Goal: Task Accomplishment & Management: Manage account settings

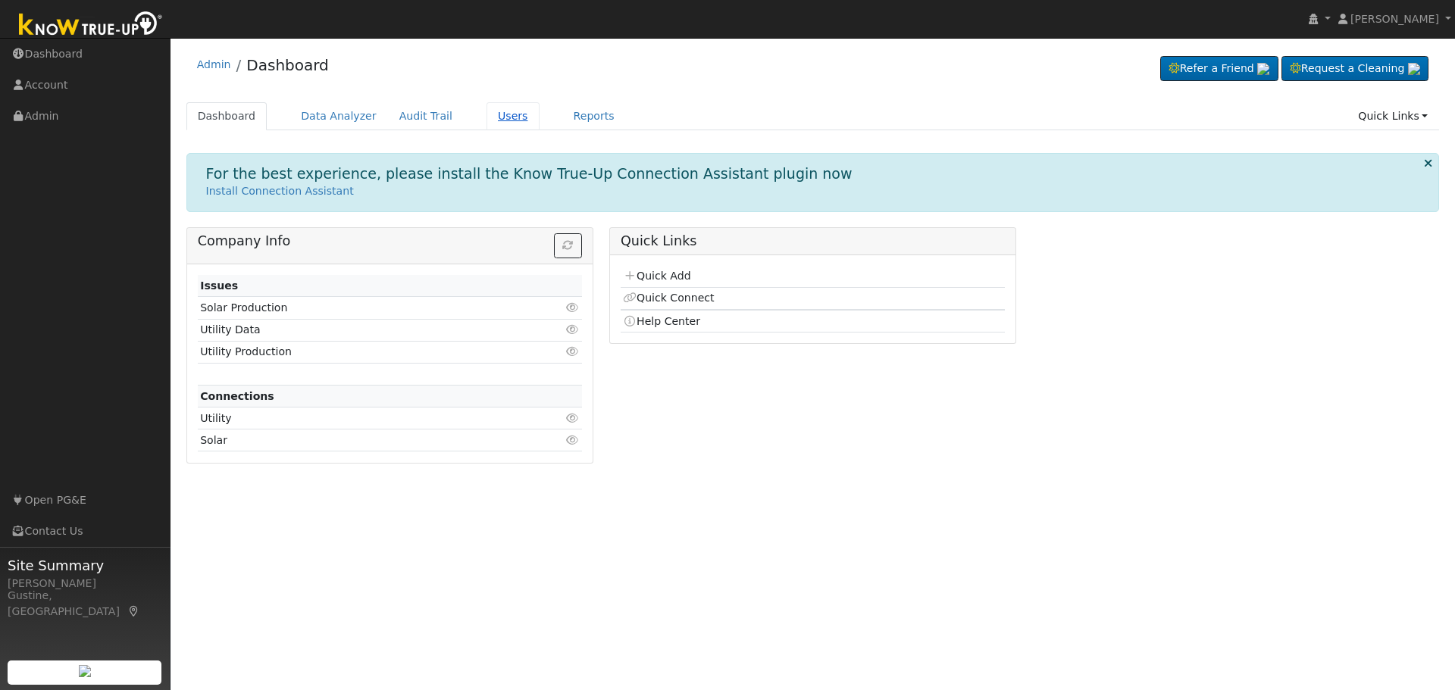
click at [491, 112] on link "Users" at bounding box center [513, 116] width 53 height 28
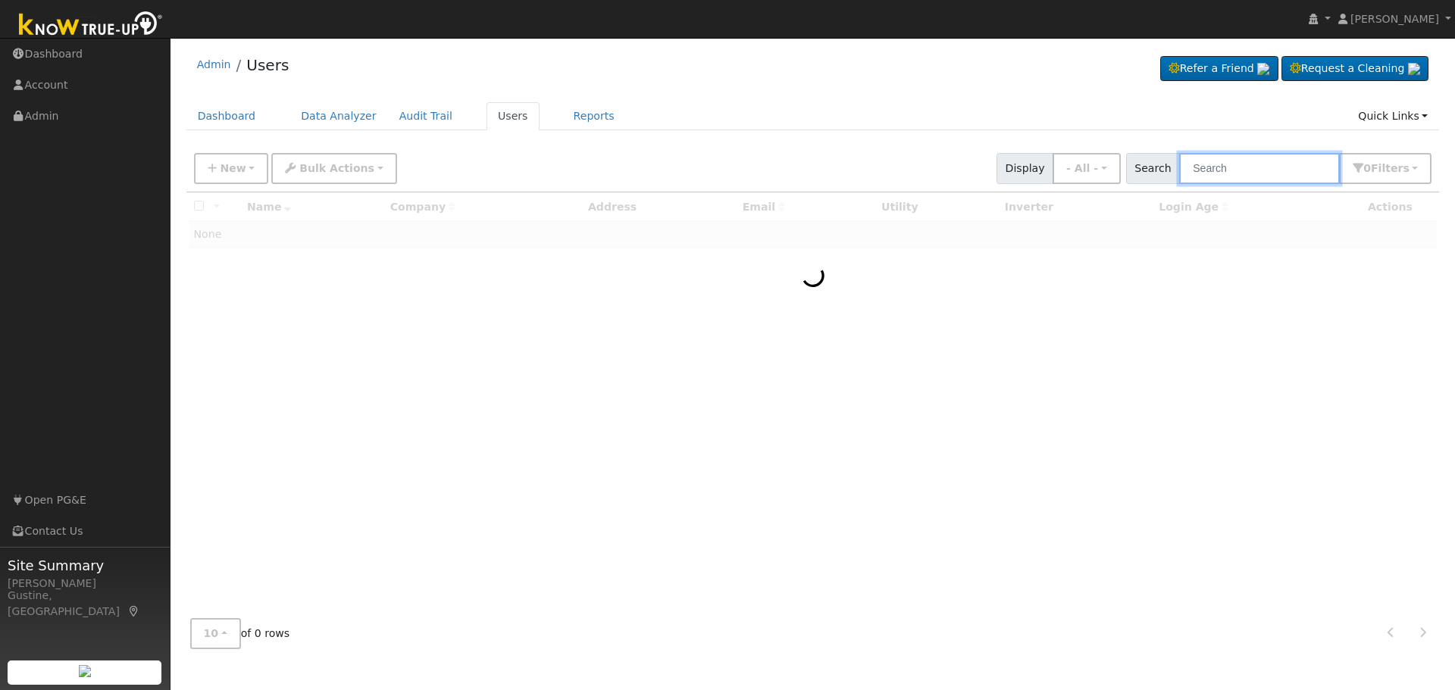
click at [1228, 177] on input "text" at bounding box center [1259, 168] width 161 height 31
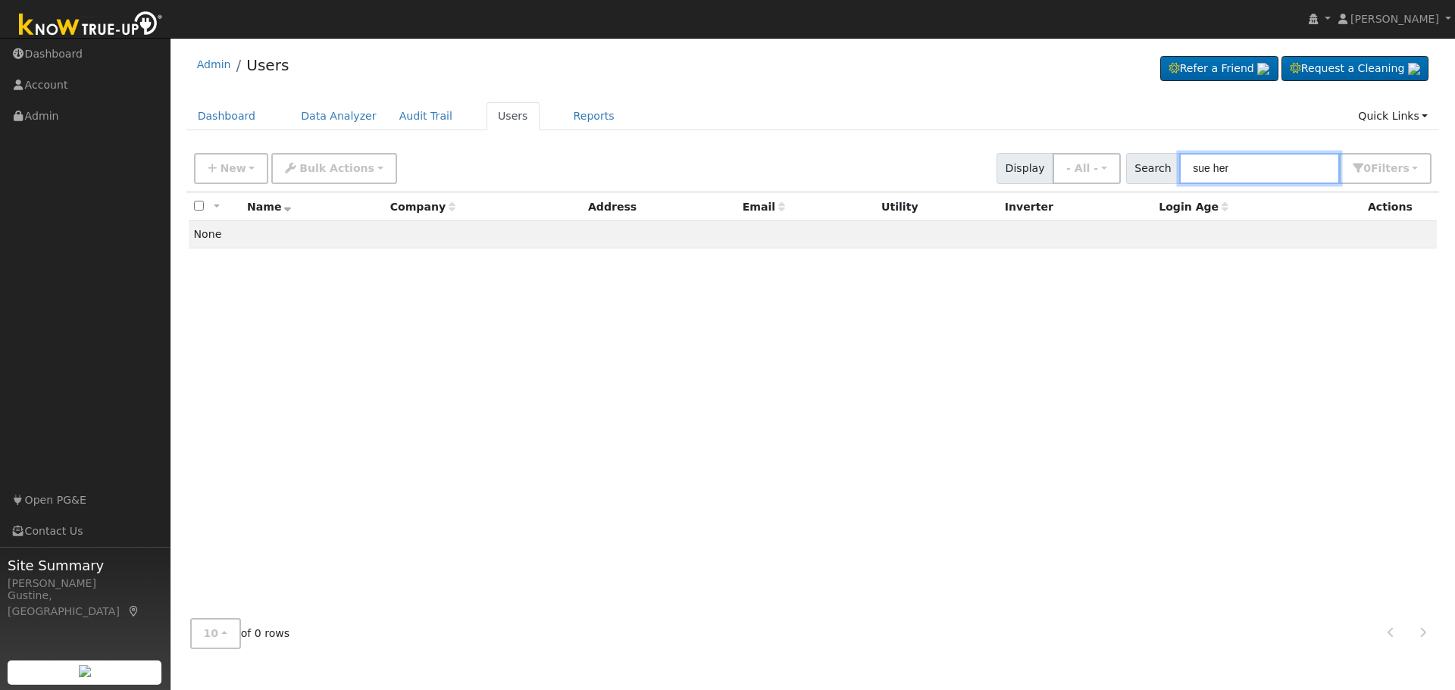
click at [1266, 177] on input "sue her" at bounding box center [1259, 168] width 161 height 31
type input "phia"
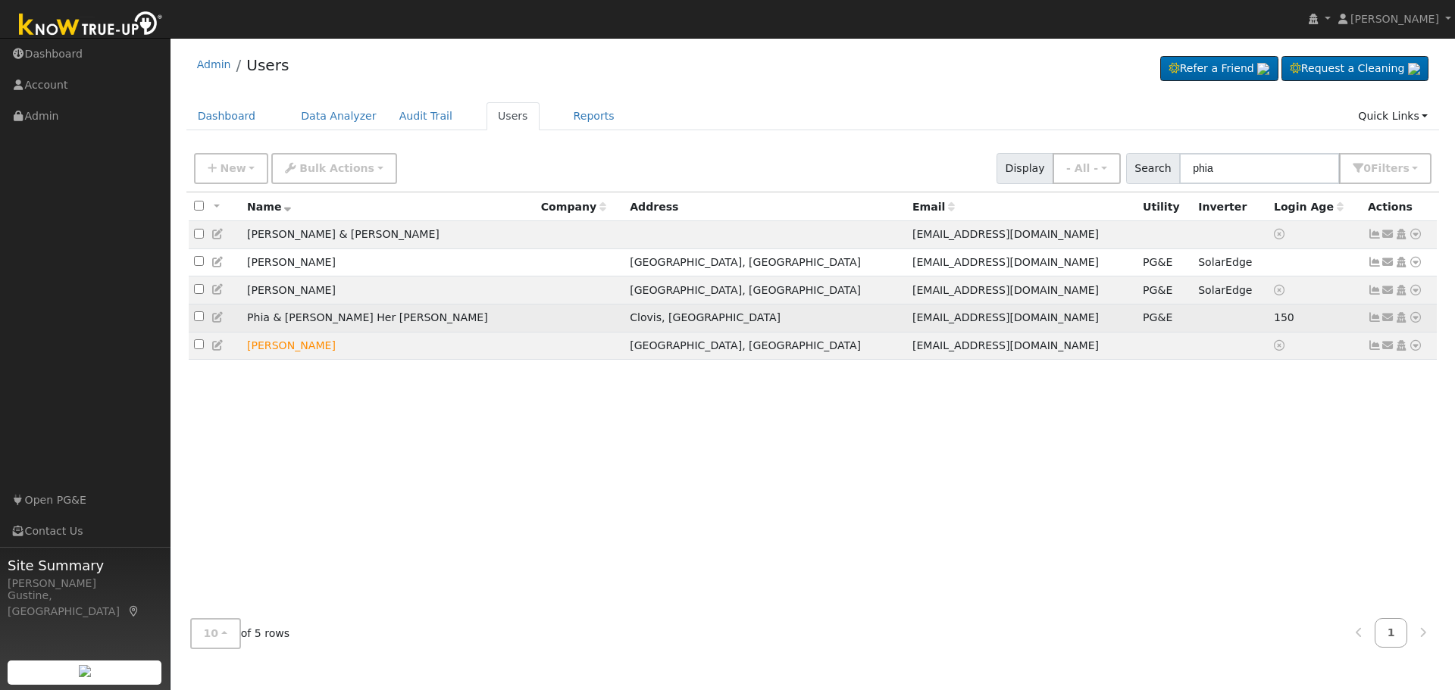
click at [1369, 323] on icon at bounding box center [1375, 317] width 14 height 11
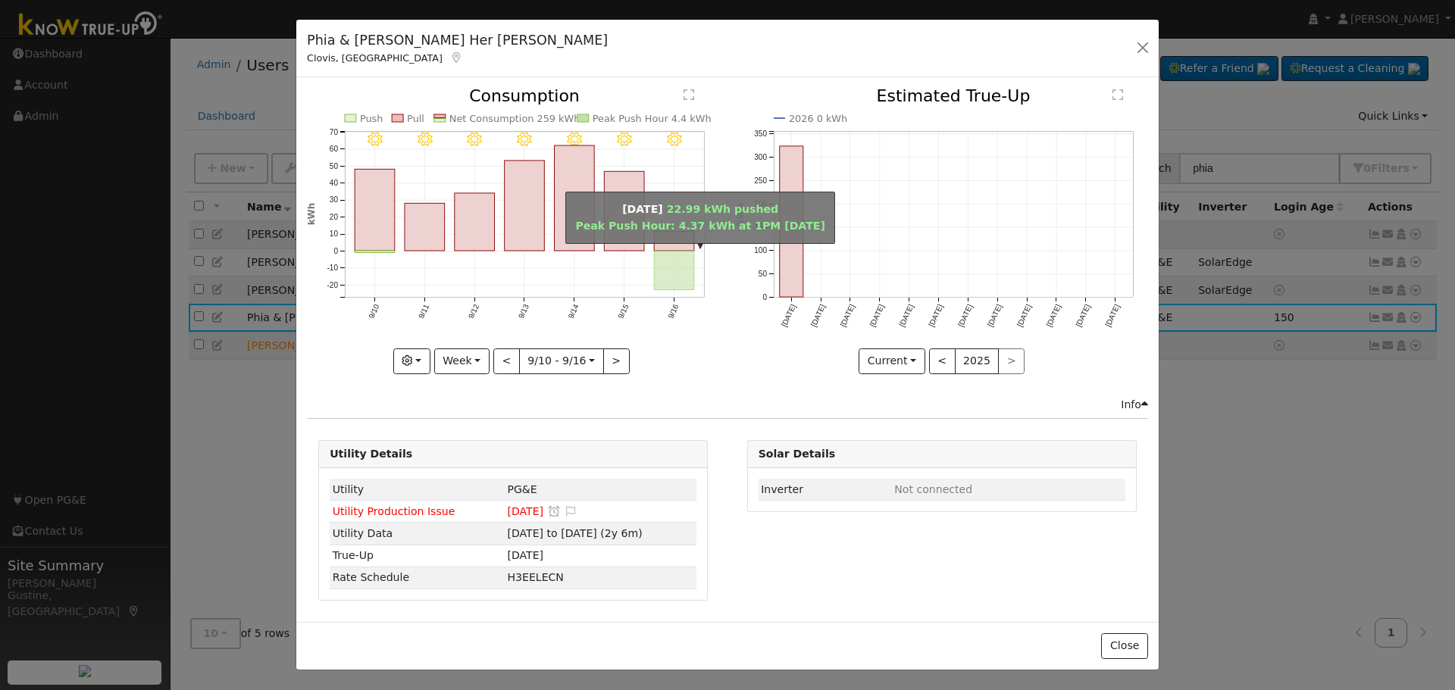
click at [672, 271] on rect "onclick=""" at bounding box center [675, 270] width 40 height 39
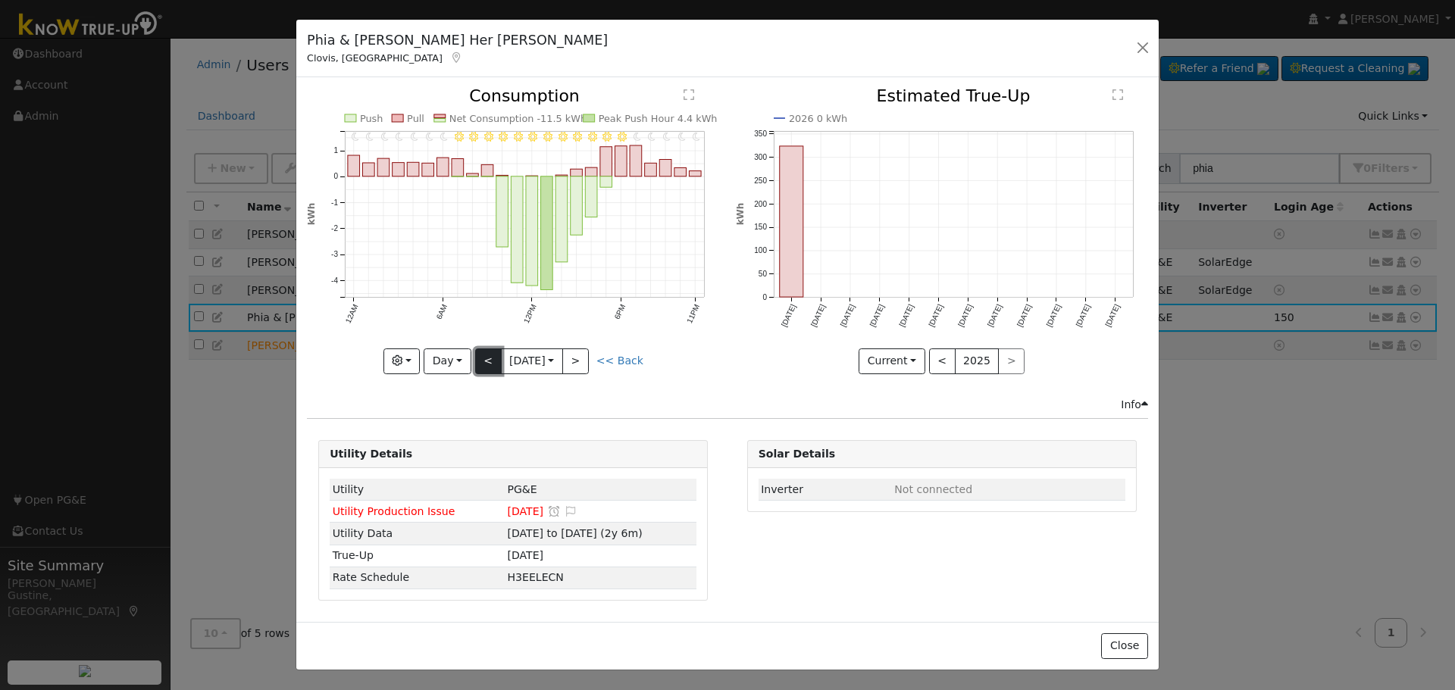
click at [494, 371] on button "<" at bounding box center [488, 362] width 27 height 26
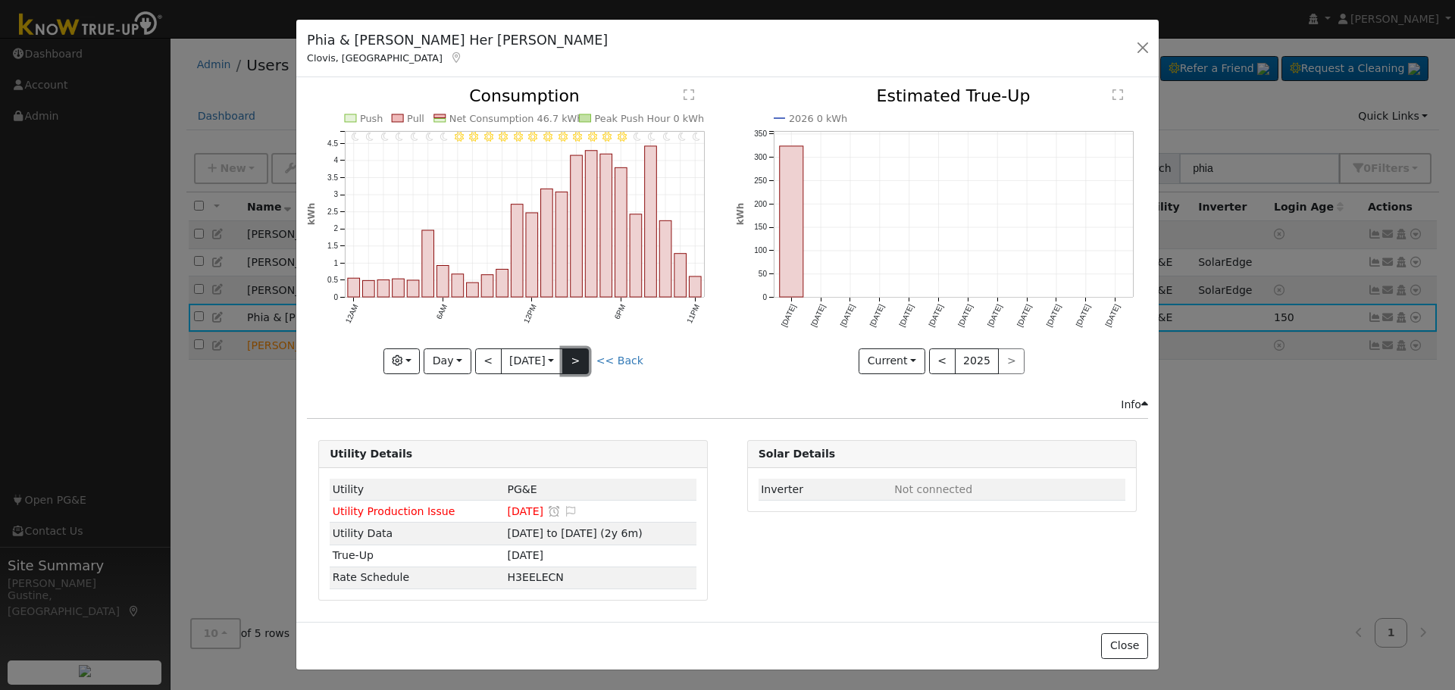
click at [589, 370] on button ">" at bounding box center [575, 362] width 27 height 26
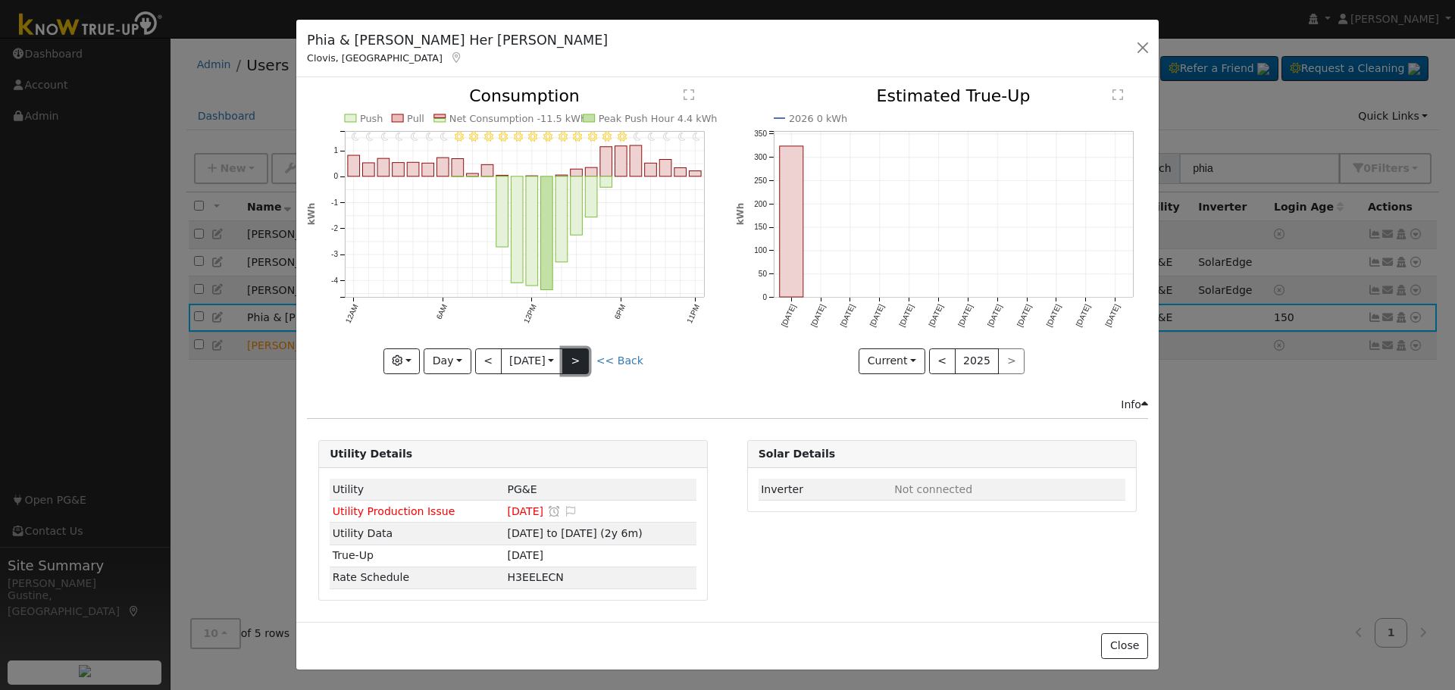
click at [587, 364] on button ">" at bounding box center [575, 362] width 27 height 26
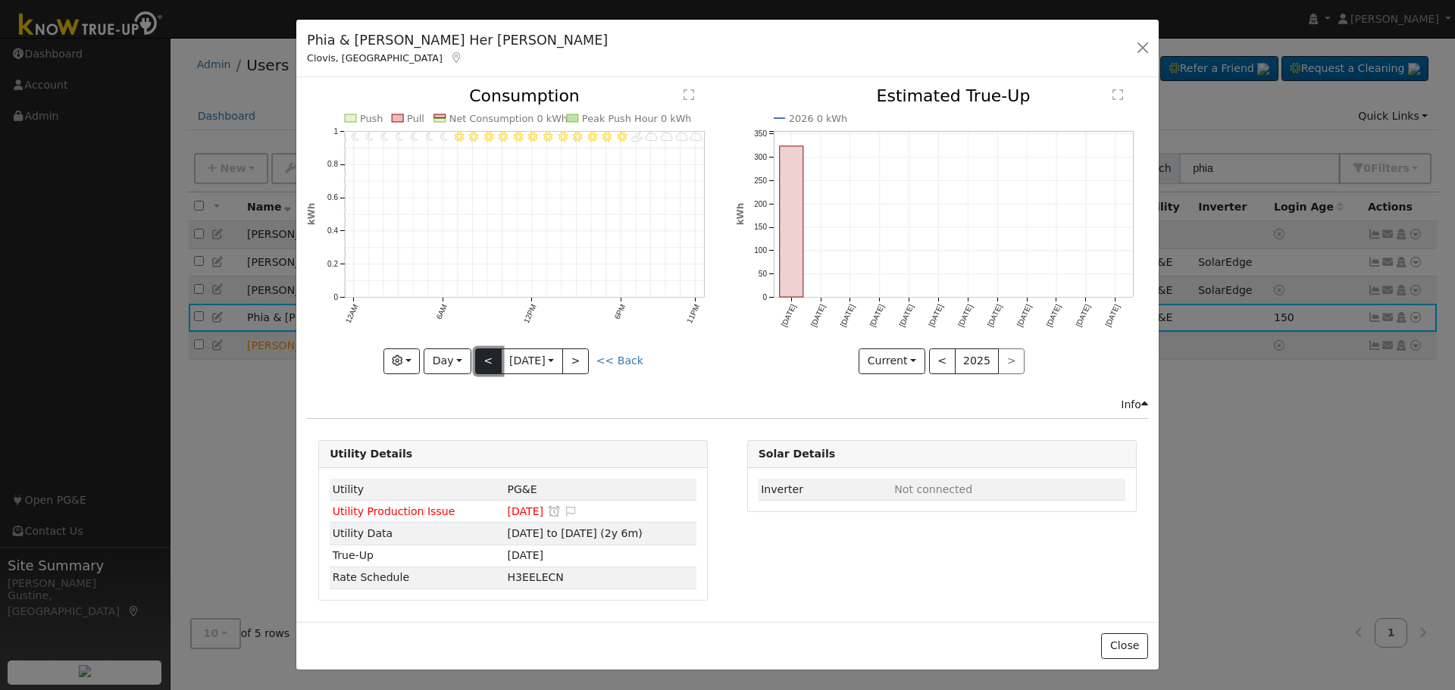
click at [492, 358] on button "<" at bounding box center [488, 362] width 27 height 26
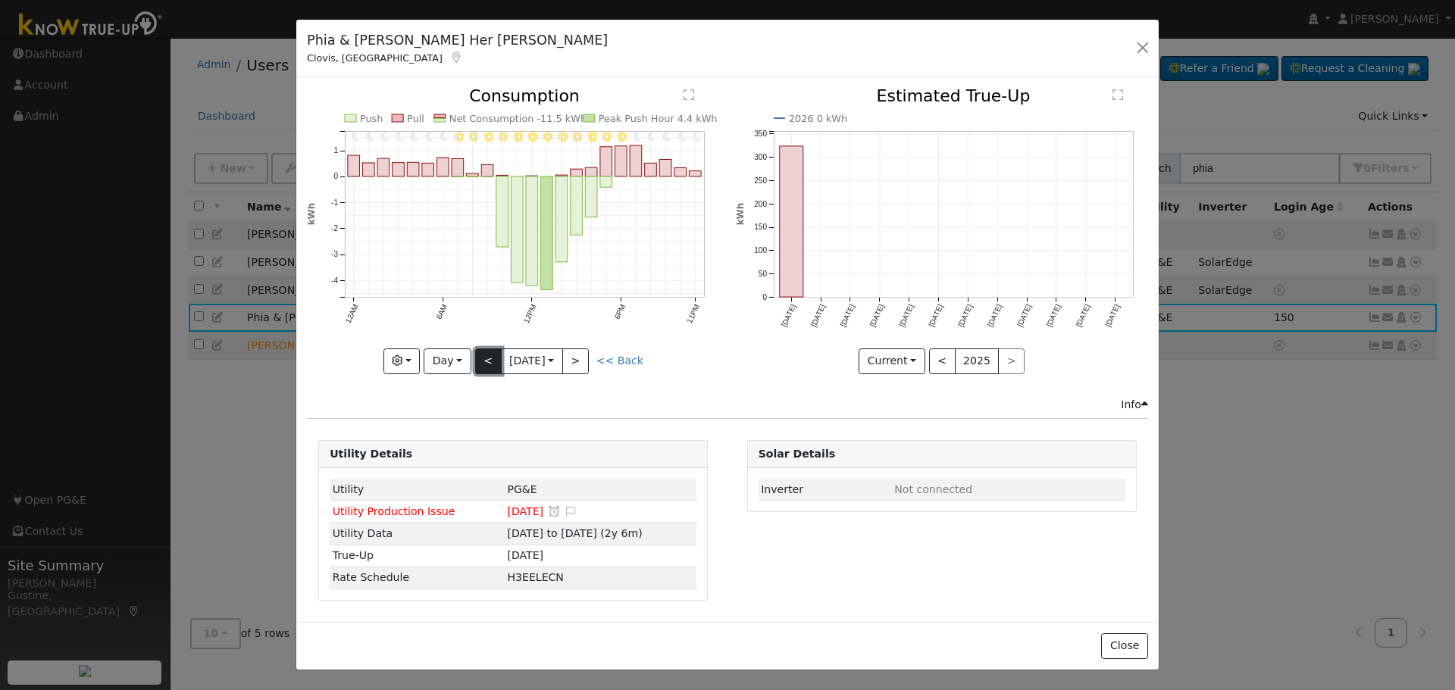
click at [498, 365] on button "<" at bounding box center [488, 362] width 27 height 26
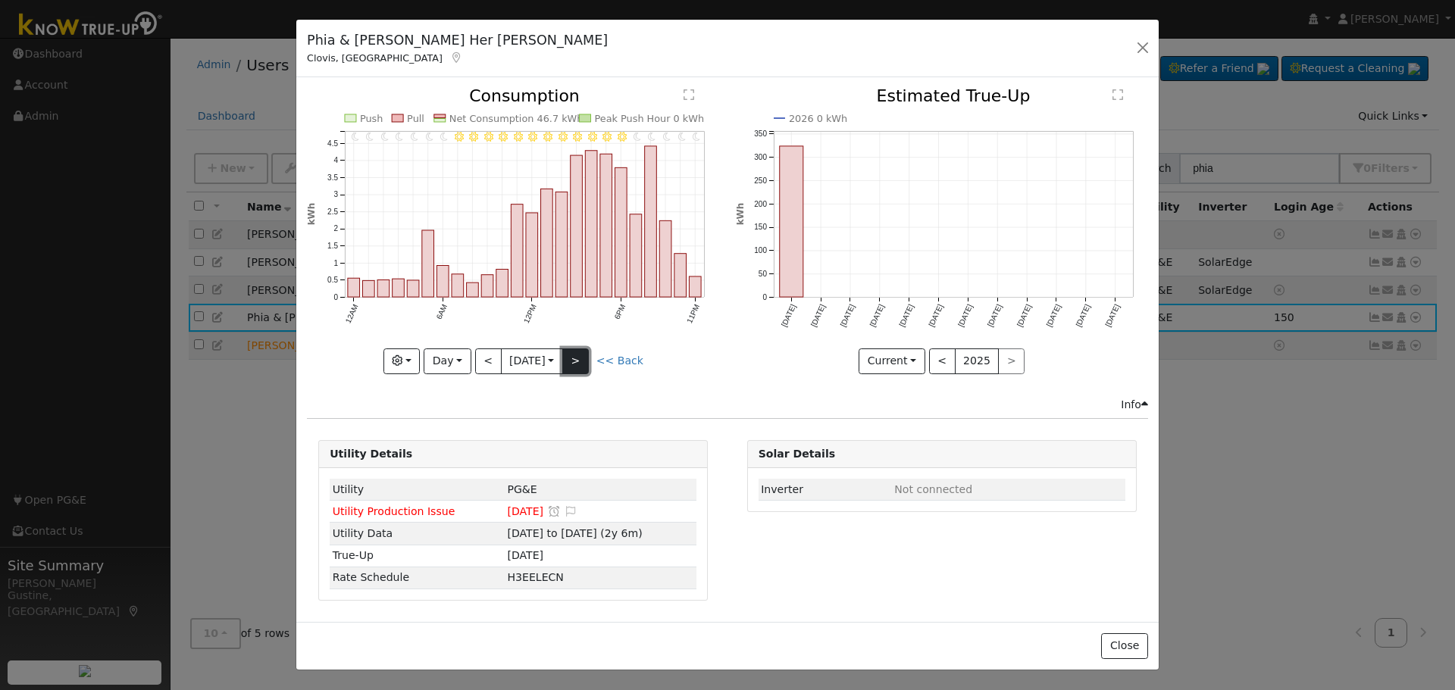
click at [582, 358] on button ">" at bounding box center [575, 362] width 27 height 26
type input "2025-09-16"
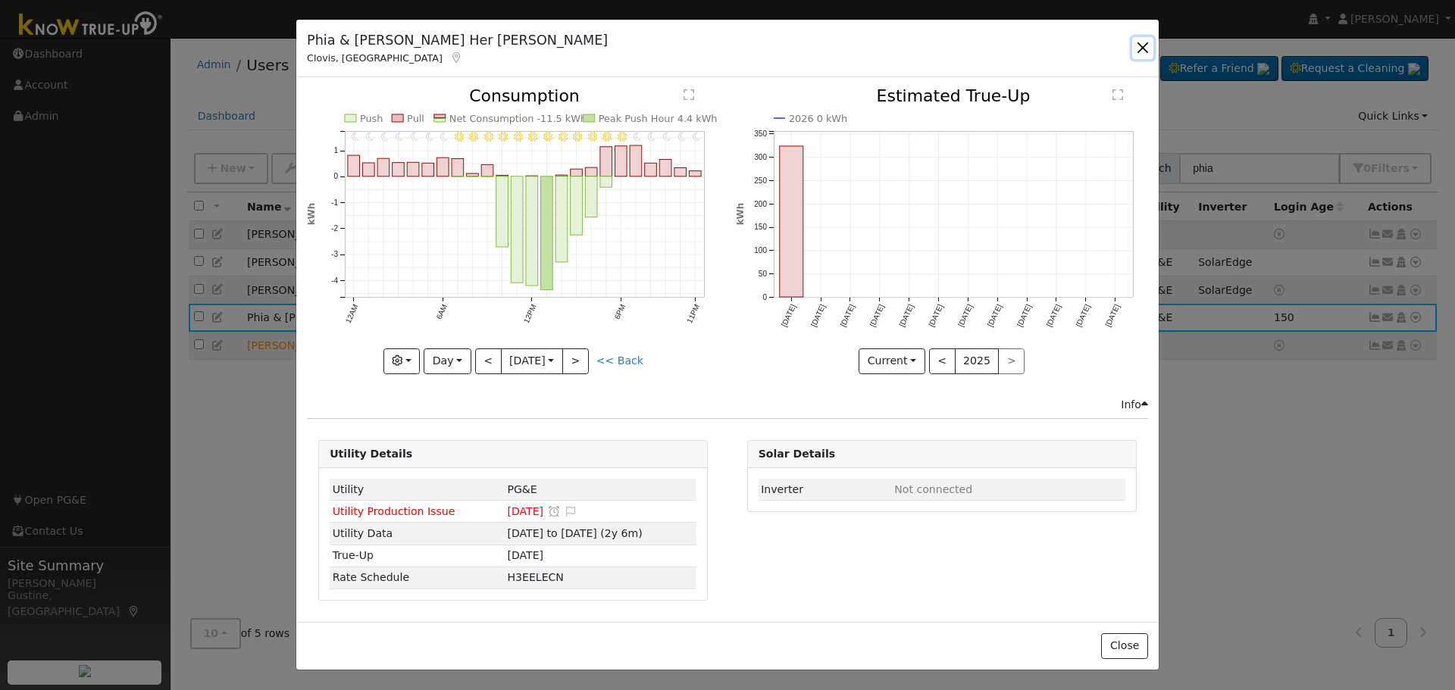
click at [1147, 58] on button "button" at bounding box center [1142, 47] width 21 height 21
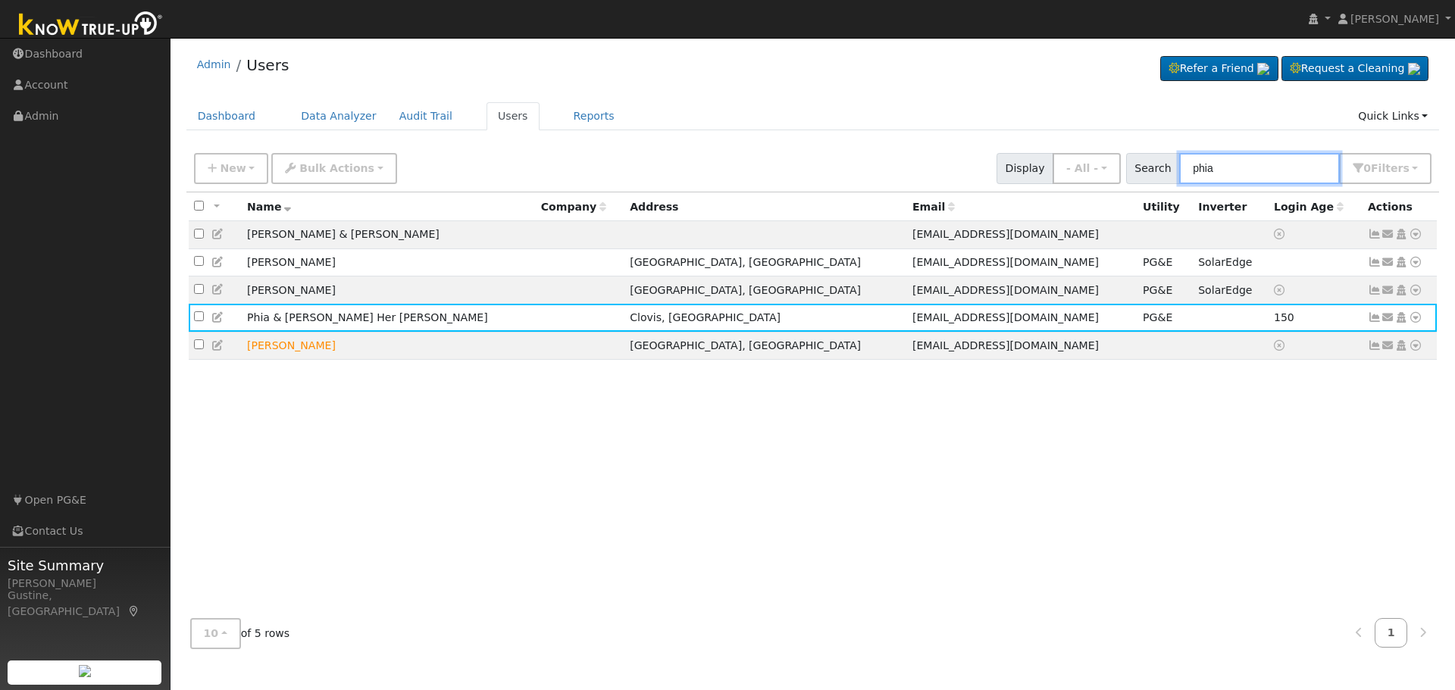
drag, startPoint x: 1276, startPoint y: 173, endPoint x: 760, endPoint y: 145, distance: 516.8
click at [875, 157] on div "New Add User Quick Add Quick Connect Quick Convert Lead Bulk Actions Send Email…" at bounding box center [813, 166] width 1244 height 36
type input "sweet"
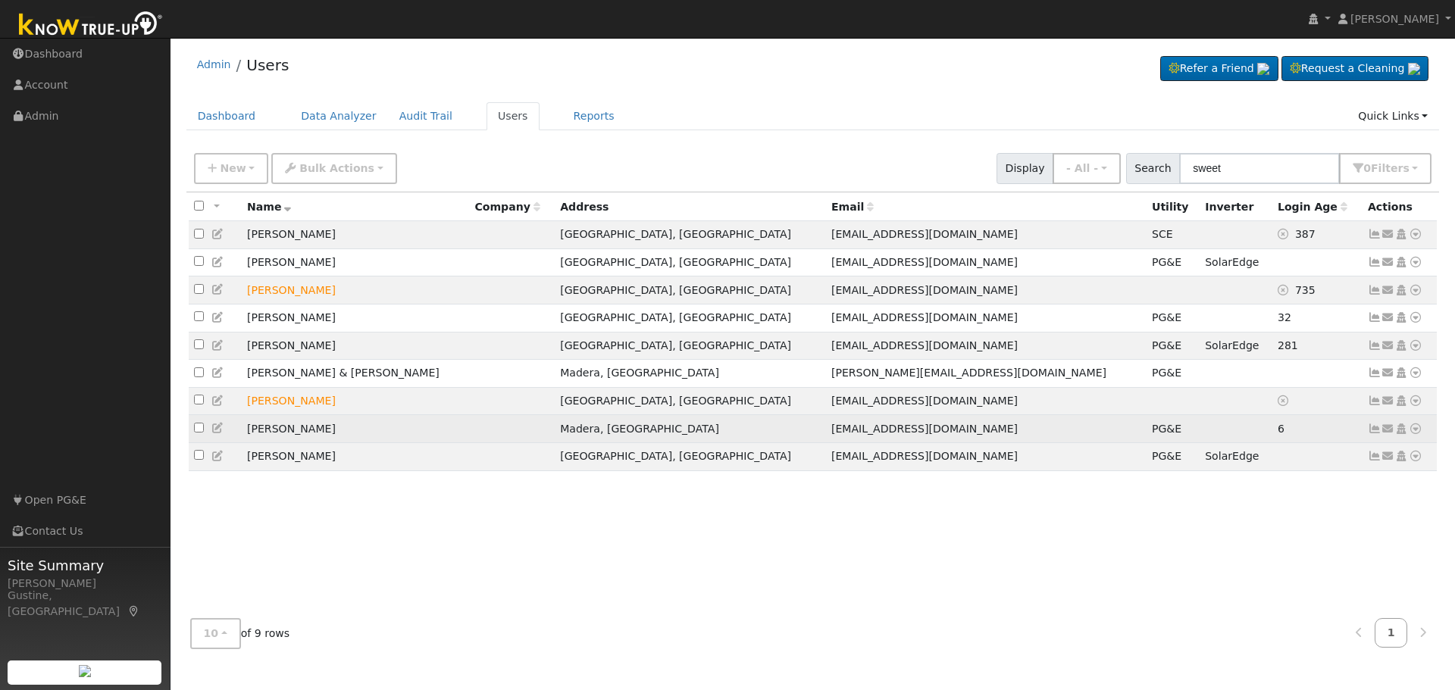
click at [1379, 434] on icon at bounding box center [1375, 429] width 14 height 11
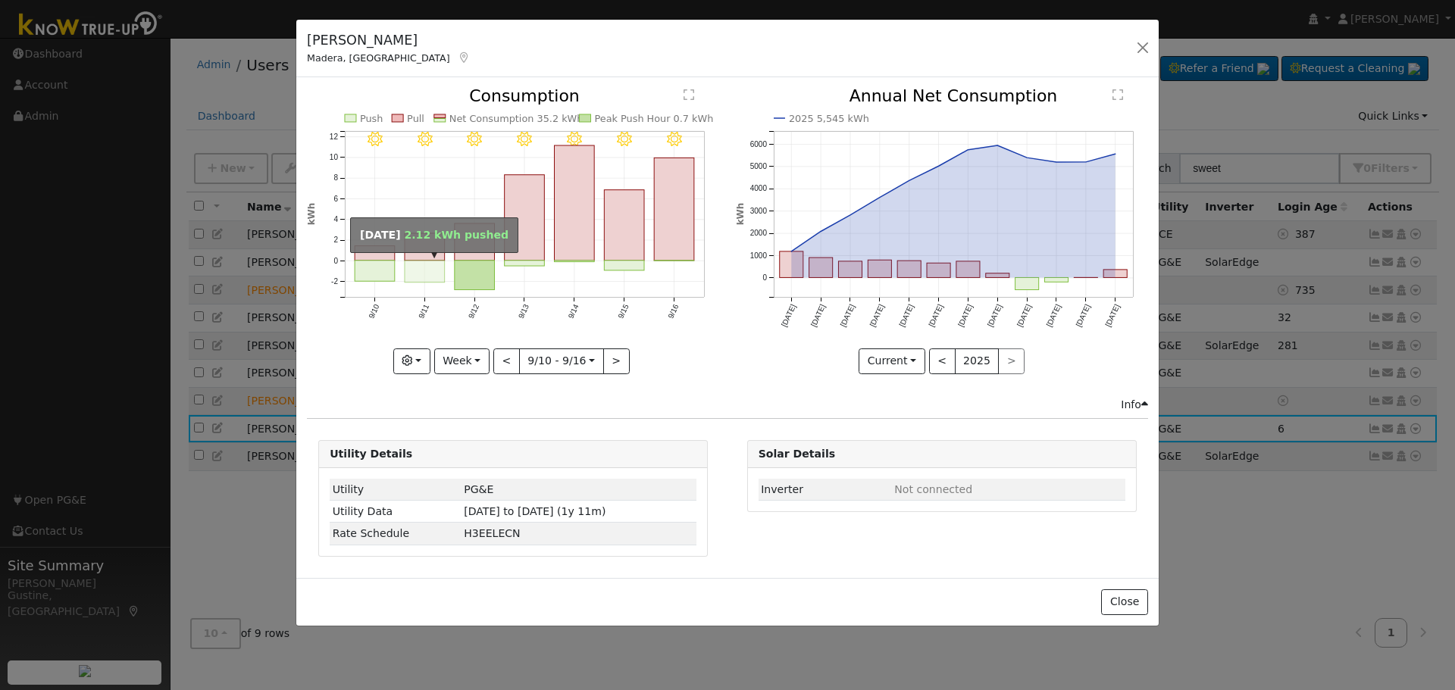
click at [442, 271] on rect "onclick=""" at bounding box center [425, 272] width 40 height 22
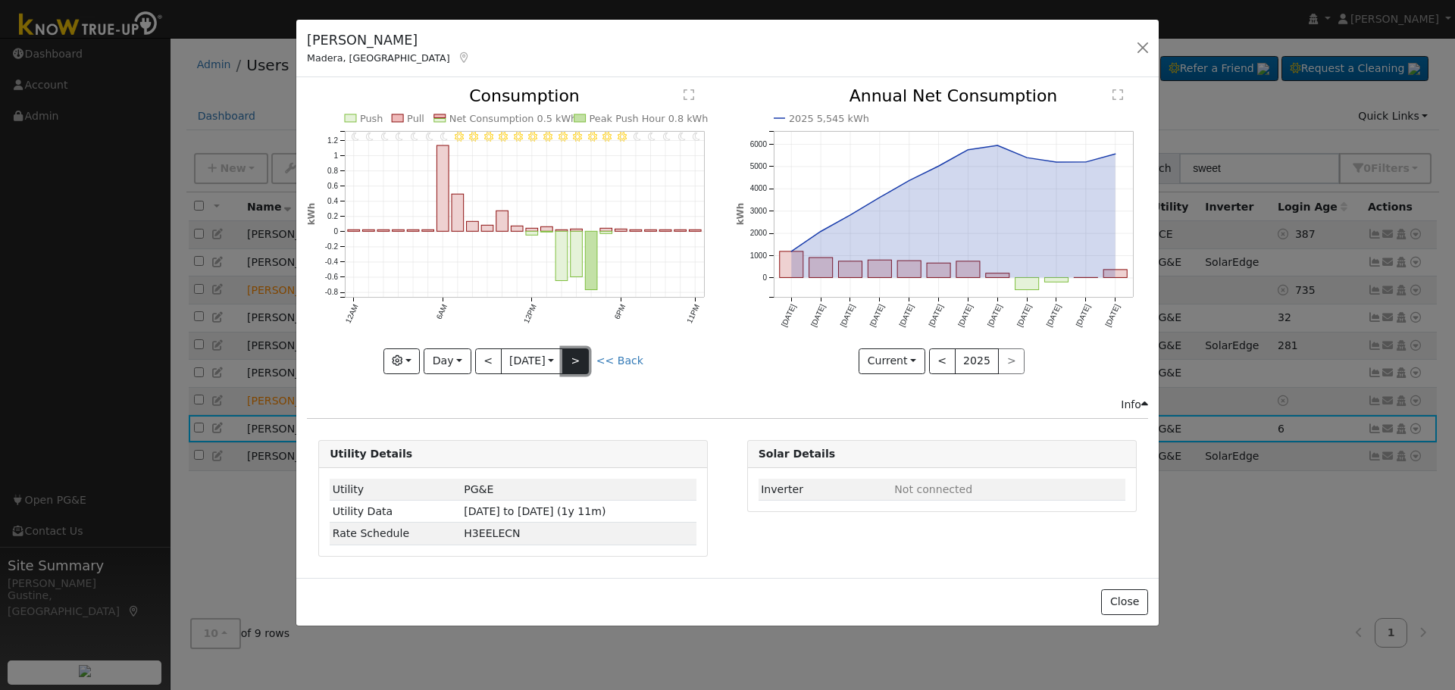
click at [587, 349] on button ">" at bounding box center [575, 362] width 27 height 26
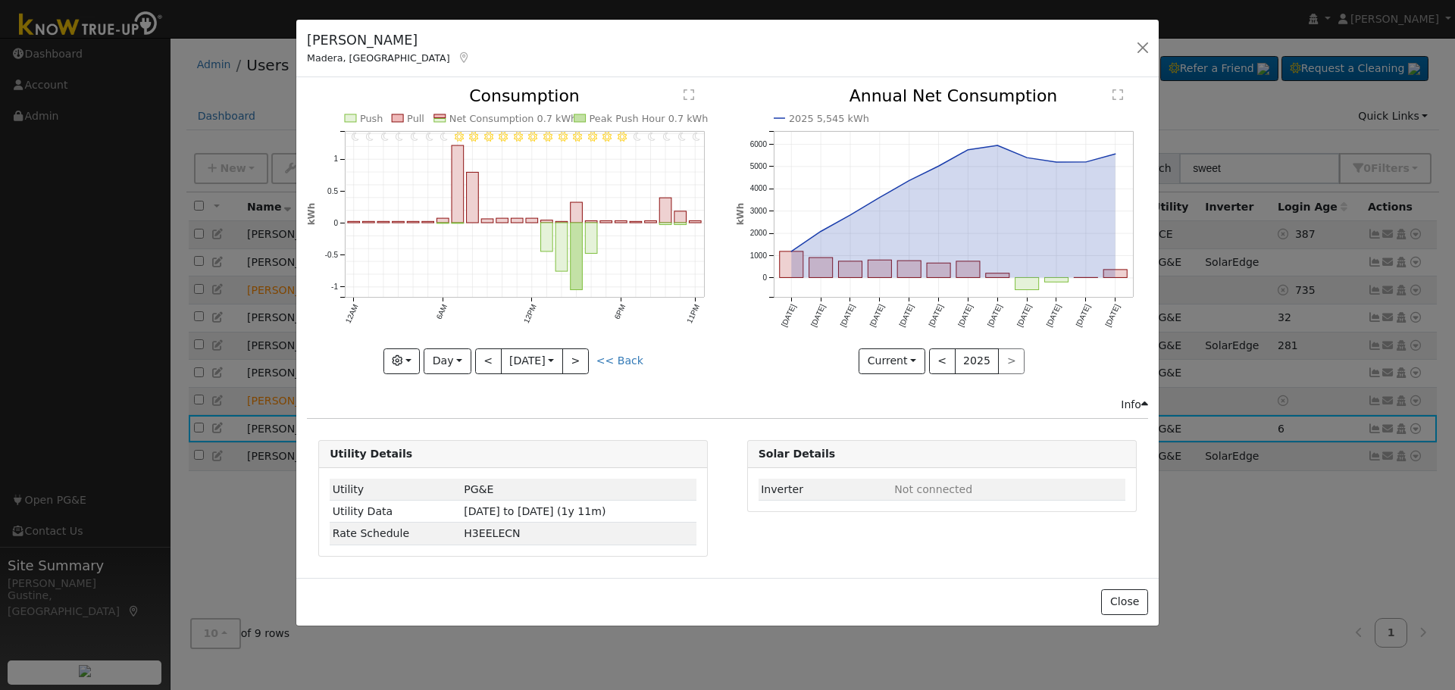
click at [580, 355] on div "11PM - Clear 10PM - Clear 9PM - Clear 8PM - Clear 7PM - Clear 6PM - Clear 5PM -…" at bounding box center [513, 231] width 412 height 286
click at [580, 355] on button ">" at bounding box center [575, 362] width 27 height 26
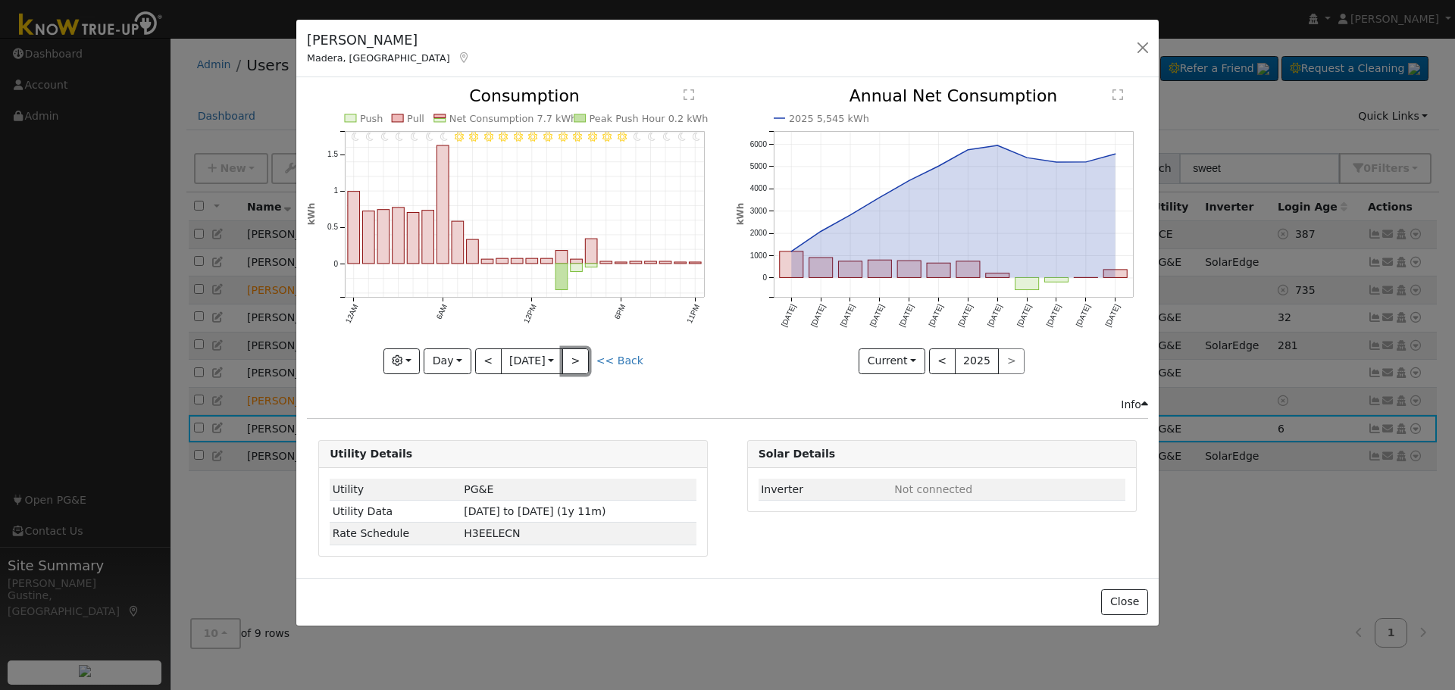
click at [580, 355] on button ">" at bounding box center [575, 362] width 27 height 26
type input "2025-09-14"
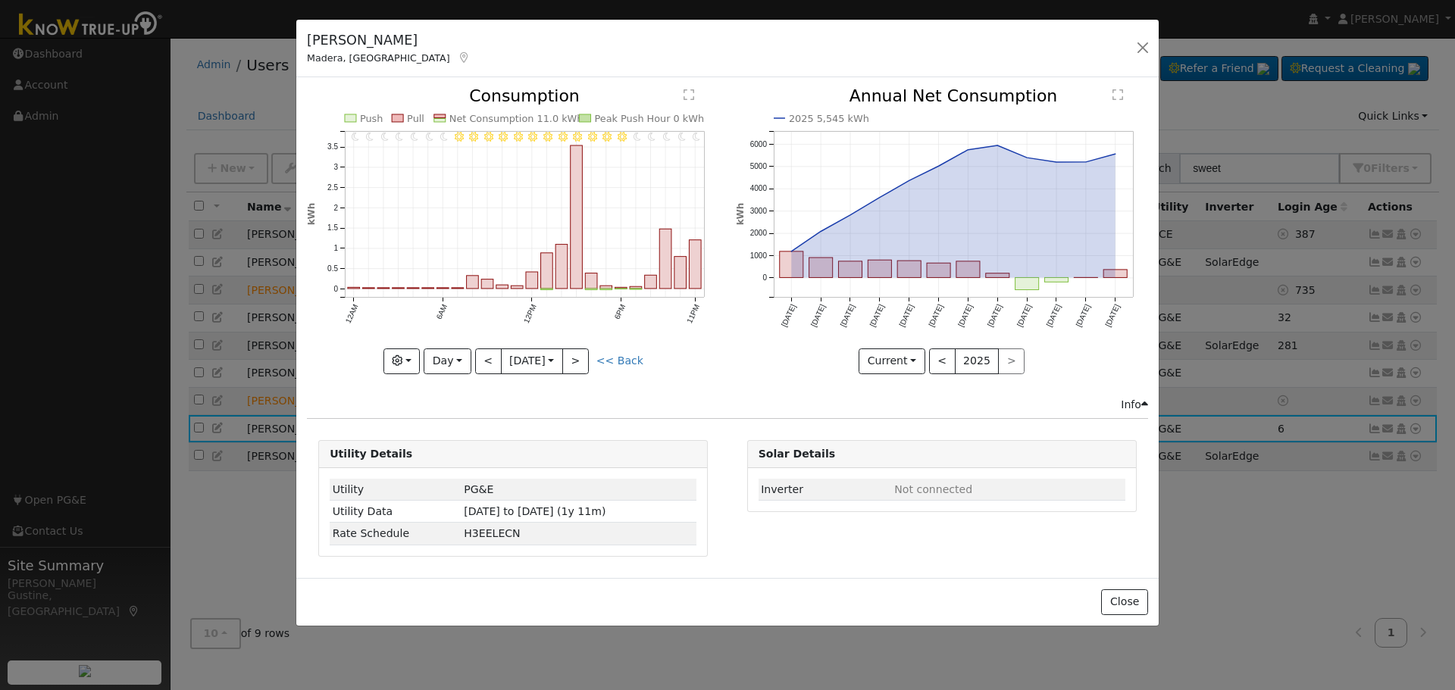
drag, startPoint x: 882, startPoint y: 683, endPoint x: 886, endPoint y: 690, distance: 7.8
click at [884, 687] on div "Melissa Sweet Madera, CA Default Account Default Account 1713 West Park Drive, …" at bounding box center [727, 345] width 1455 height 690
click at [1140, 38] on button "button" at bounding box center [1142, 47] width 21 height 21
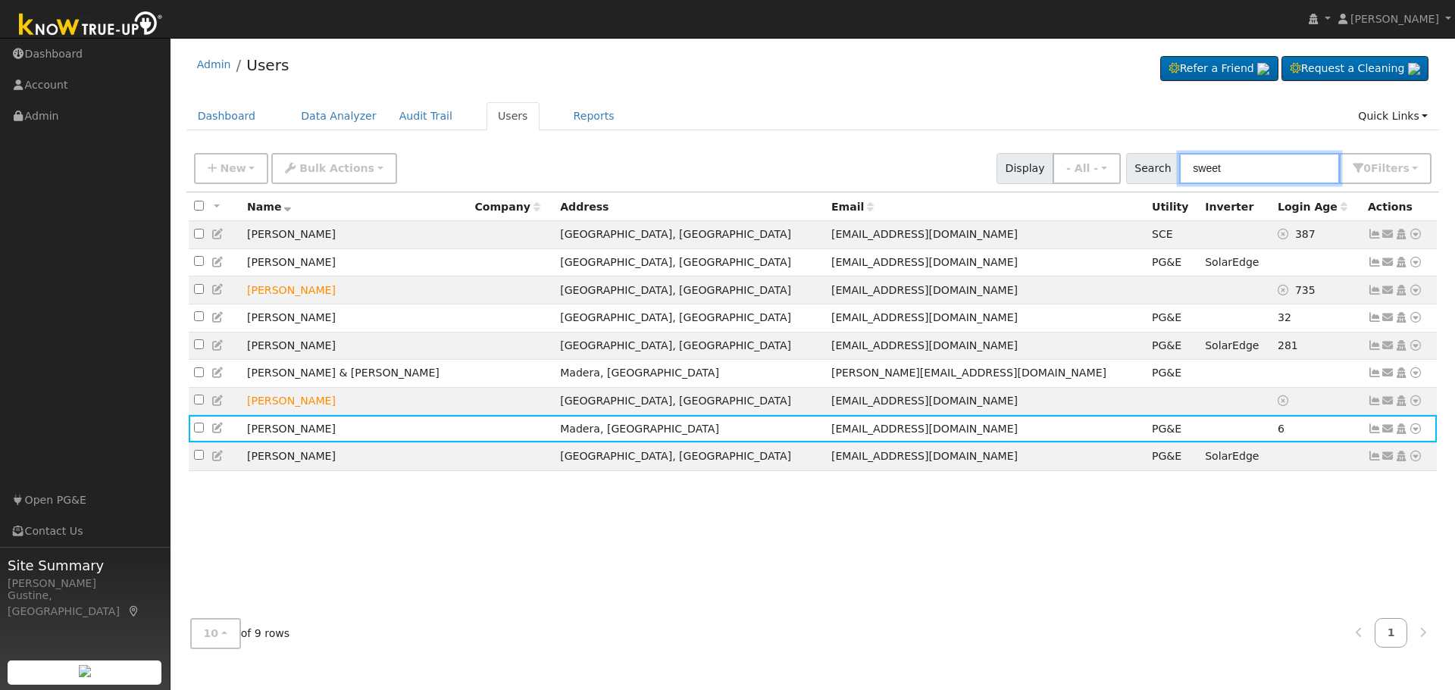
click at [680, 125] on div "Admin Users Refer a Friend Request a Cleaning" at bounding box center [812, 352] width 1269 height 615
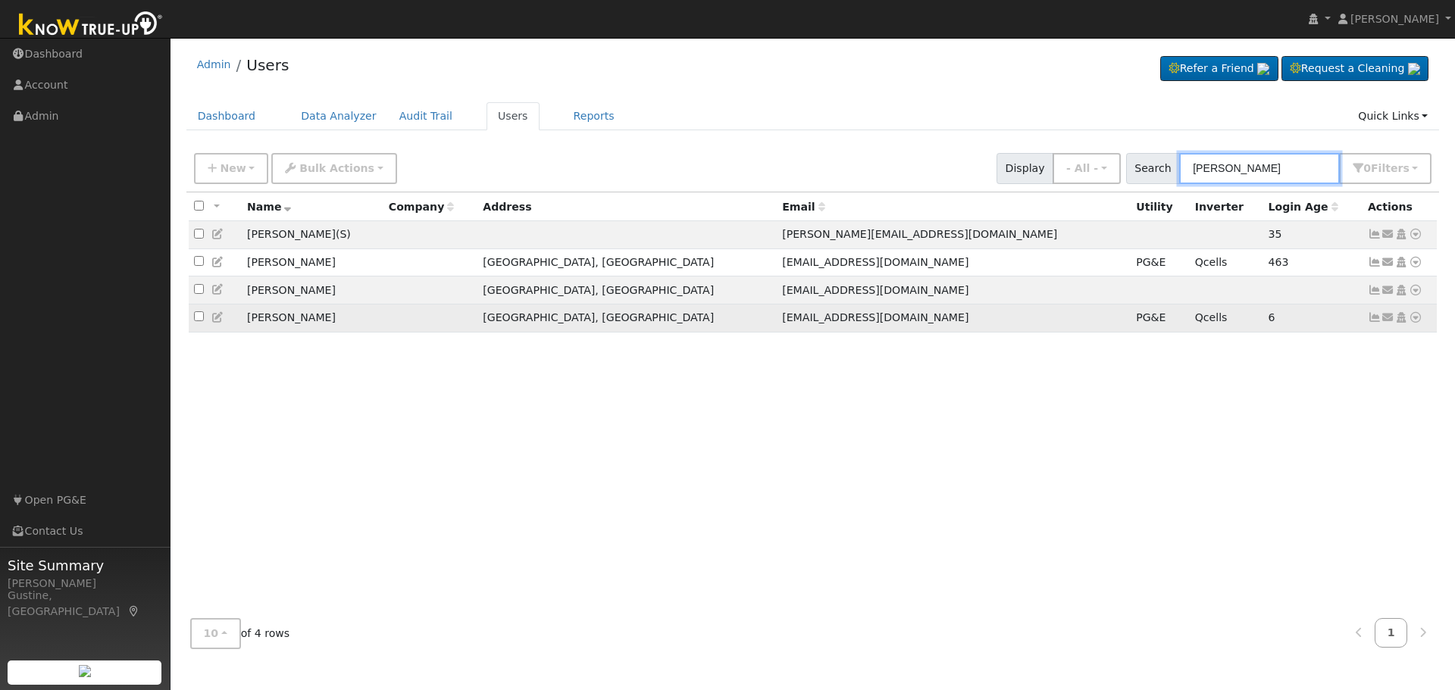
type input "malon"
click at [1376, 323] on icon at bounding box center [1375, 317] width 14 height 11
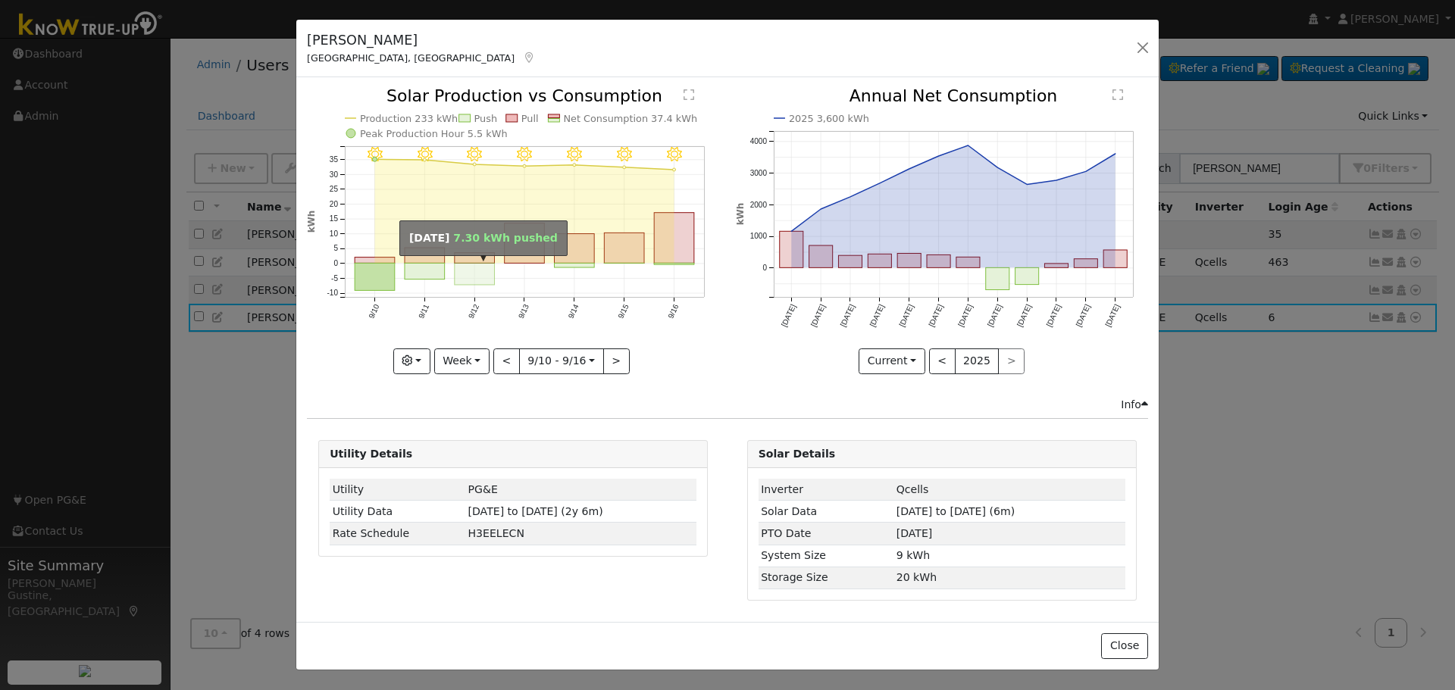
click at [467, 276] on rect "onclick=""" at bounding box center [475, 275] width 40 height 22
type input "2025-09-12"
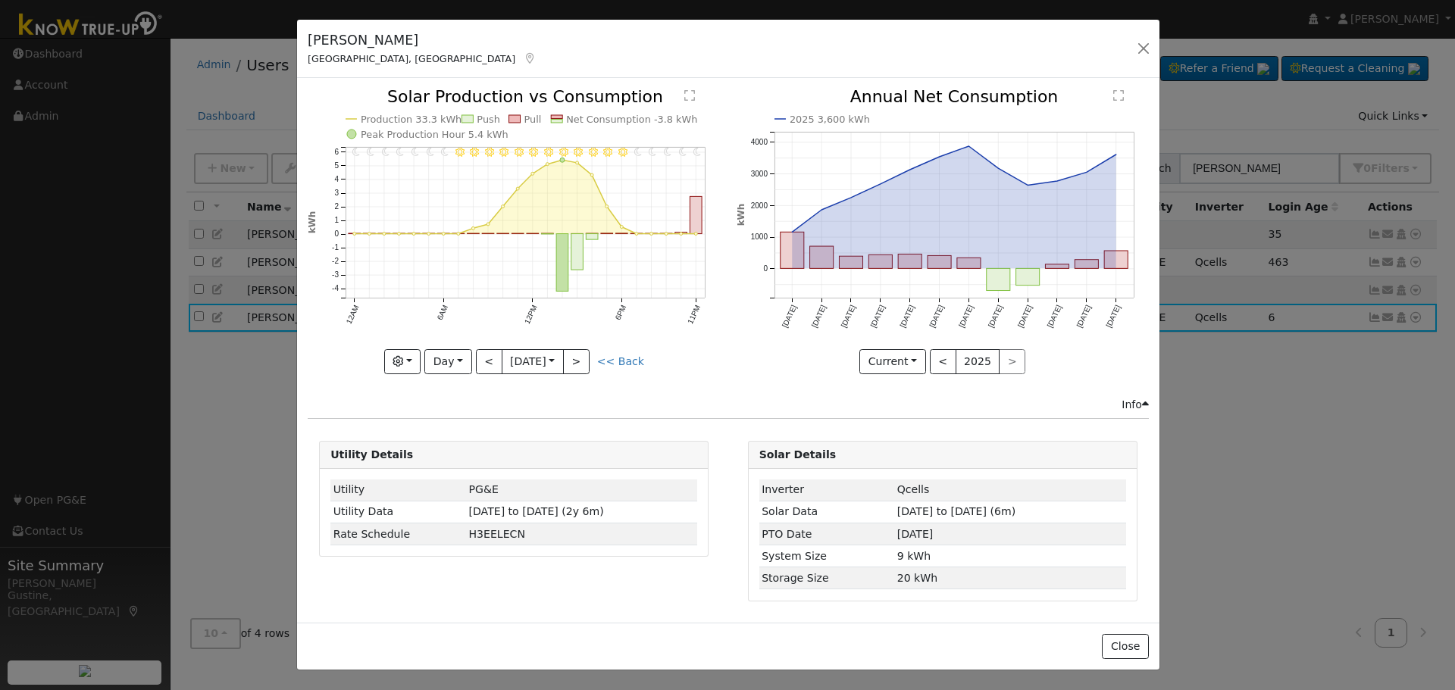
click at [1156, 49] on div "Stephen Maloney Kingsburg, CA Default Account Default Account 2911 17th Avenue,…" at bounding box center [728, 49] width 862 height 58
click at [1145, 45] on button "button" at bounding box center [1143, 48] width 21 height 21
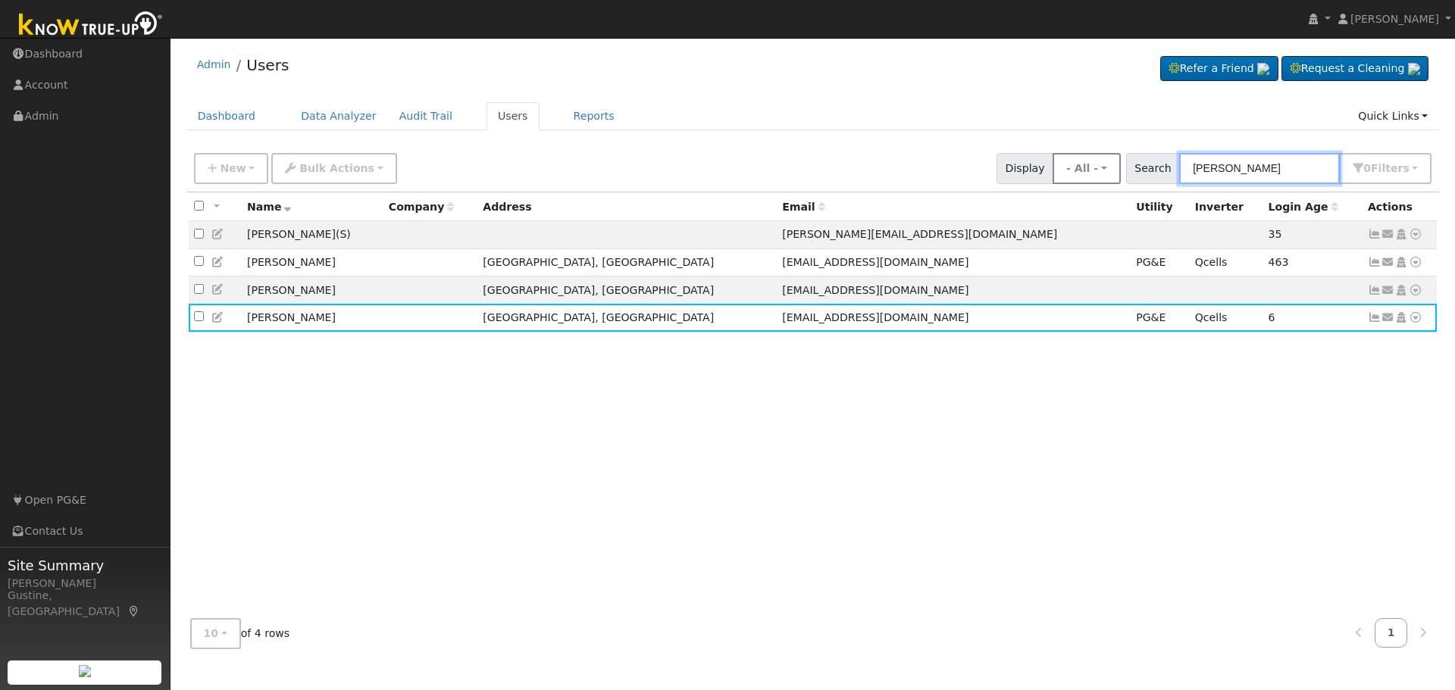
drag, startPoint x: 1272, startPoint y: 171, endPoint x: 963, endPoint y: 141, distance: 310.6
click at [1011, 167] on div "New Add User Quick Add Quick Connect Quick Convert Lead Bulk Actions Send Email…" at bounding box center [813, 166] width 1244 height 36
type input "olivas"
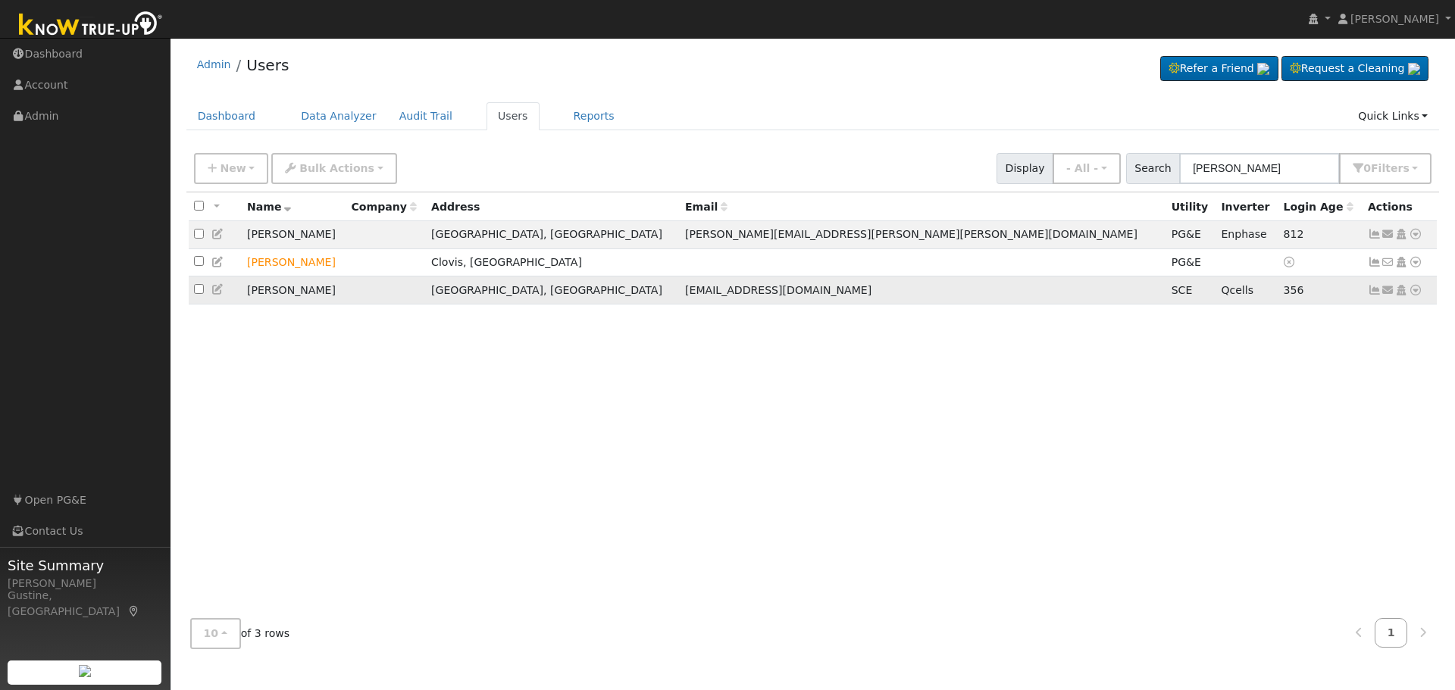
click at [1373, 289] on icon at bounding box center [1375, 290] width 14 height 11
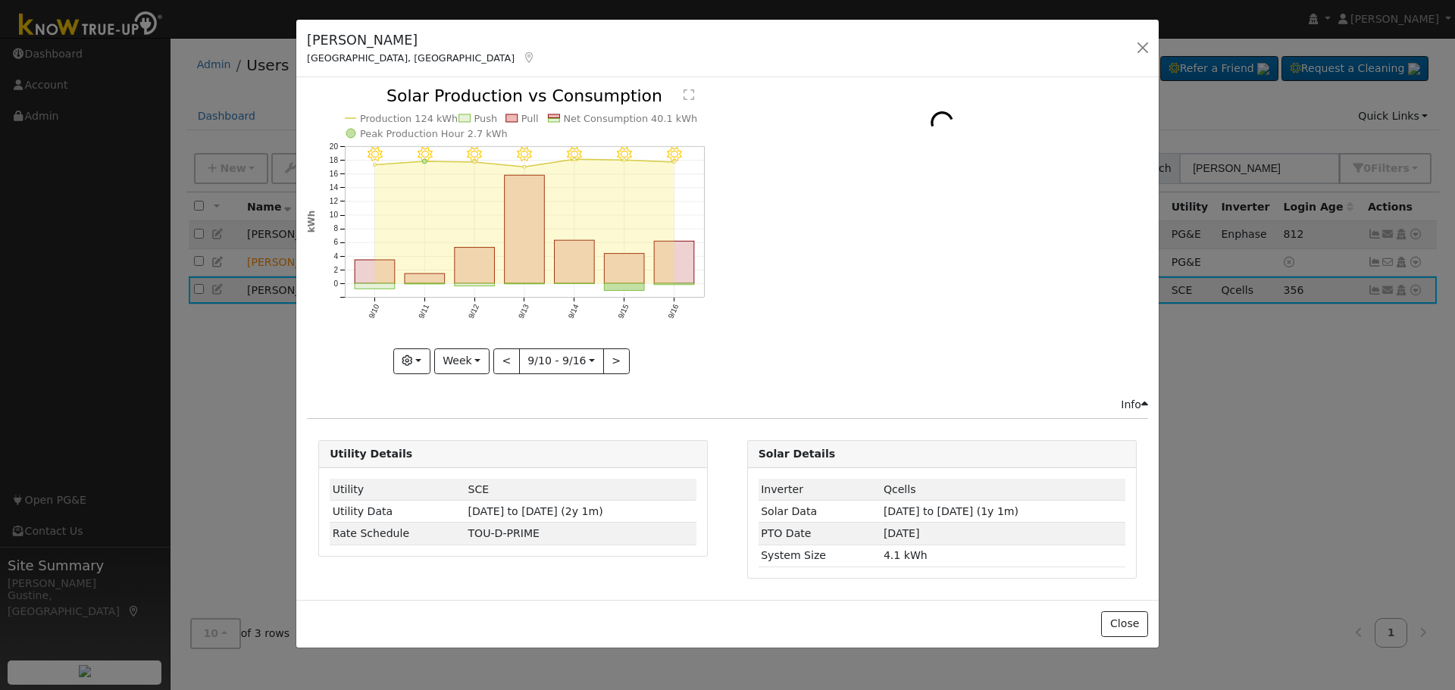
click at [649, 249] on icon "9/16 - Clear 9/15 - Clear 9/14 - Clear 9/13 - Clear 9/12 - Clear 9/11 - MostlyC…" at bounding box center [513, 230] width 412 height 284
click at [674, 268] on rect "onclick=""" at bounding box center [675, 263] width 40 height 42
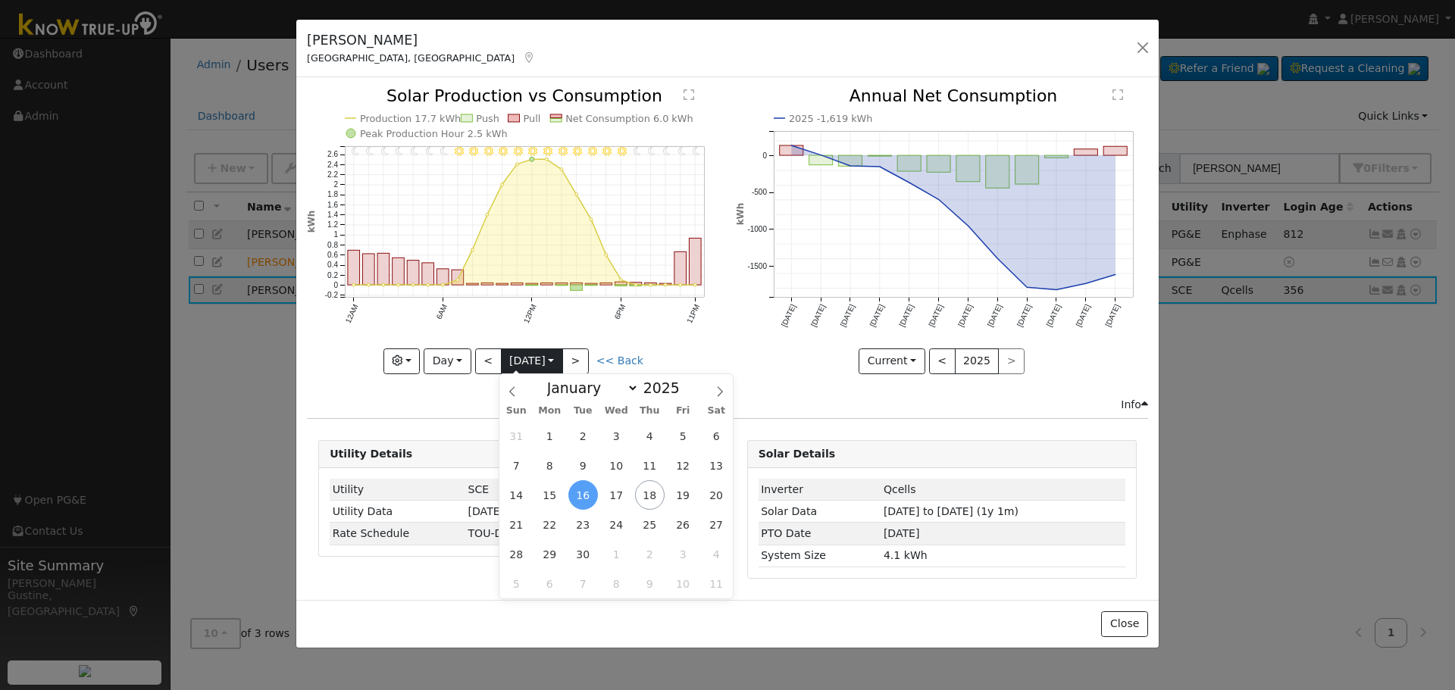
drag, startPoint x: 513, startPoint y: 348, endPoint x: 491, endPoint y: 356, distance: 23.5
click at [513, 349] on input "2025-09-16" at bounding box center [532, 361] width 61 height 24
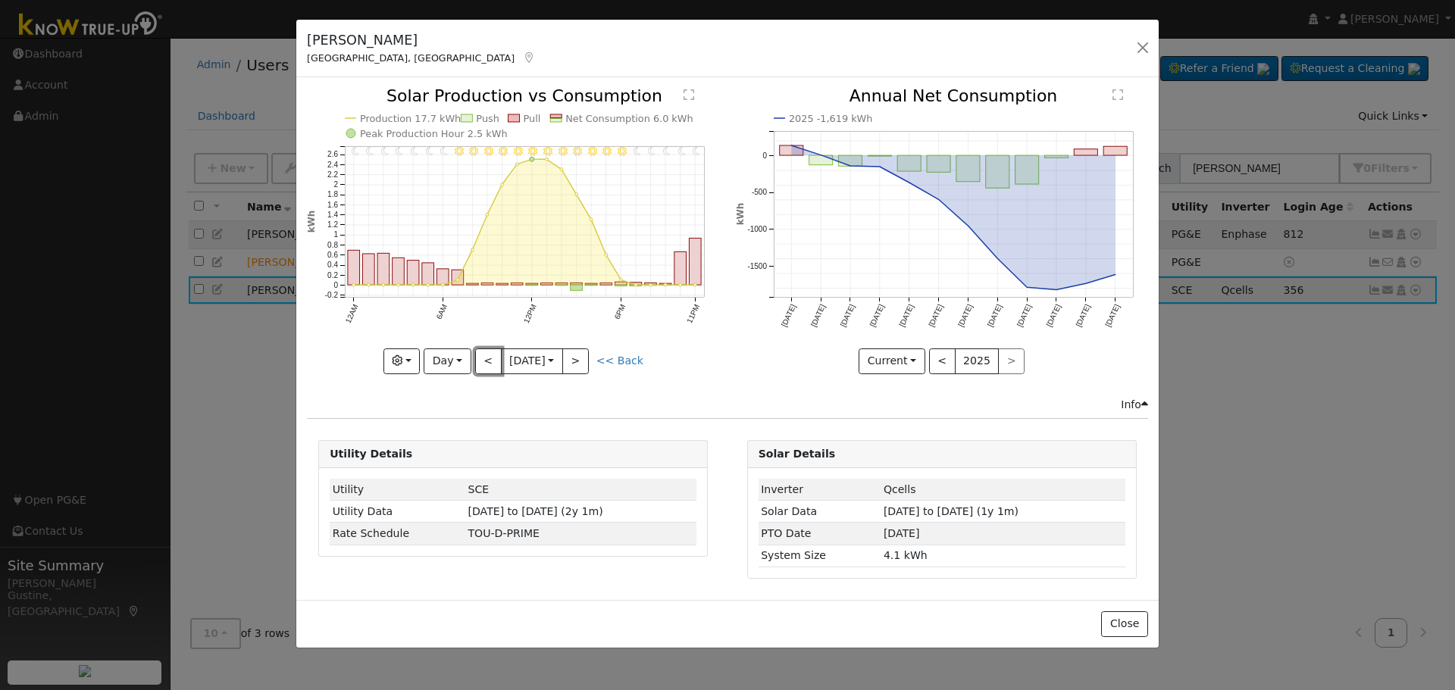
click at [491, 357] on button "<" at bounding box center [488, 362] width 27 height 26
type input "2025-09-15"
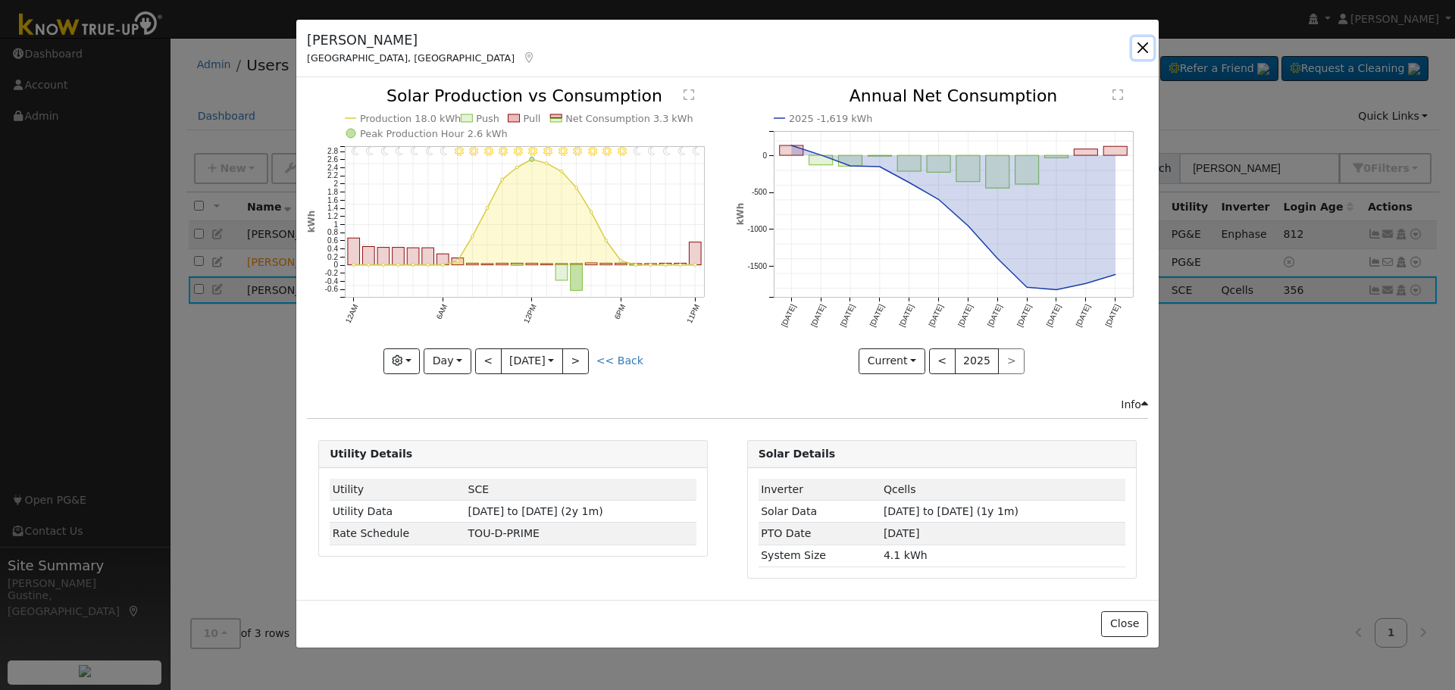
click at [1138, 53] on button "button" at bounding box center [1142, 47] width 21 height 21
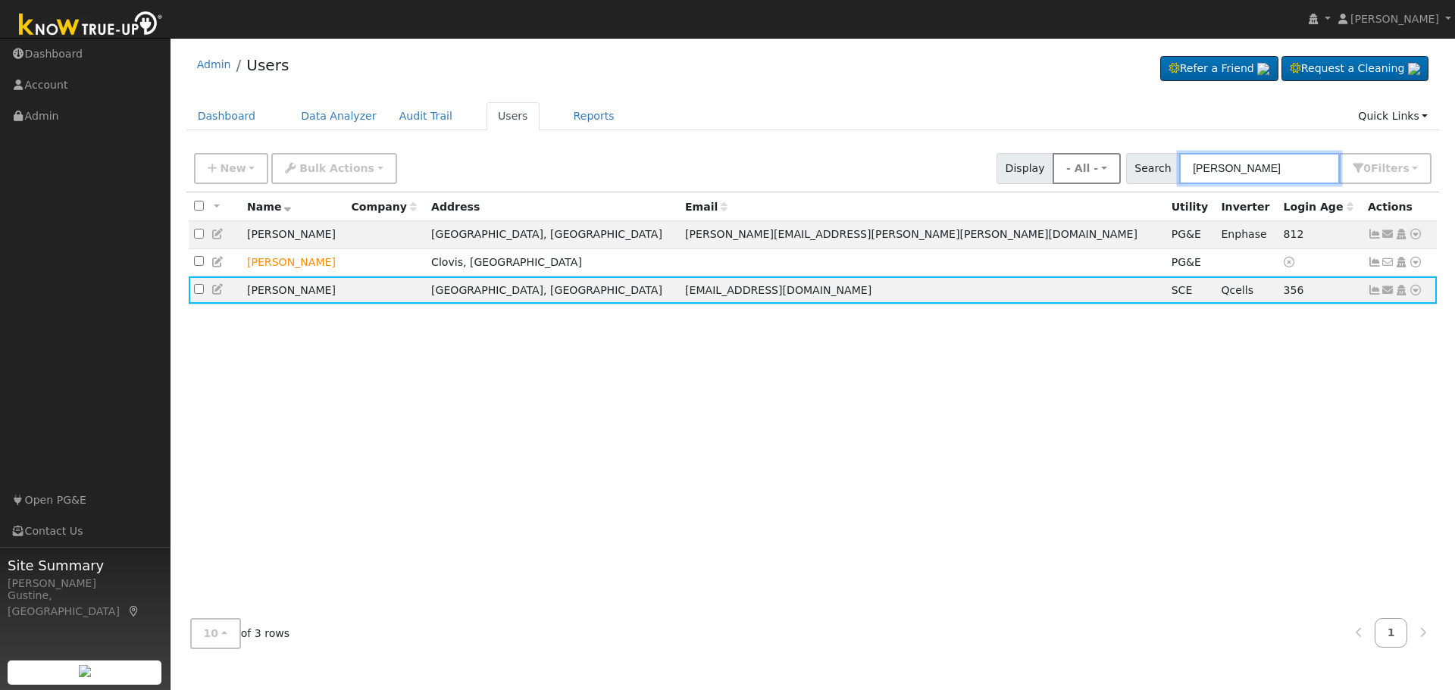
drag, startPoint x: 1250, startPoint y: 176, endPoint x: 1118, endPoint y: 167, distance: 132.2
click at [1125, 169] on div "New Add User Quick Add Quick Connect Quick Convert Lead Bulk Actions Send Email…" at bounding box center [813, 166] width 1244 height 36
paste input "Jonathan Esparza Luna"
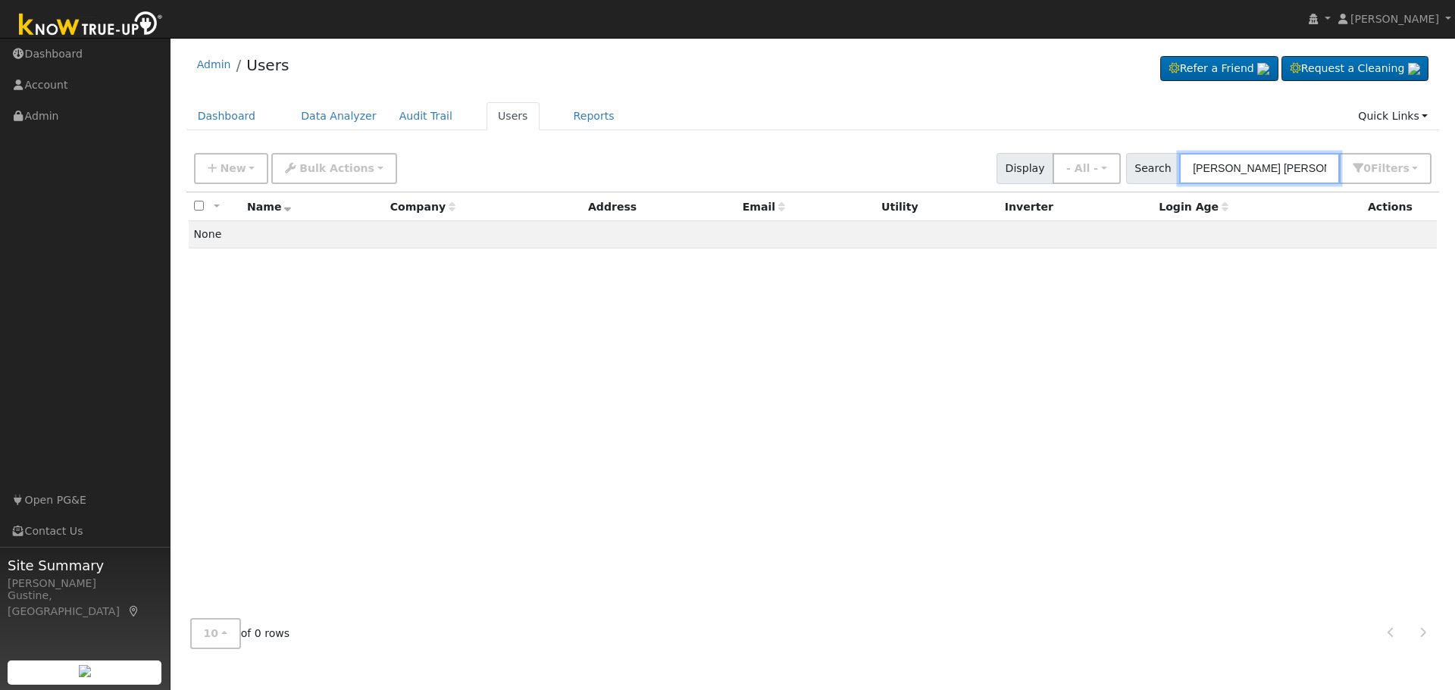
click at [1251, 166] on input "Jonathan Esparza Luna" at bounding box center [1259, 168] width 161 height 31
drag, startPoint x: 1290, startPoint y: 171, endPoint x: 1454, endPoint y: 147, distance: 166.1
click at [1454, 147] on div "User Profile First name Last name Email Email Notifications No Emails No Emails…" at bounding box center [813, 364] width 1284 height 652
type input "Jonathan Esparza"
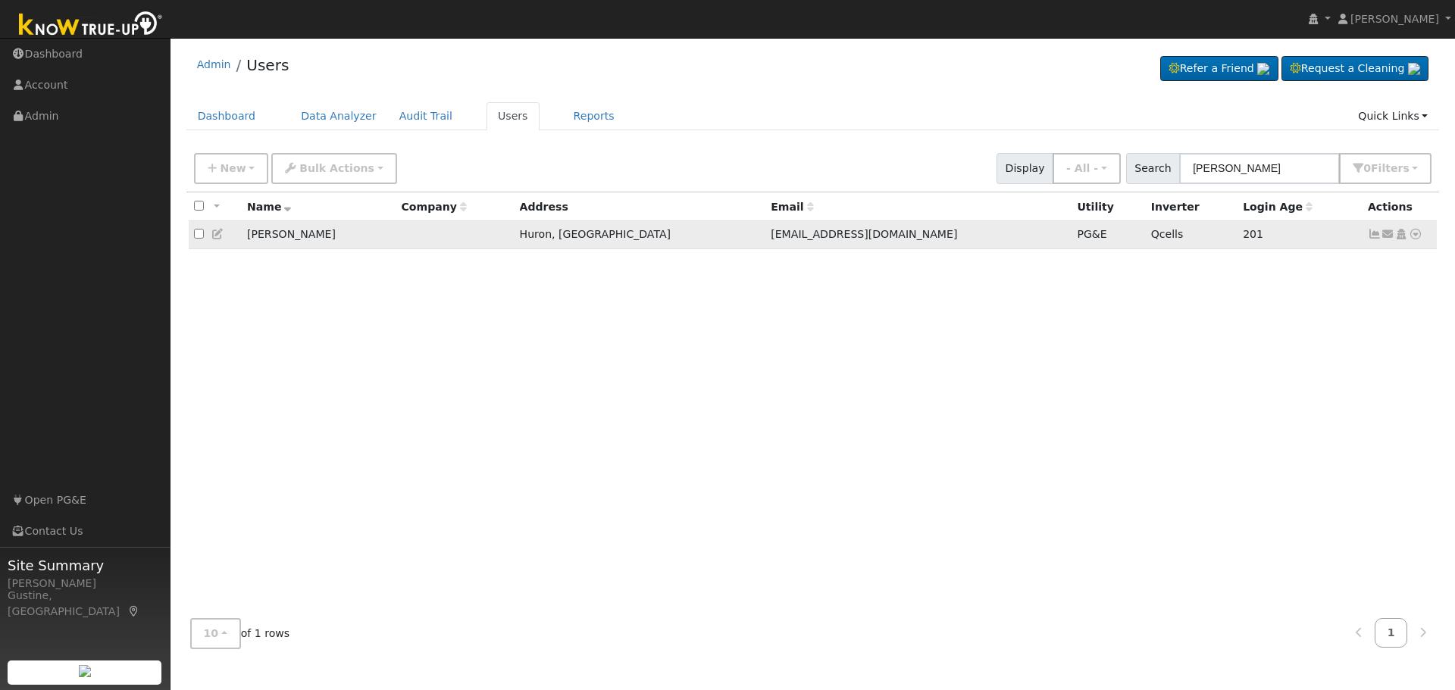
click at [1375, 233] on icon at bounding box center [1375, 234] width 14 height 11
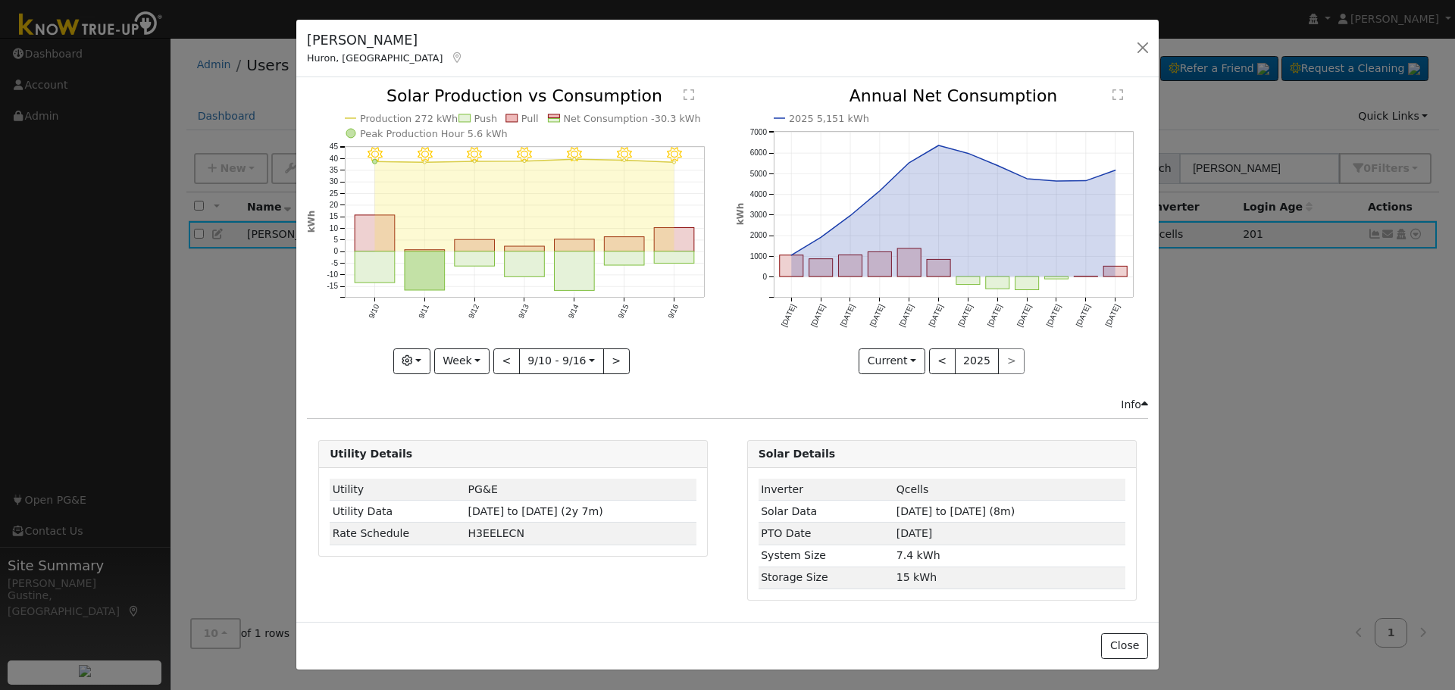
click at [696, 254] on icon "9/16 - Clear 9/15 - Clear 9/14 - MostlyClear 9/13 - MostlyClear 9/12 - MostlyCl…" at bounding box center [513, 230] width 412 height 284
click at [659, 242] on rect "onclick=""" at bounding box center [675, 239] width 40 height 23
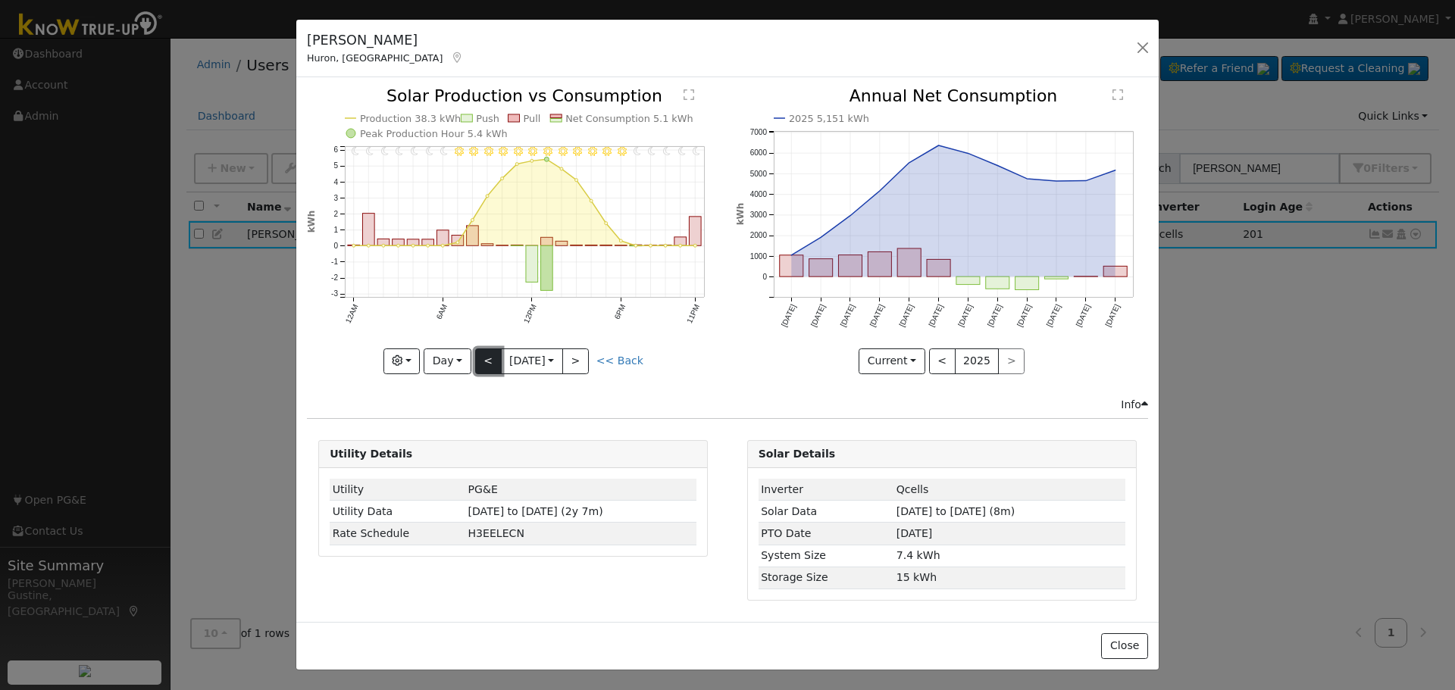
click at [479, 365] on button "<" at bounding box center [488, 362] width 27 height 26
click at [483, 356] on button "<" at bounding box center [488, 362] width 27 height 26
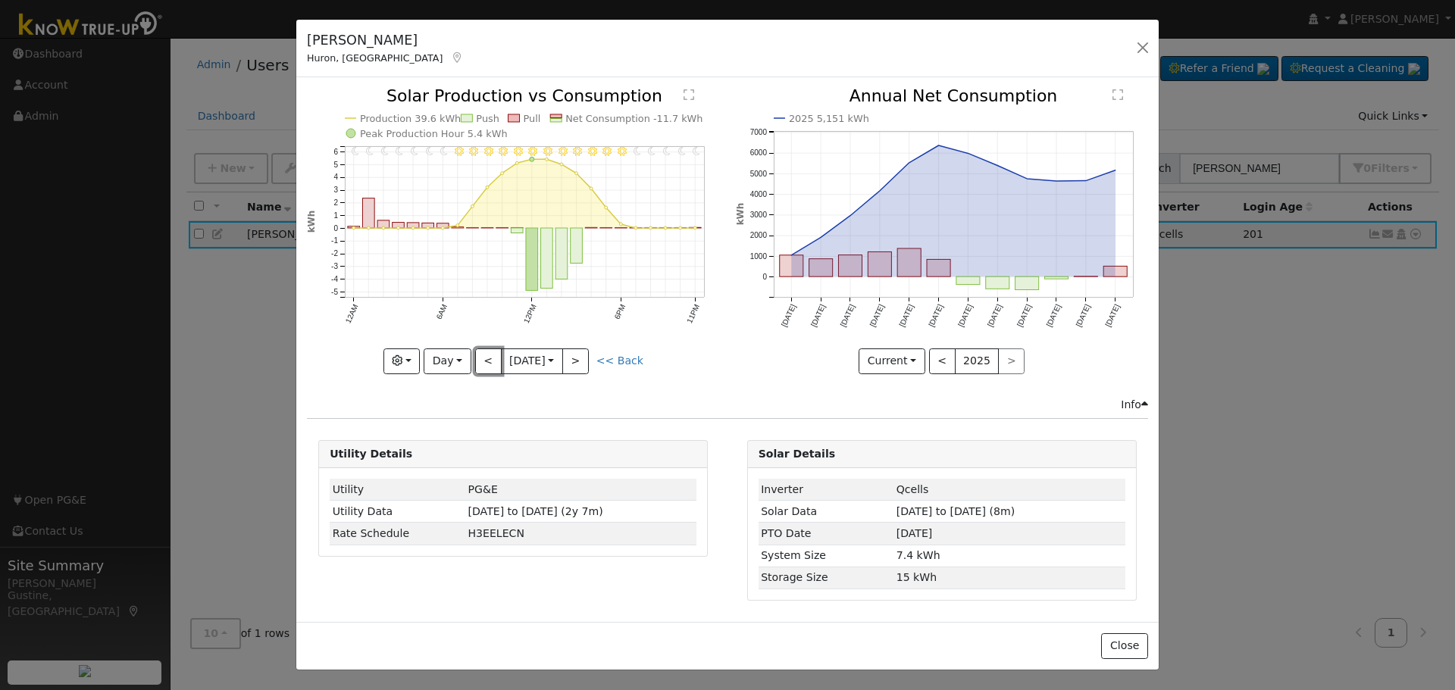
click at [483, 356] on button "<" at bounding box center [488, 362] width 27 height 26
type input "2025-09-13"
click at [1138, 48] on button "button" at bounding box center [1142, 47] width 21 height 21
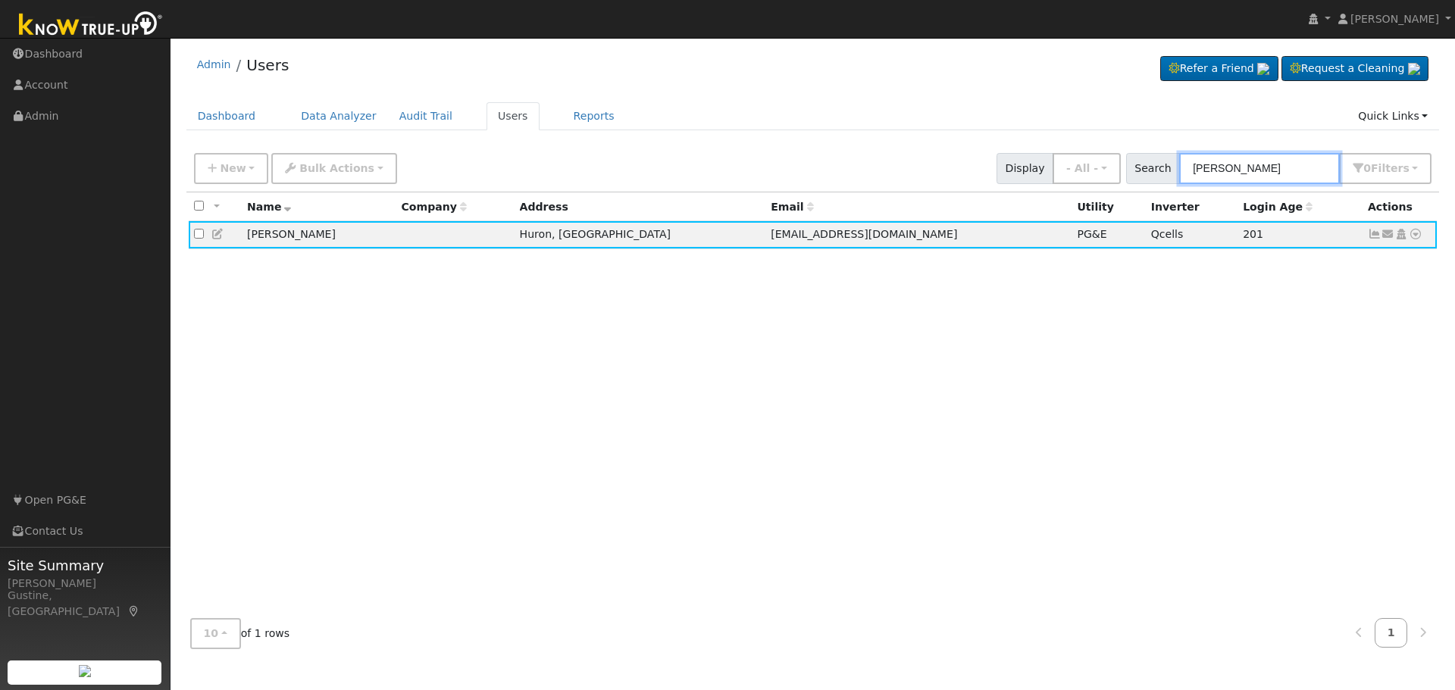
drag, startPoint x: 1302, startPoint y: 171, endPoint x: 925, endPoint y: 173, distance: 376.6
click at [931, 174] on div "New Add User Quick Add Quick Connect Quick Convert Lead Bulk Actions Send Email…" at bounding box center [813, 166] width 1244 height 36
paste input "@[Nicole Tucker]​ its still giving those comms errors from the remote meter sig…"
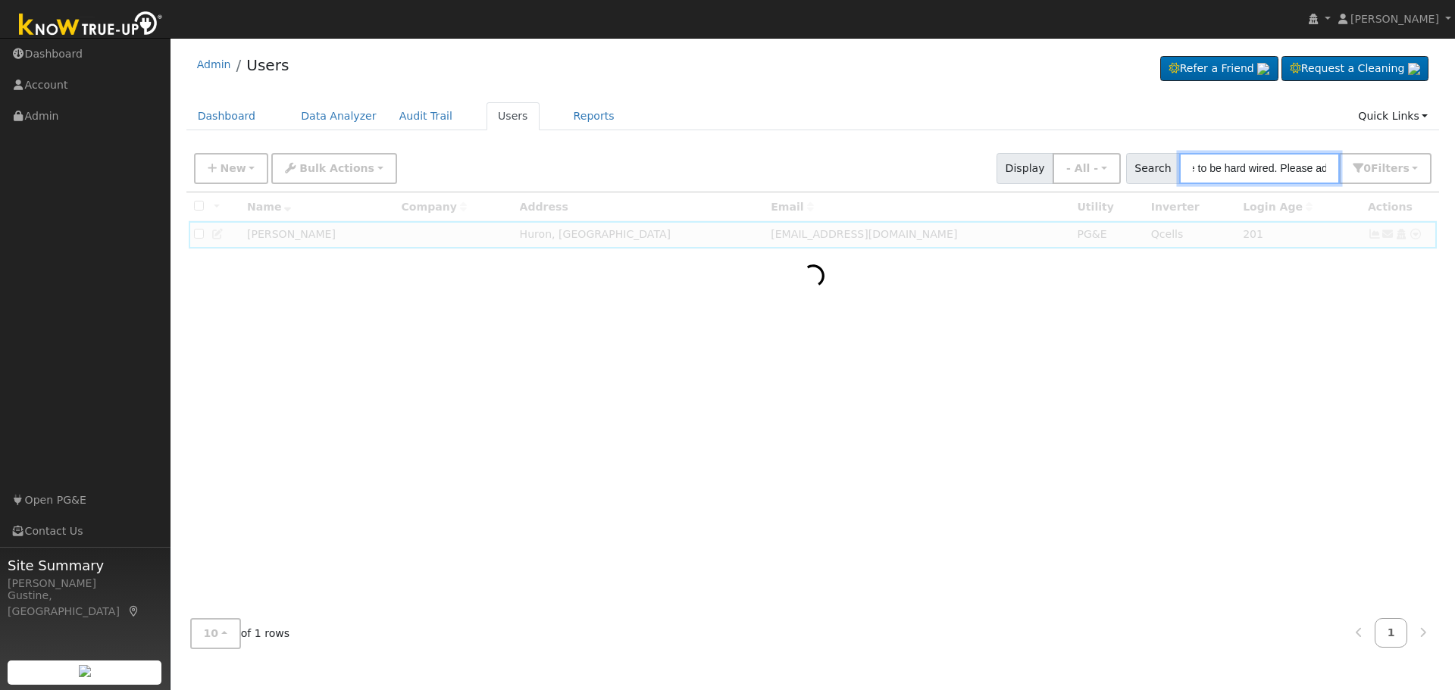
click at [1230, 173] on input "@[Nicole Tucker]​ its still giving those comms errors from the remote meter sig…" at bounding box center [1259, 168] width 161 height 31
click at [1232, 173] on input "@[Nicole Tucker]​ its still giving those comms errors from the remote meter sig…" at bounding box center [1259, 168] width 161 height 31
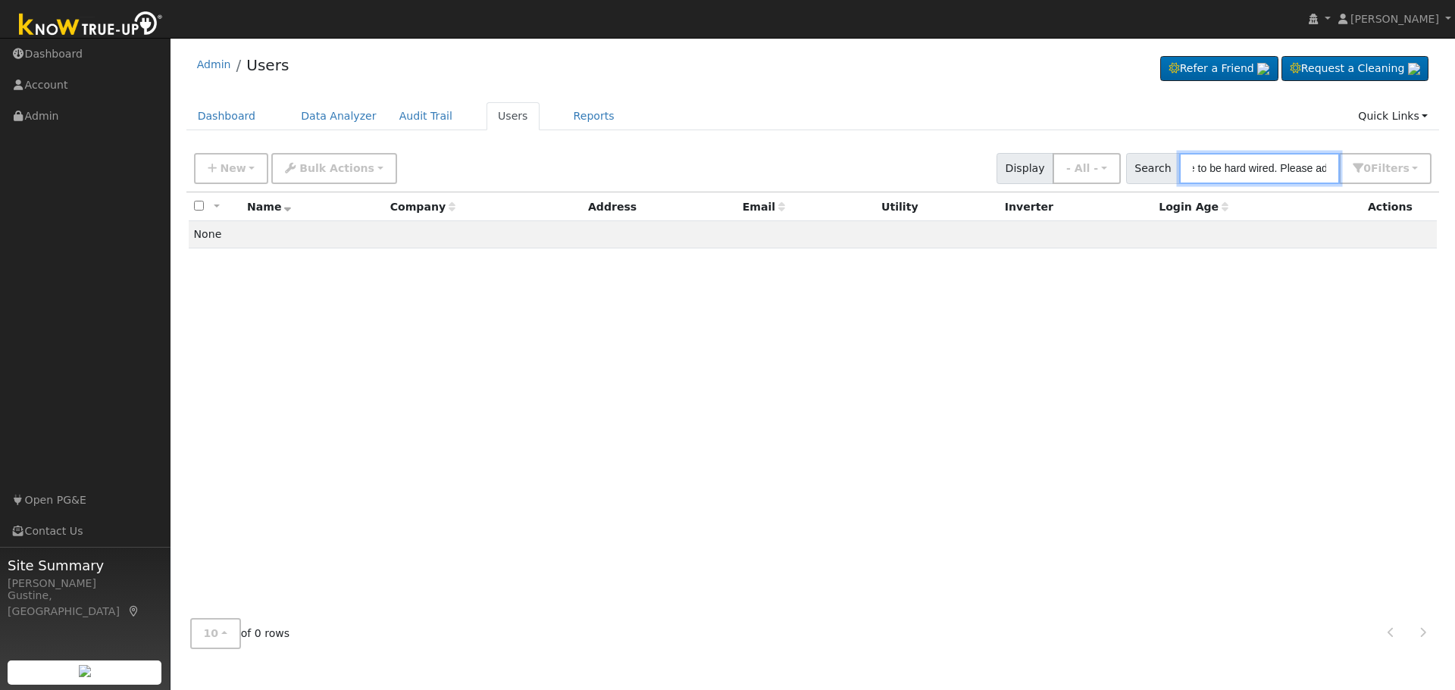
click at [1233, 173] on input "@[Nicole Tucker]​ its still giving those comms errors from the remote meter sig…" at bounding box center [1259, 168] width 161 height 31
type input "@[Nicole Tucker]​ its still giving those comms errors from the remote meter sig…"
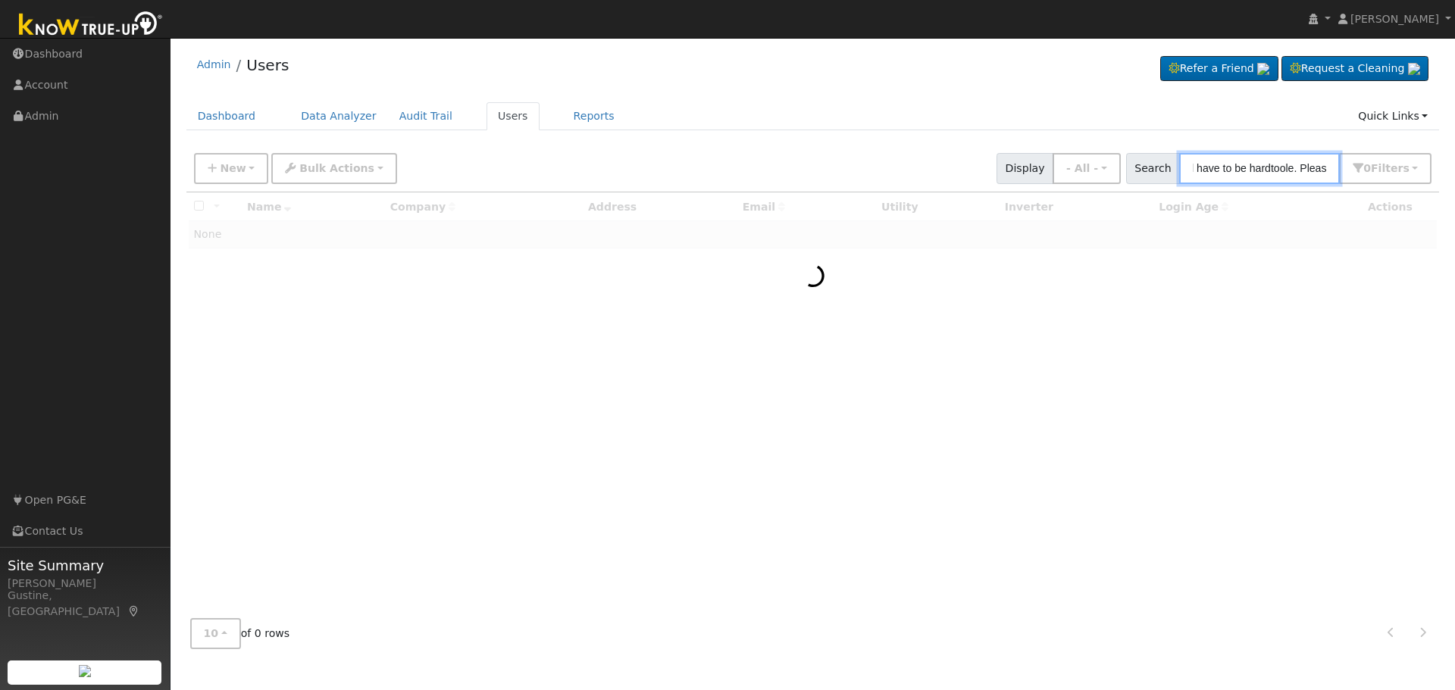
click at [1287, 172] on input "@[Nicole Tucker]​ its still giving those comms errors from the remote meter sig…" at bounding box center [1259, 168] width 161 height 31
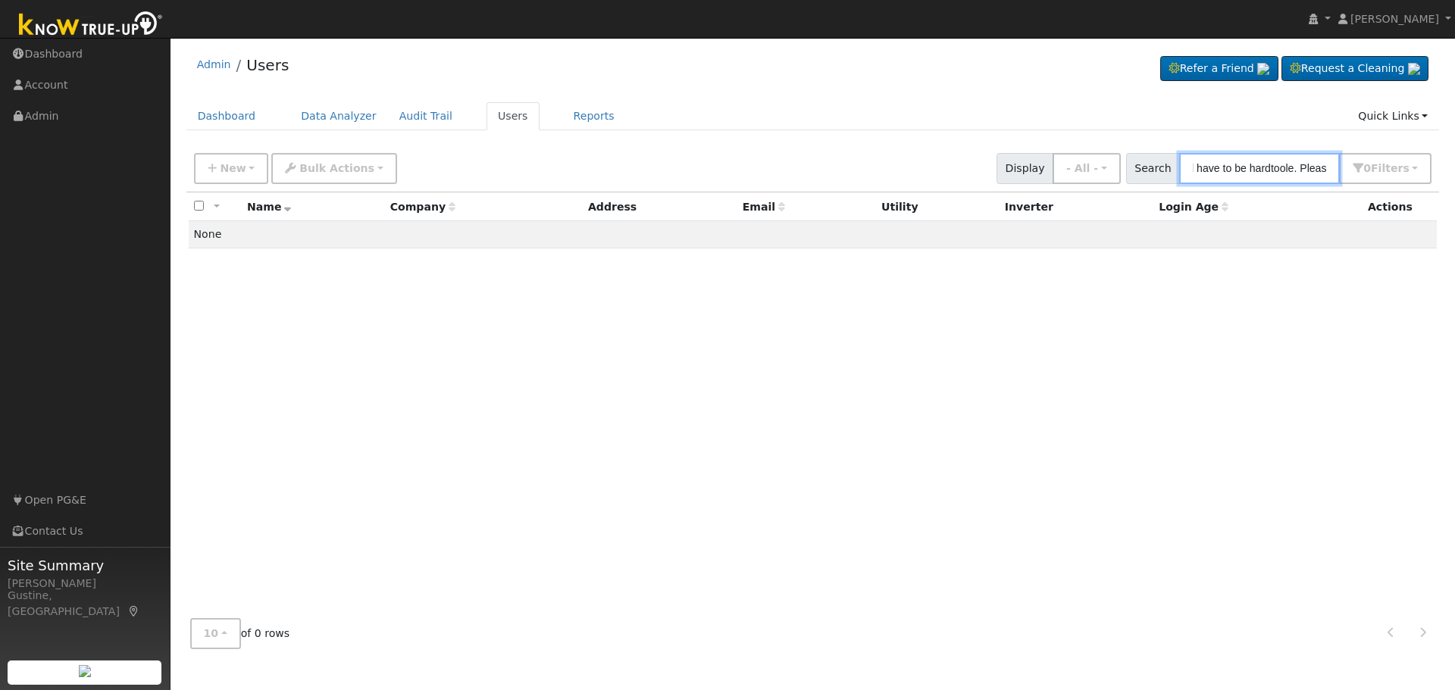
click at [1287, 172] on input "@[Nicole Tucker]​ its still giving those comms errors from the remote meter sig…" at bounding box center [1259, 168] width 161 height 31
type input "toole"
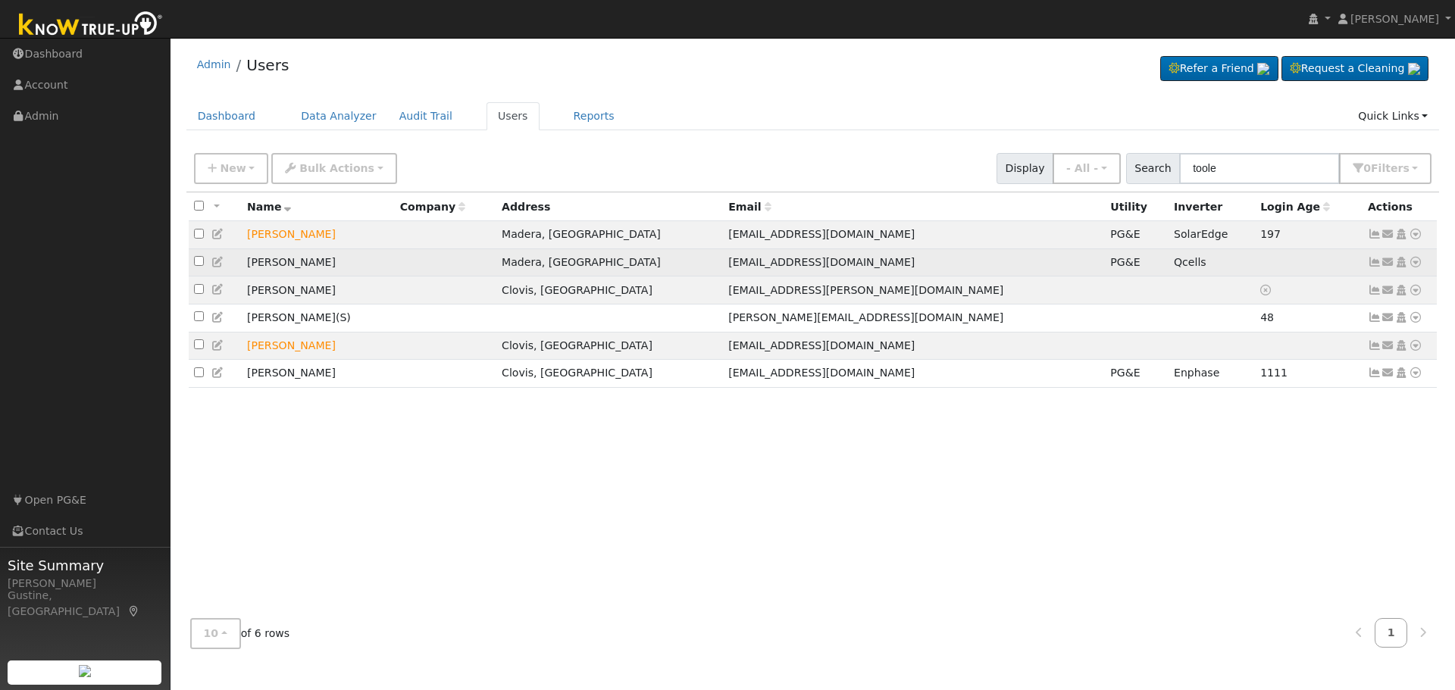
click at [1371, 262] on icon at bounding box center [1375, 262] width 14 height 11
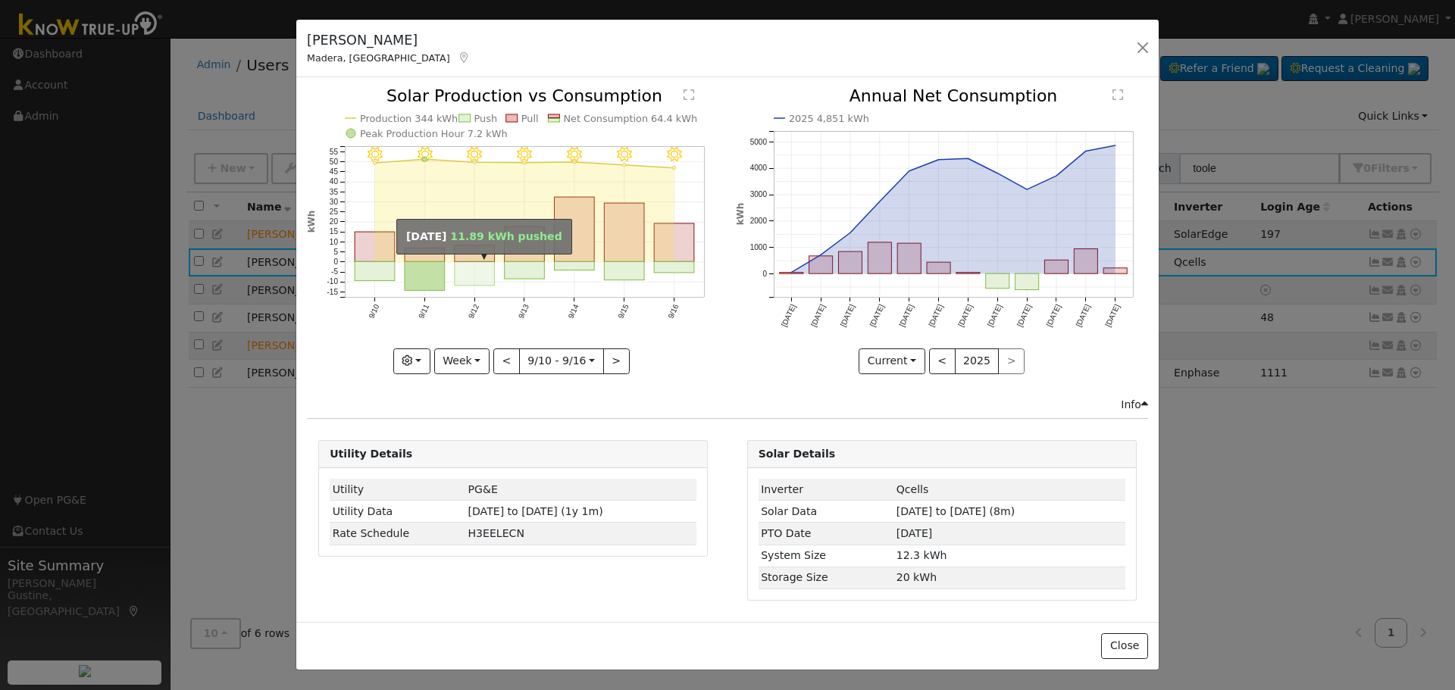
click at [466, 267] on rect "onclick=""" at bounding box center [475, 273] width 40 height 23
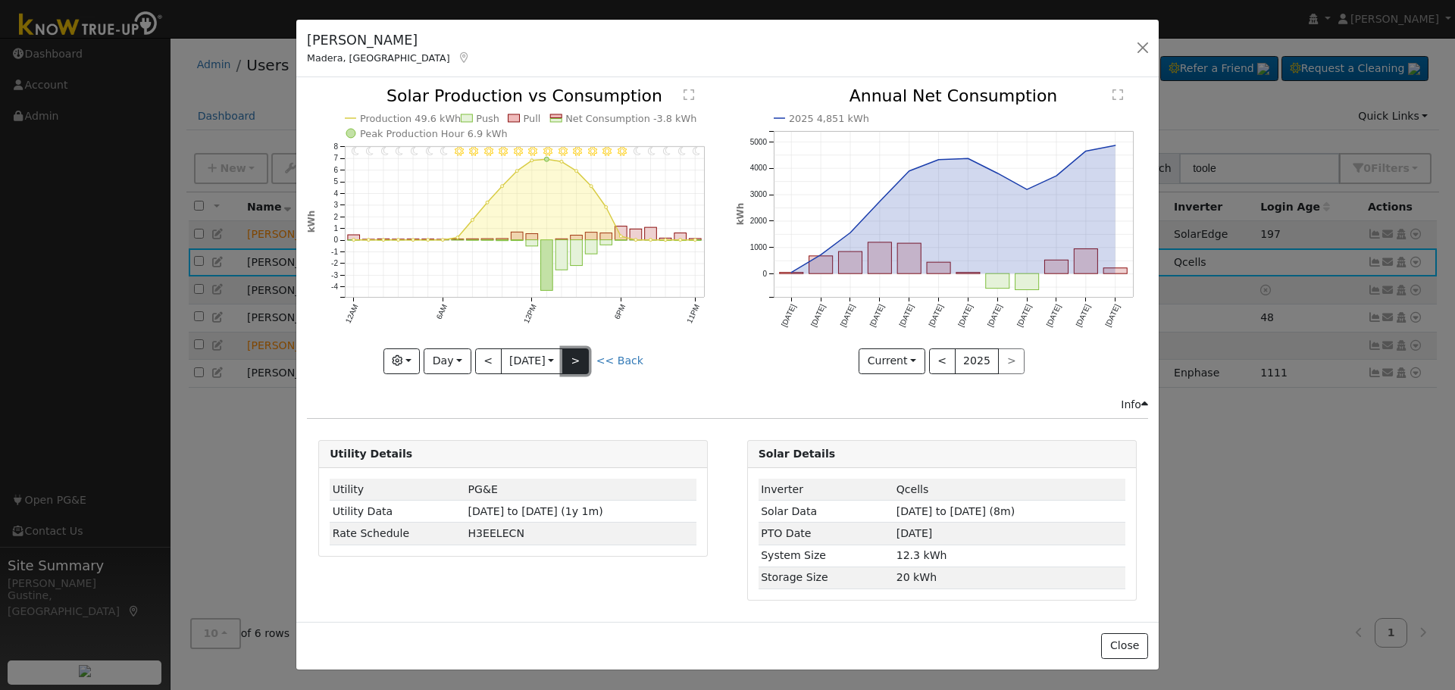
click at [589, 357] on button ">" at bounding box center [575, 362] width 27 height 26
click at [587, 358] on button ">" at bounding box center [575, 362] width 27 height 26
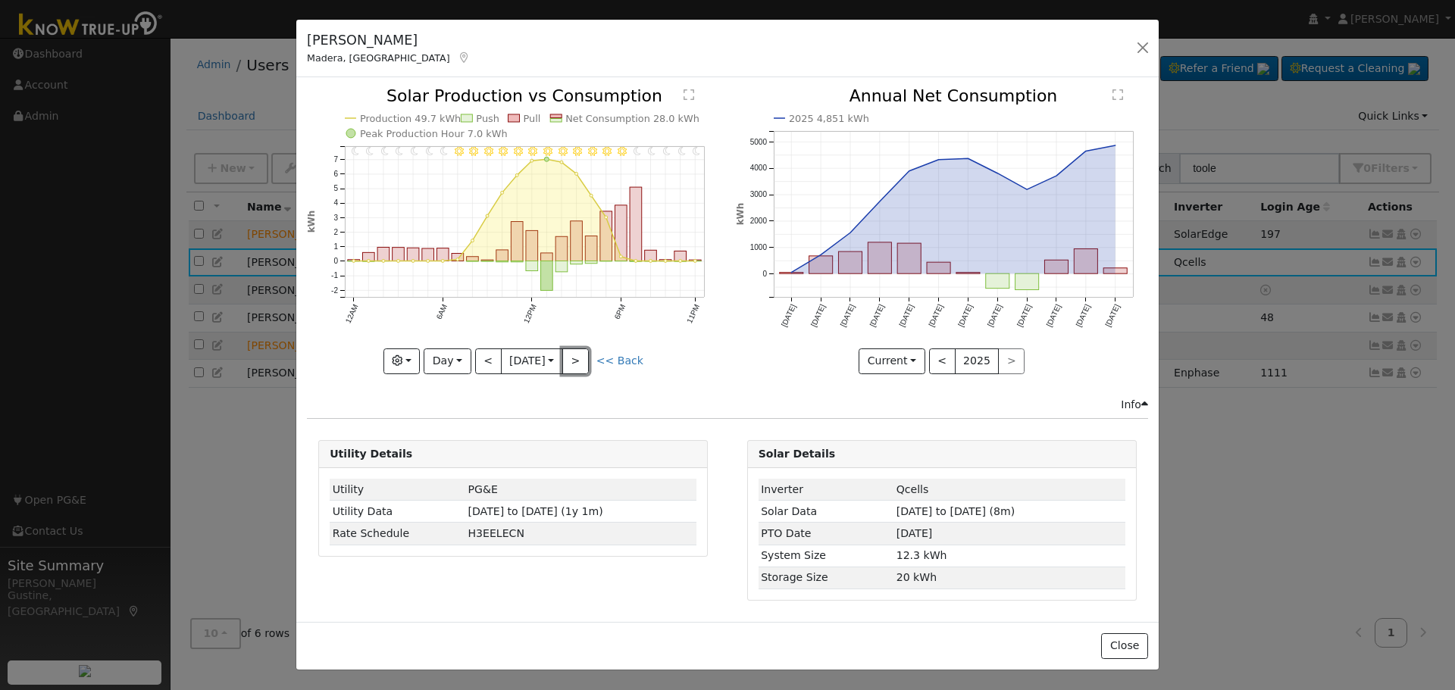
click at [584, 358] on button ">" at bounding box center [575, 362] width 27 height 26
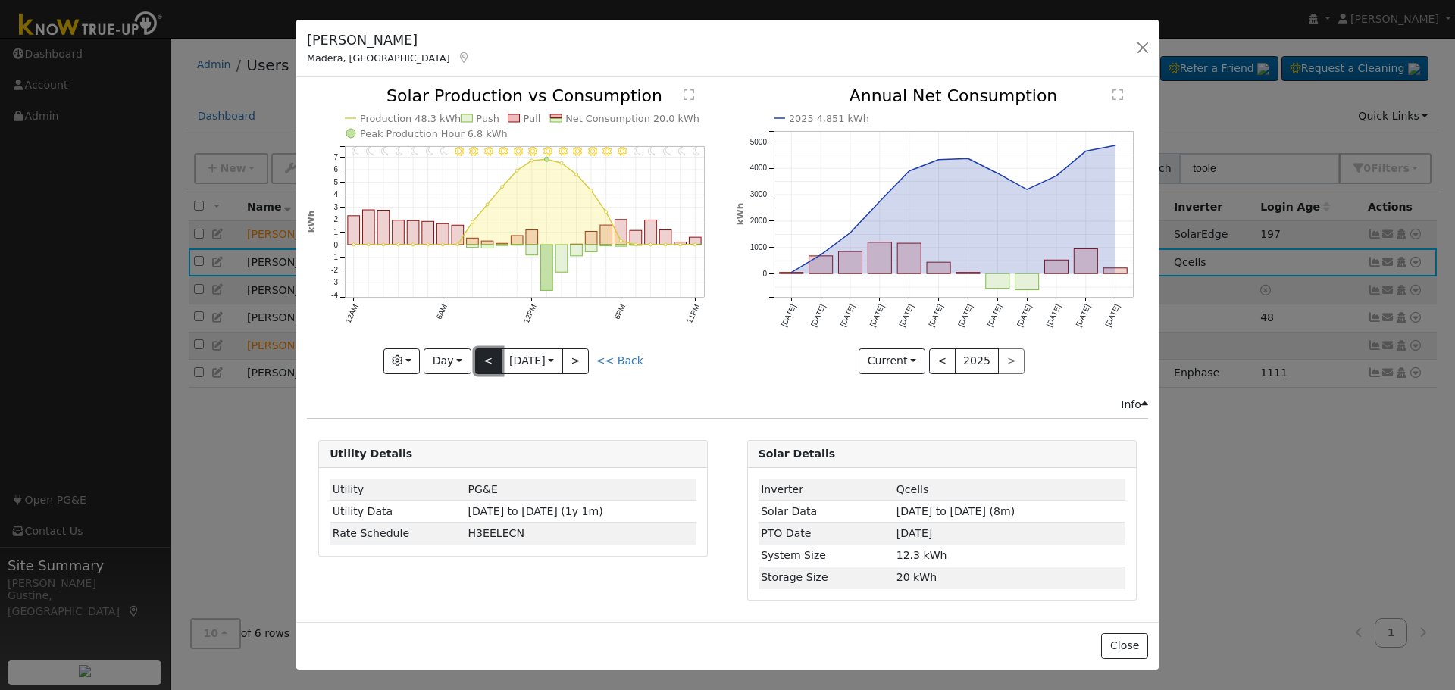
click at [483, 364] on button "<" at bounding box center [488, 362] width 27 height 26
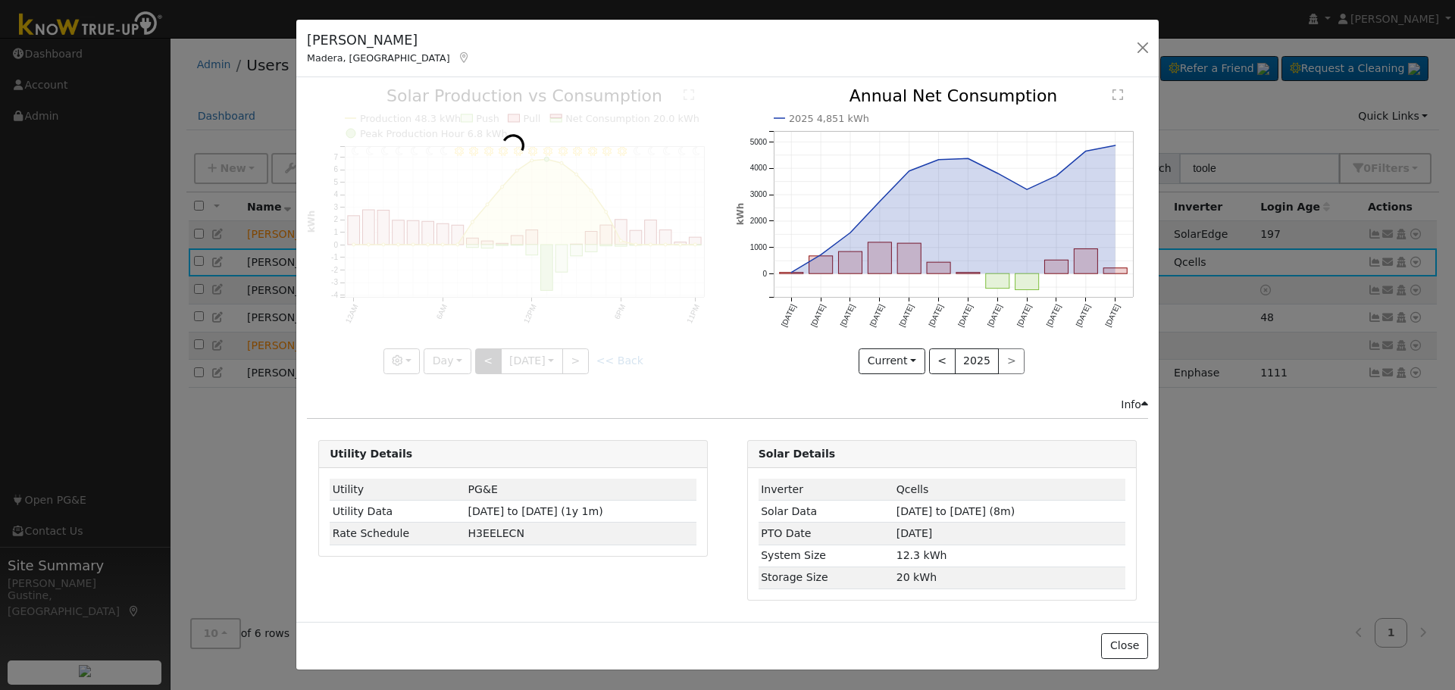
click at [483, 364] on div at bounding box center [513, 231] width 412 height 286
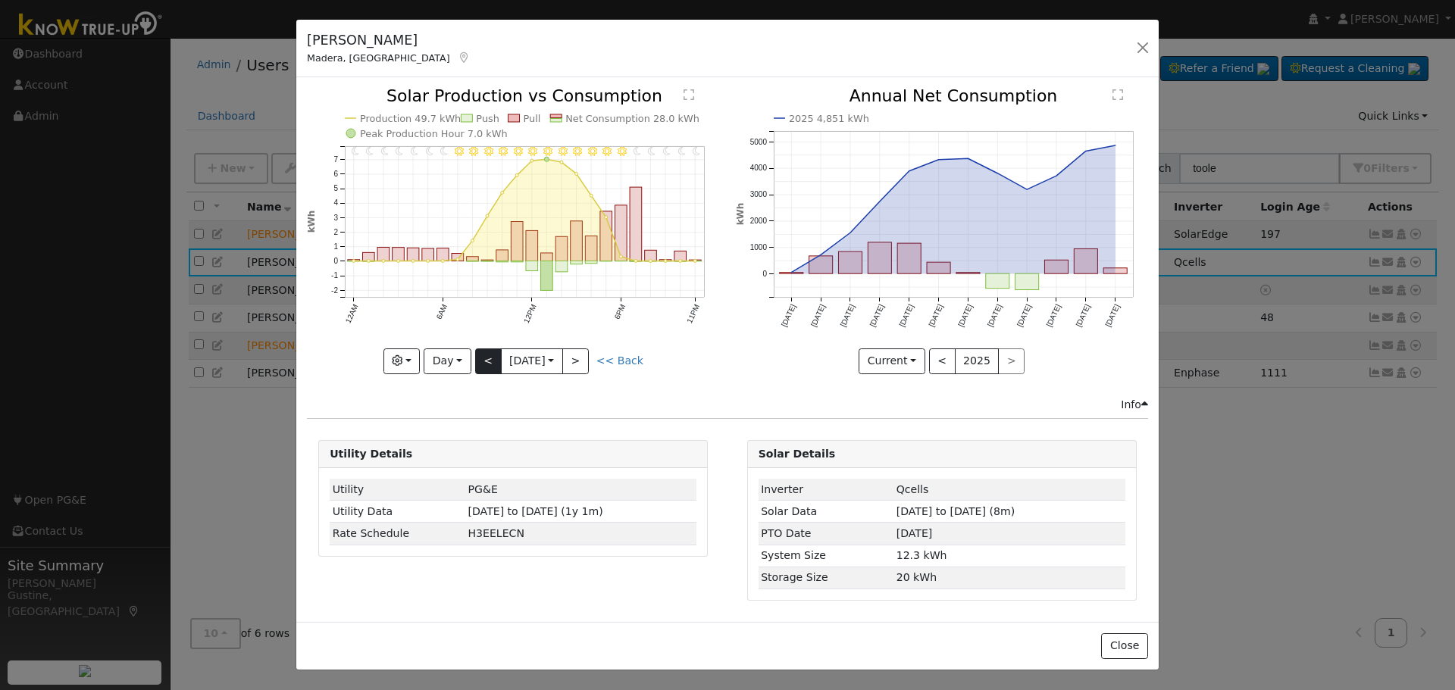
click at [483, 364] on div at bounding box center [513, 231] width 412 height 286
click at [483, 364] on button "<" at bounding box center [488, 362] width 27 height 26
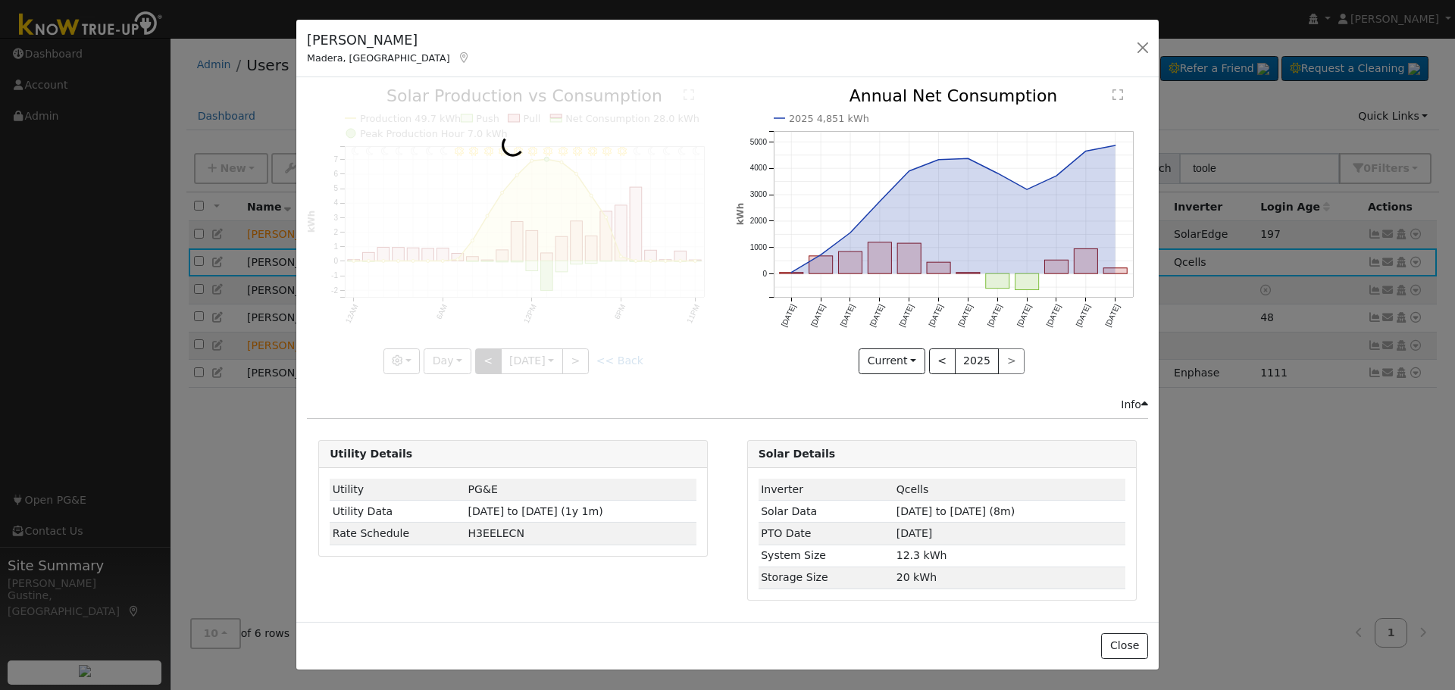
click at [483, 364] on div at bounding box center [513, 231] width 412 height 286
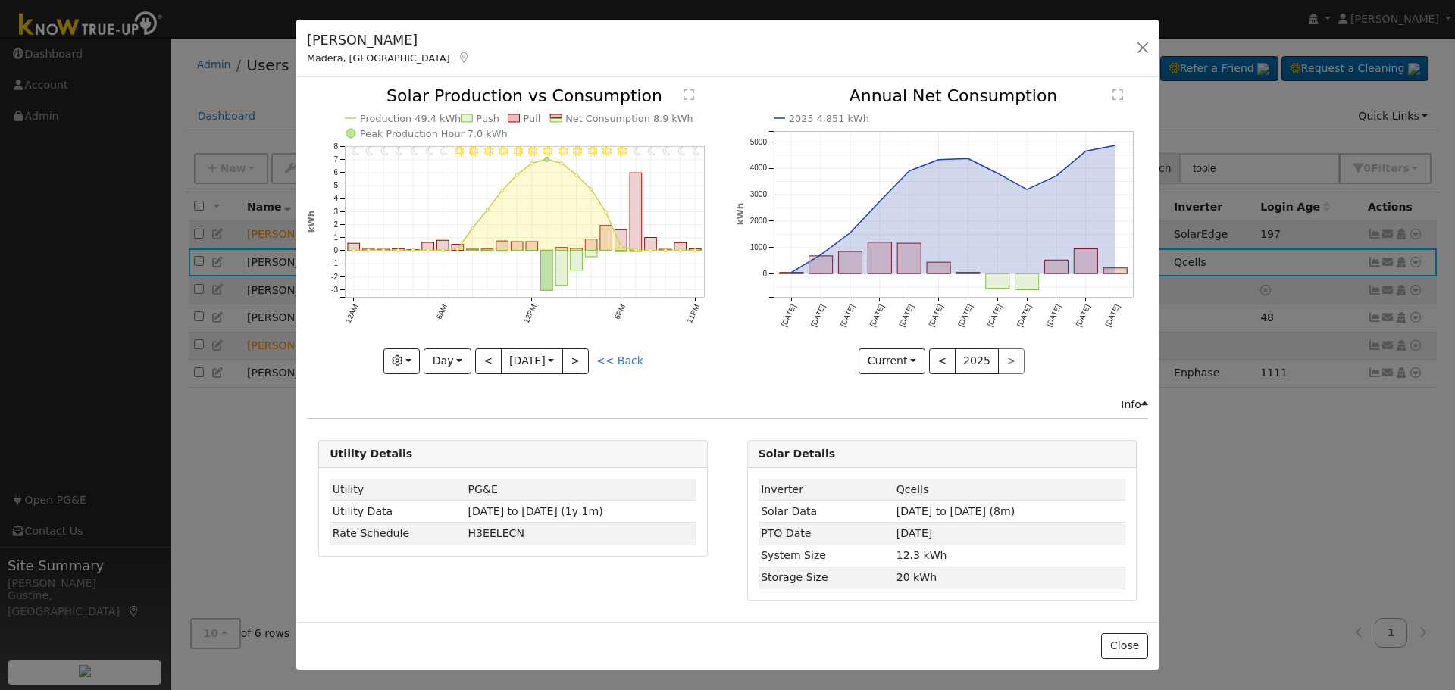
click at [482, 364] on div at bounding box center [513, 231] width 412 height 286
click at [482, 364] on button "<" at bounding box center [488, 362] width 27 height 26
click at [0, 0] on div at bounding box center [0, 0] width 0 height 0
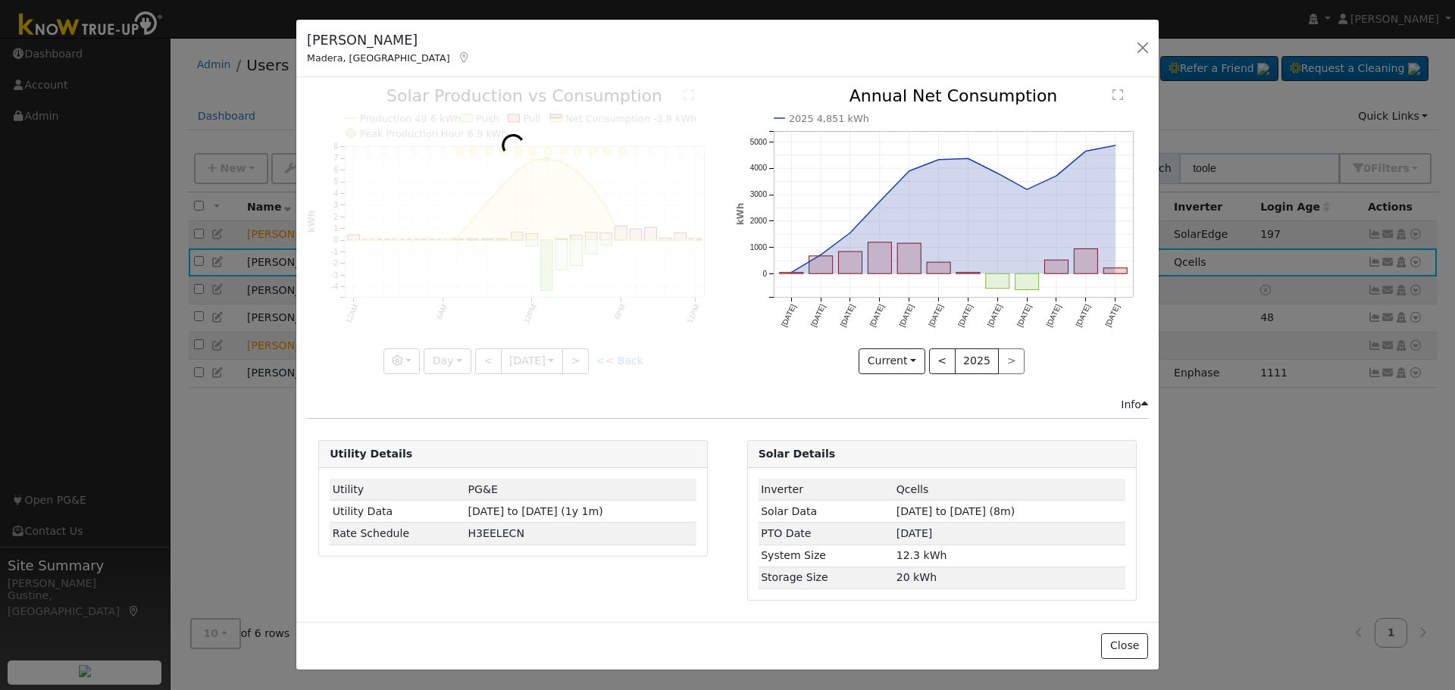
click at [482, 364] on div at bounding box center [513, 231] width 412 height 286
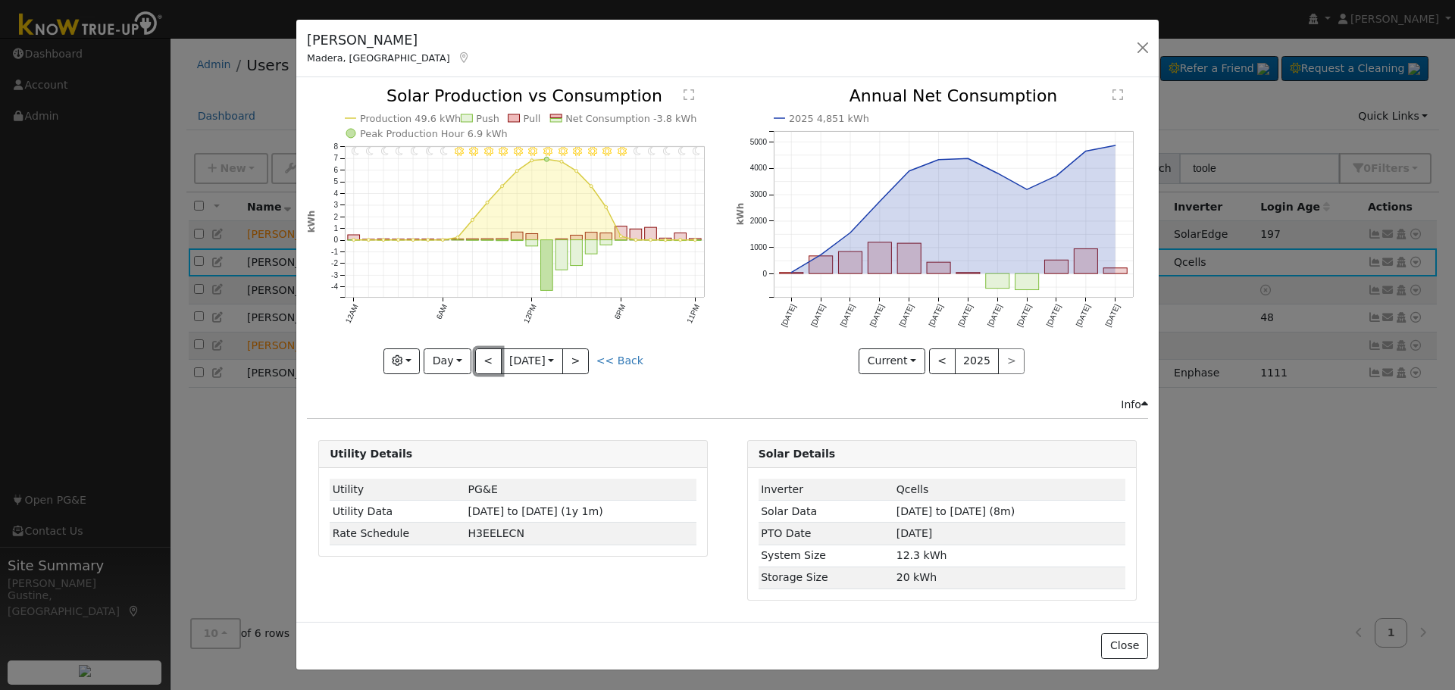
click at [482, 364] on button "<" at bounding box center [488, 362] width 27 height 26
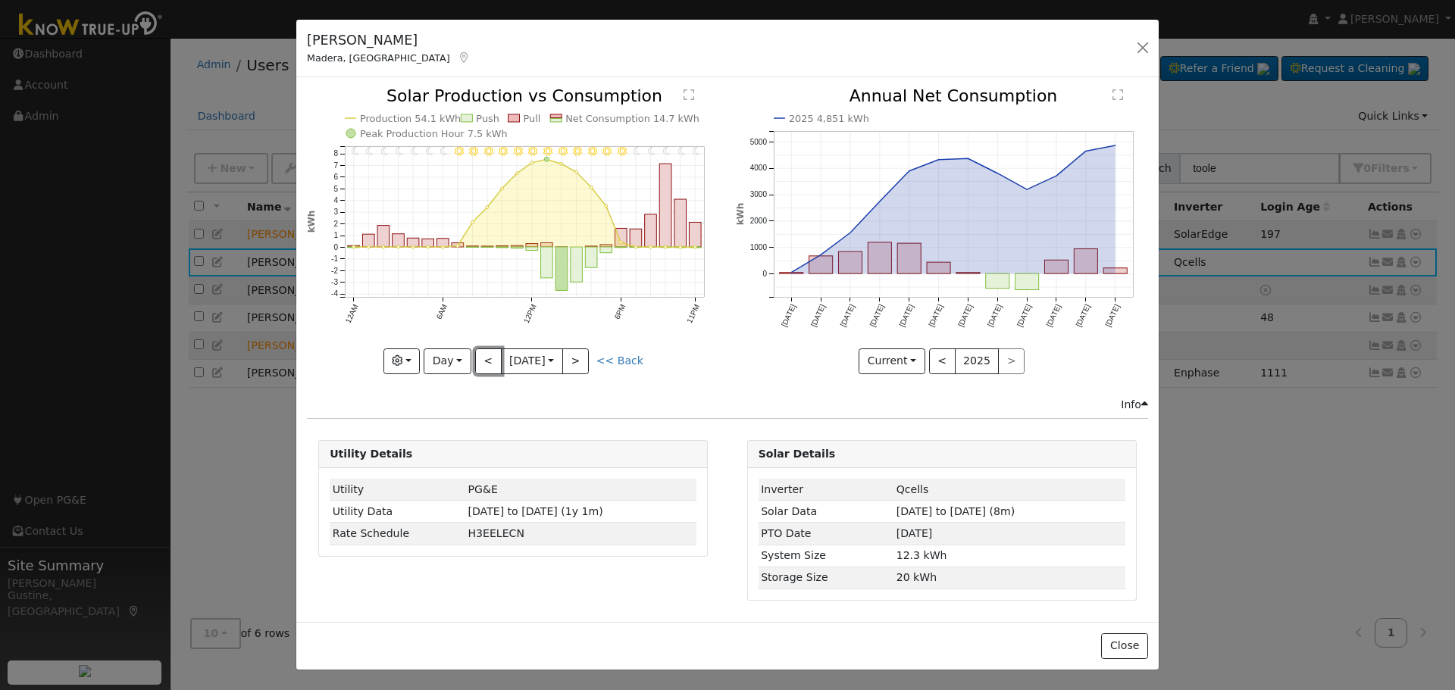
click at [482, 364] on button "<" at bounding box center [488, 362] width 27 height 26
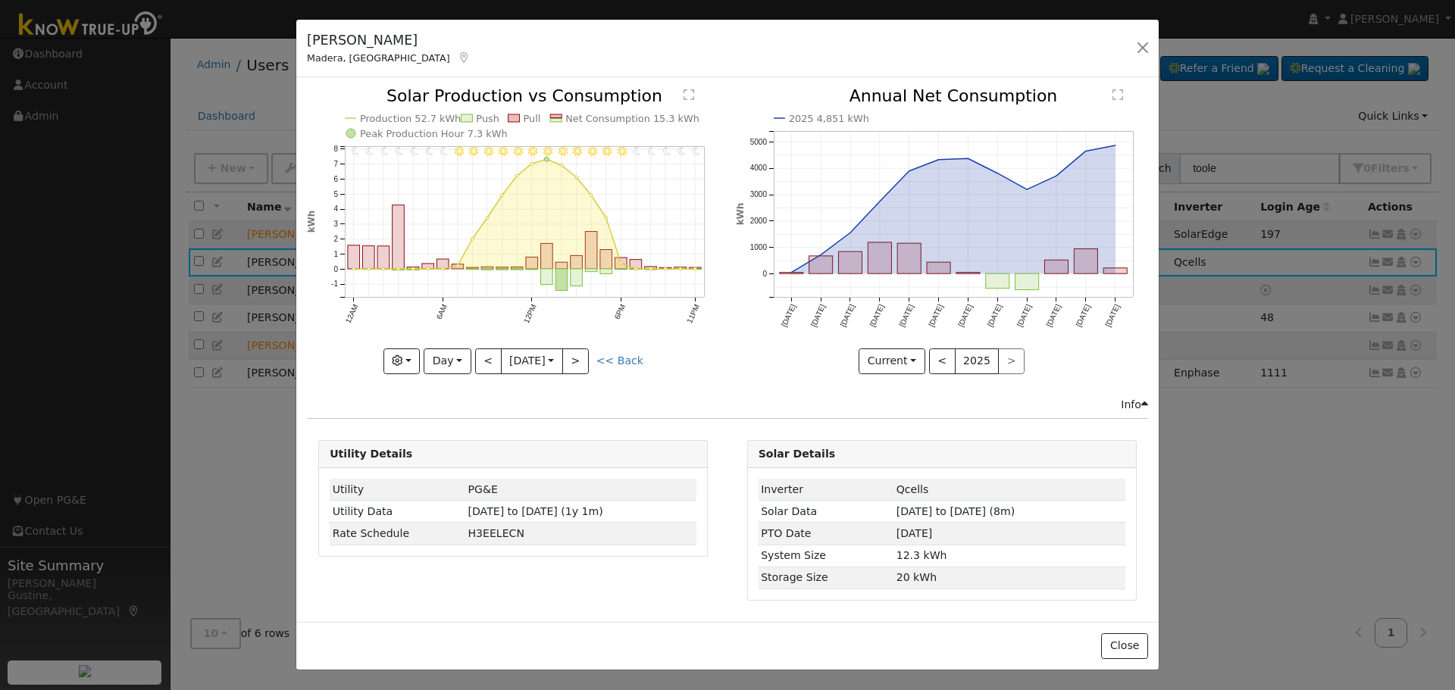
click at [482, 364] on div "11PM - Clear 10PM - Clear 9PM - Clear 8PM - Clear 7PM - Clear 6PM - Clear 5PM -…" at bounding box center [513, 231] width 412 height 286
click at [482, 364] on button "<" at bounding box center [488, 362] width 27 height 26
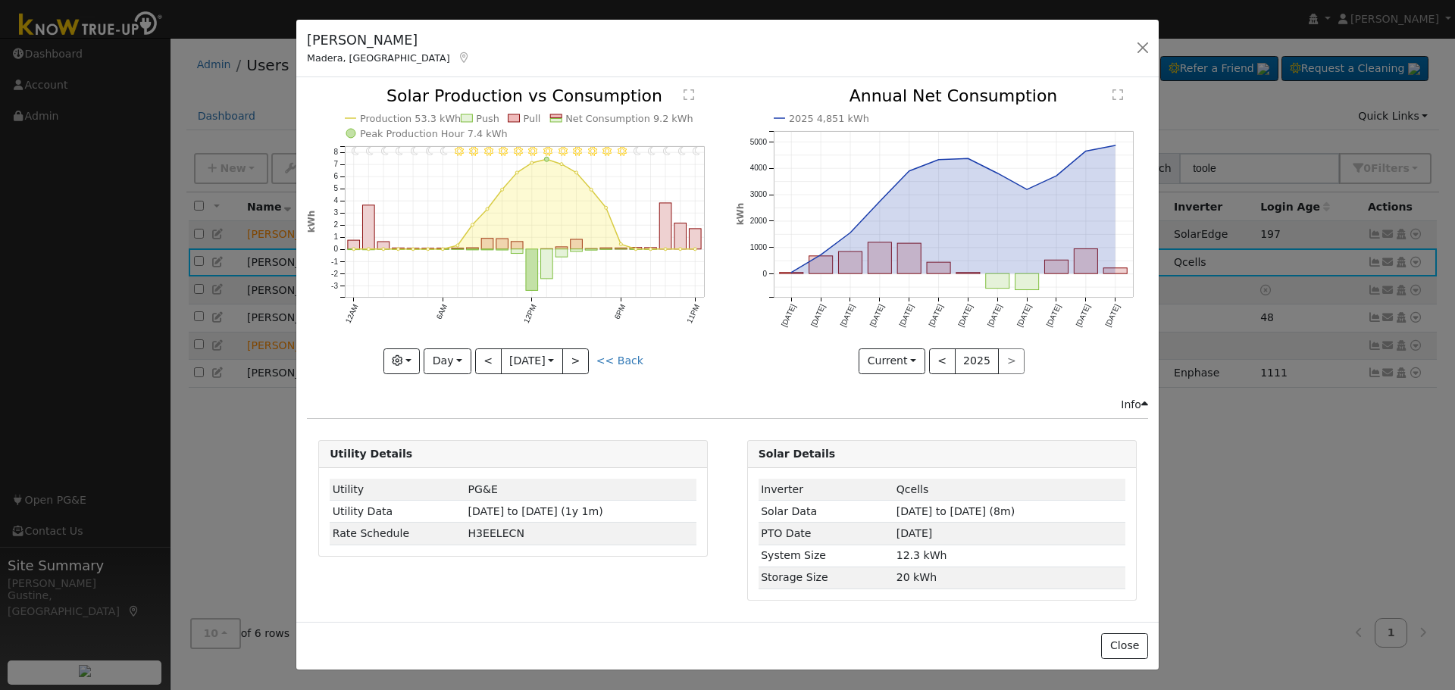
click at [482, 364] on div "11PM - Clear 10PM - Clear 9PM - Clear 8PM - Clear 7PM - Clear 6PM - Clear 5PM -…" at bounding box center [513, 231] width 412 height 286
click at [482, 364] on button "<" at bounding box center [488, 362] width 27 height 26
click at [479, 359] on div "11PM - Clear 10PM - Clear 9PM - Clear 8PM - Clear 7PM - Clear 6PM - Clear 5PM -…" at bounding box center [513, 231] width 412 height 286
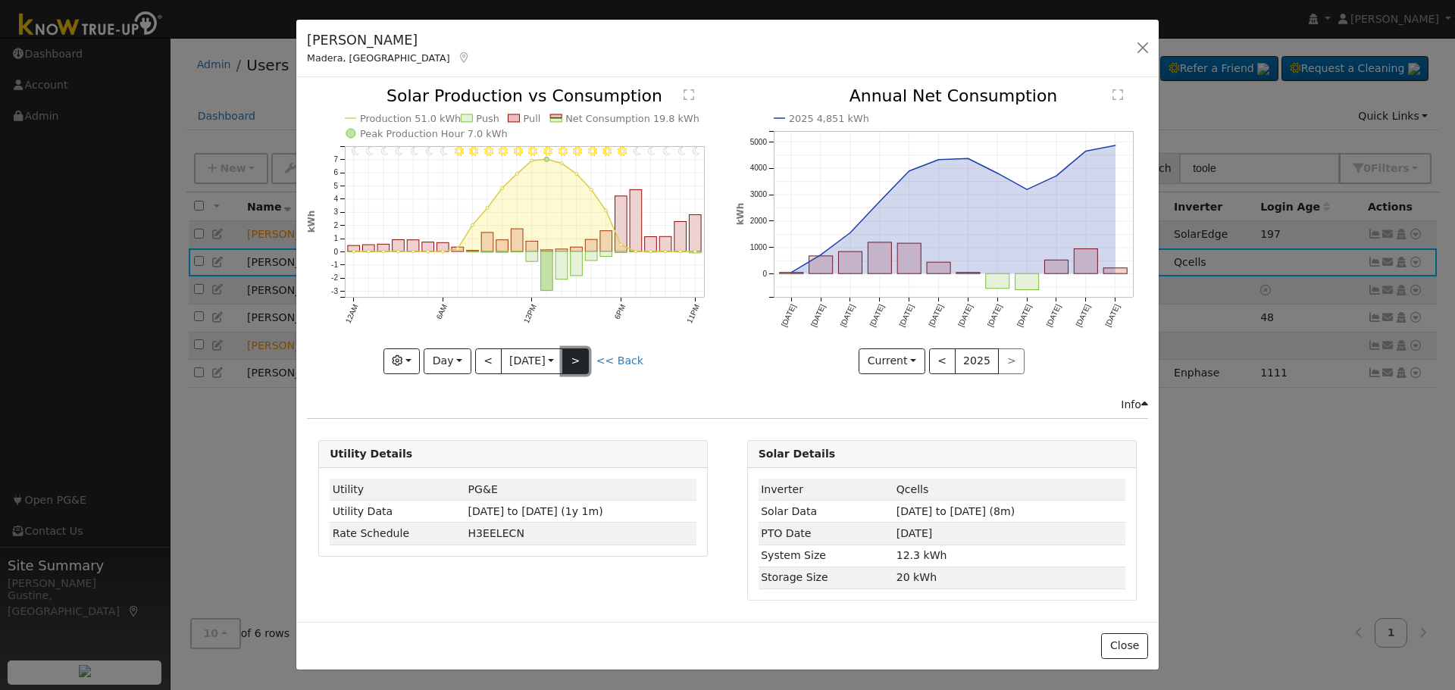
click at [577, 364] on button ">" at bounding box center [575, 362] width 27 height 26
type input "2025-09-06"
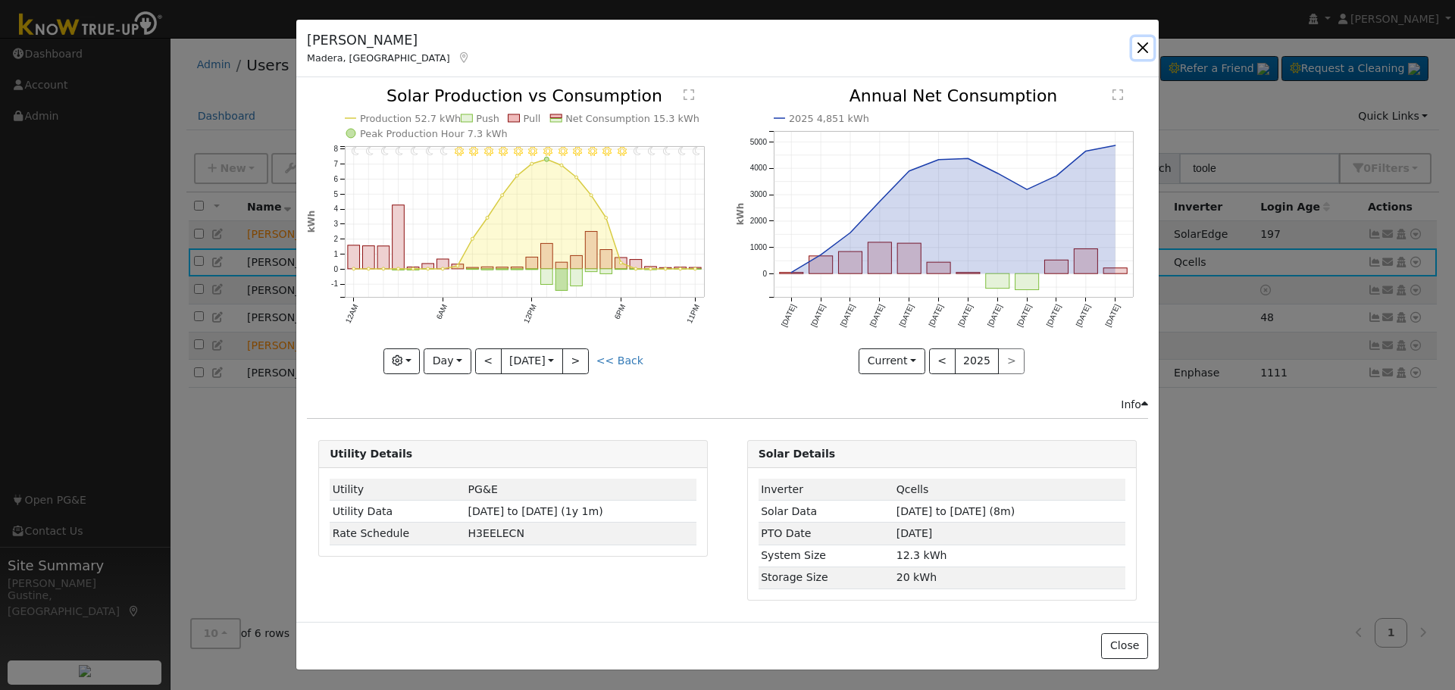
click at [1146, 58] on button "button" at bounding box center [1142, 47] width 21 height 21
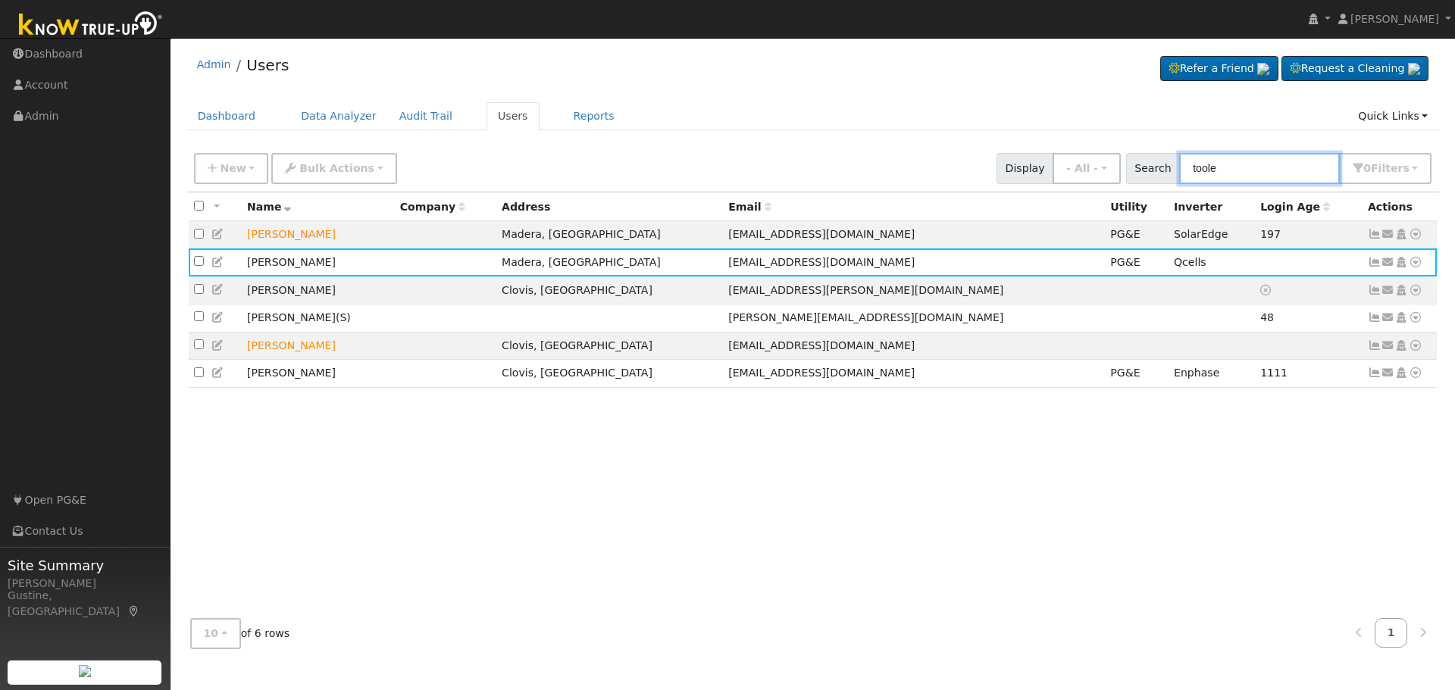
drag, startPoint x: 1241, startPoint y: 161, endPoint x: 1024, endPoint y: 171, distance: 217.7
click at [1029, 171] on div "New Add User Quick Add Quick Connect Quick Convert Lead Bulk Actions Send Email…" at bounding box center [813, 166] width 1244 height 36
type input "tyner"
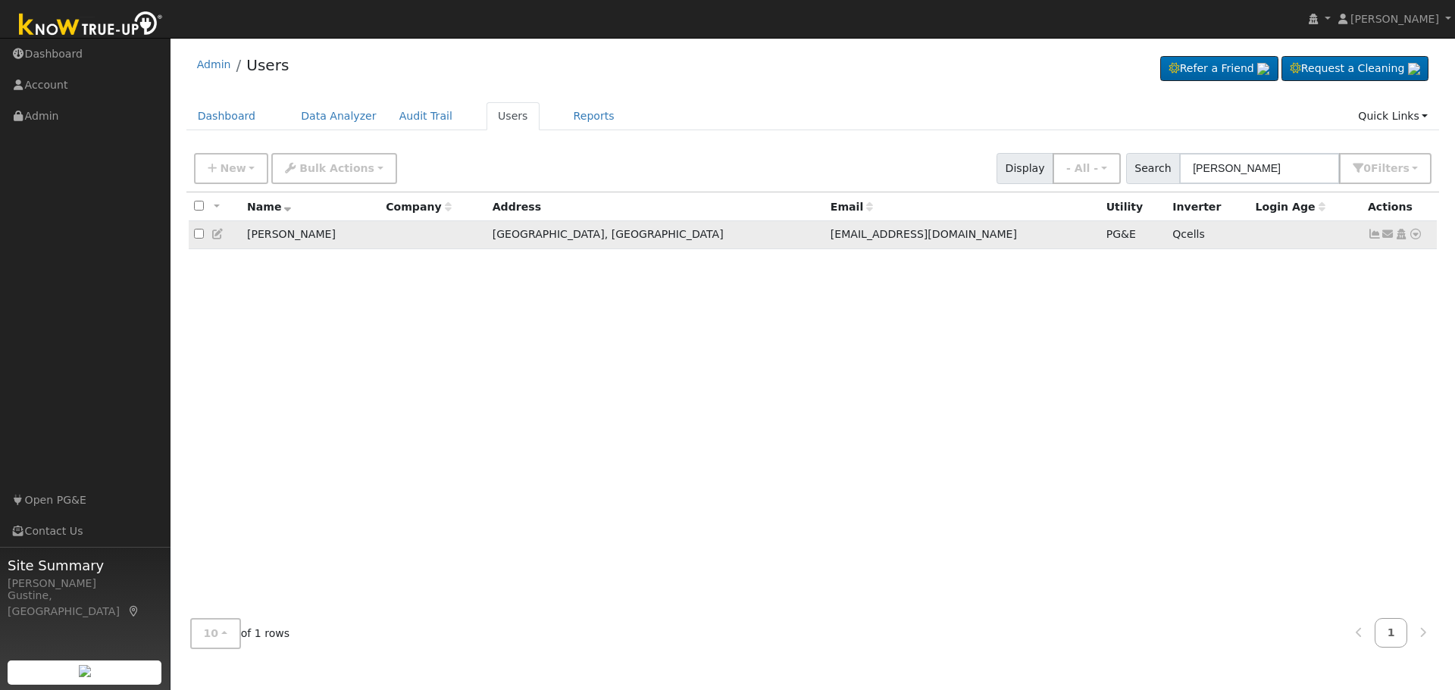
click at [1371, 230] on link at bounding box center [1375, 234] width 14 height 12
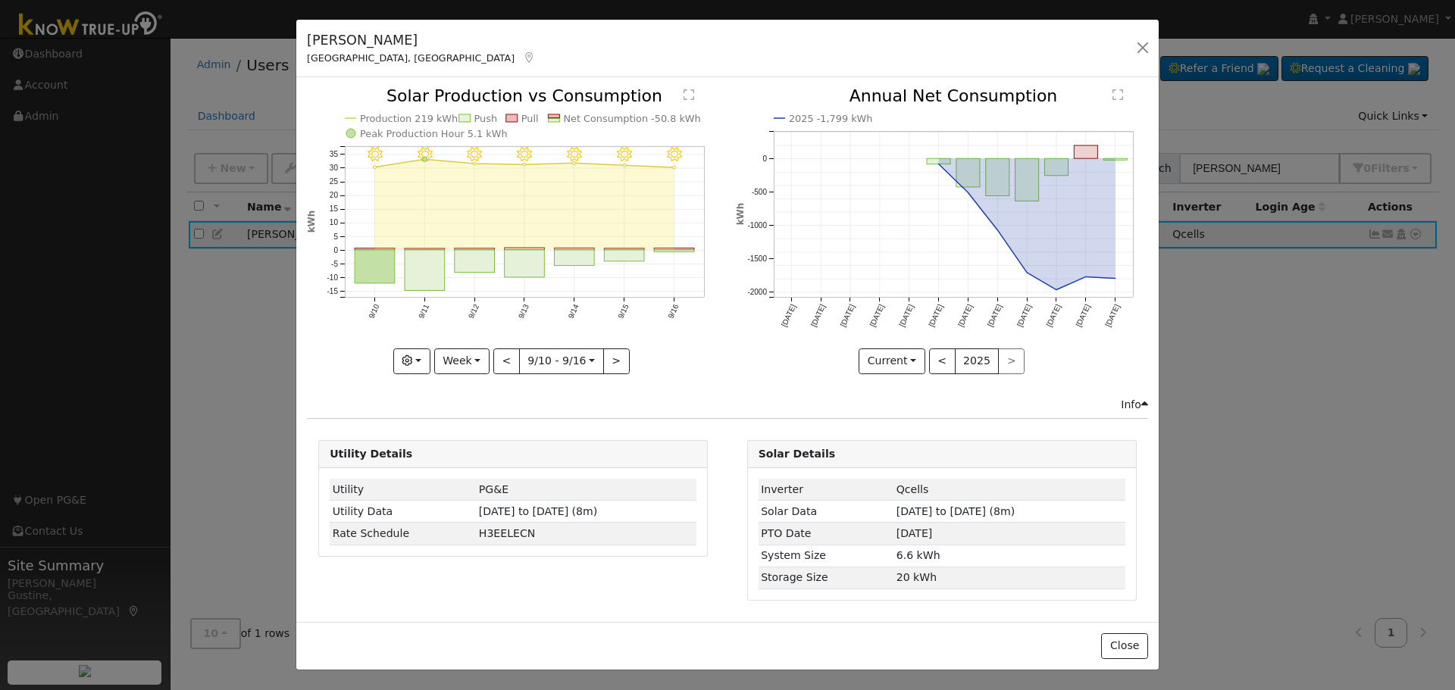
click at [554, 268] on icon "9/16 - Clear 9/15 - Clear 9/14 - Clear 9/13 - Clear 9/12 - Clear 9/11 - Clear 9…" at bounding box center [513, 230] width 412 height 284
click at [558, 263] on rect "onclick=""" at bounding box center [575, 258] width 40 height 16
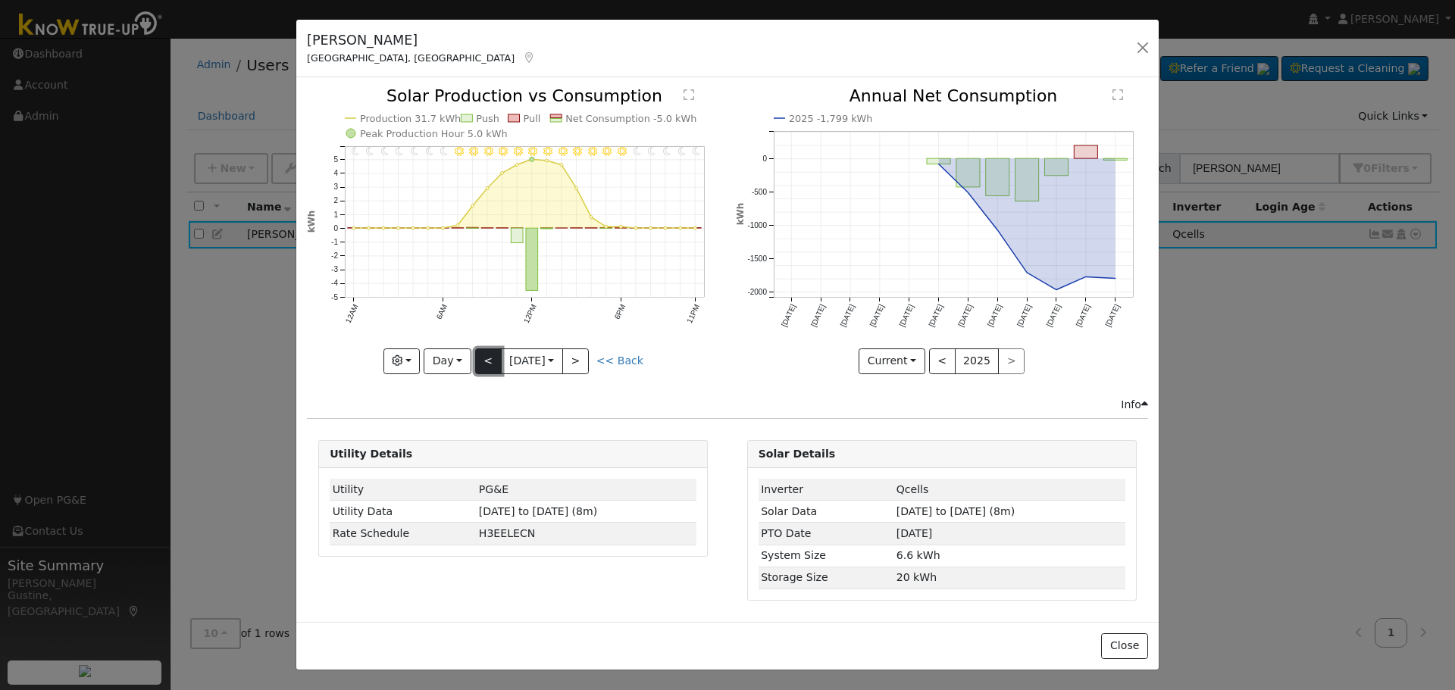
click at [488, 355] on button "<" at bounding box center [488, 362] width 27 height 26
type input "2025-09-13"
click at [1140, 49] on button "button" at bounding box center [1142, 47] width 21 height 21
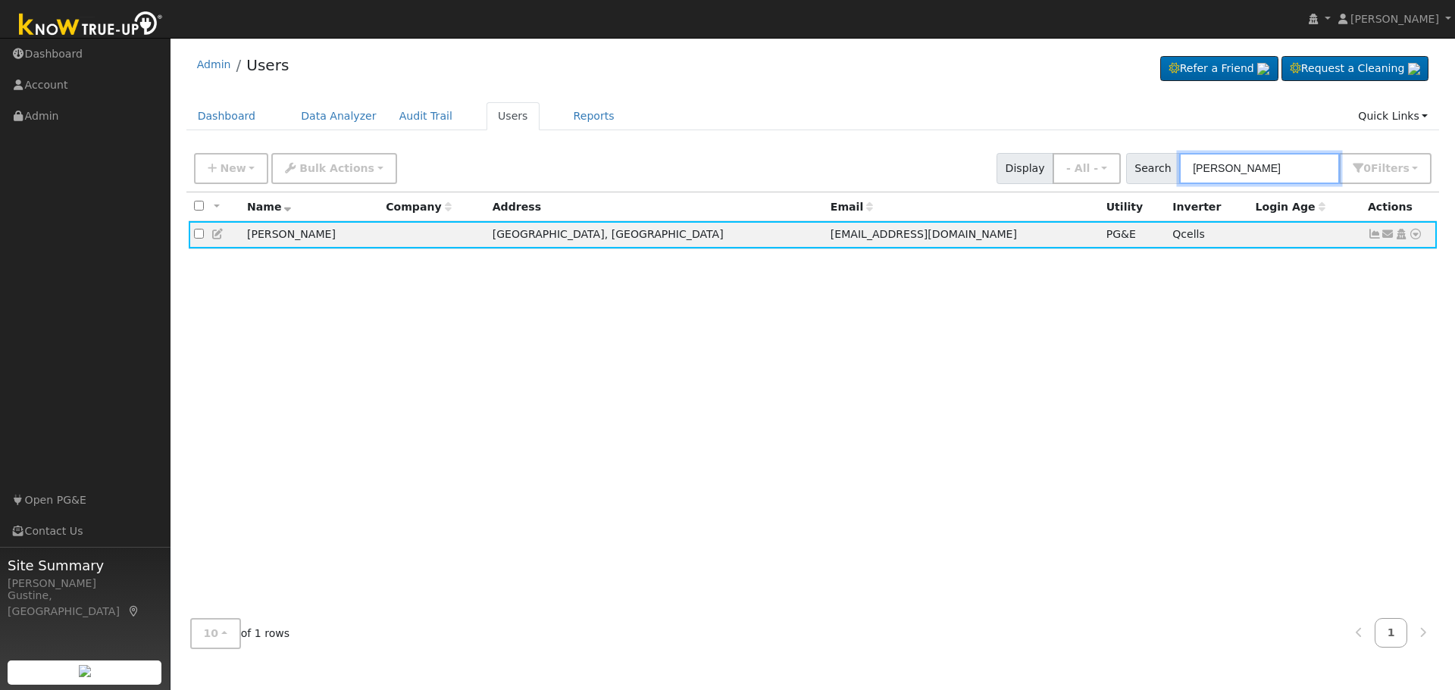
drag, startPoint x: 1272, startPoint y: 168, endPoint x: 981, endPoint y: 164, distance: 291.8
click at [1005, 164] on div "New Add User Quick Add Quick Connect Quick Convert Lead Bulk Actions Send Email…" at bounding box center [813, 166] width 1244 height 36
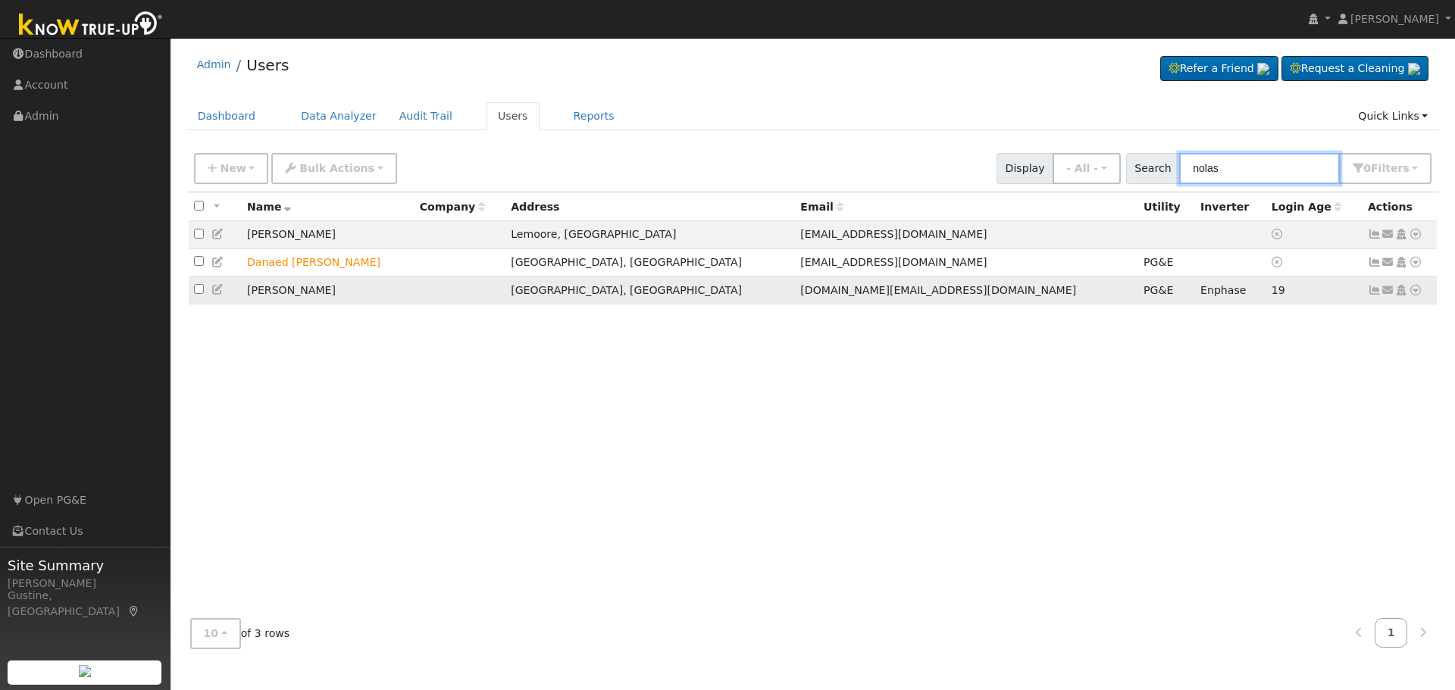
type input "nolas"
click at [1375, 288] on link at bounding box center [1375, 290] width 14 height 12
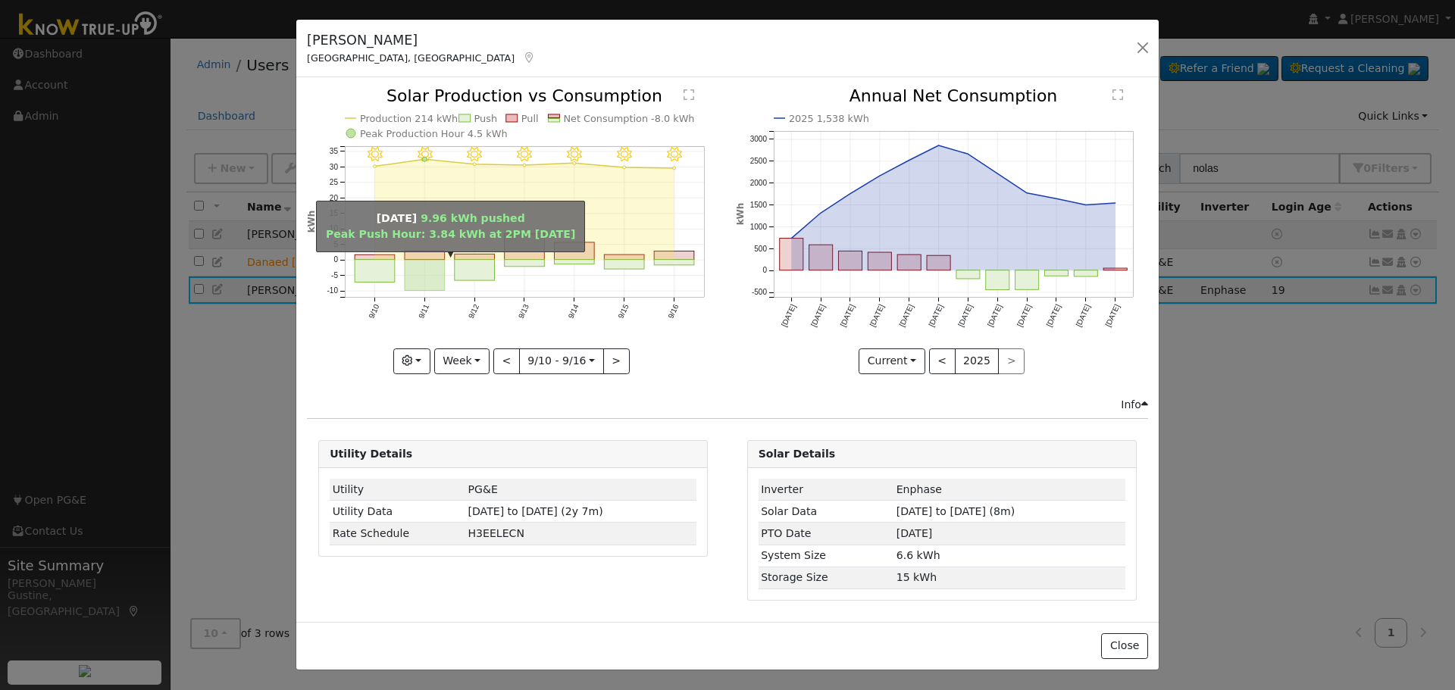
click at [415, 281] on rect "onclick=""" at bounding box center [425, 275] width 40 height 31
type input "2025-09-11"
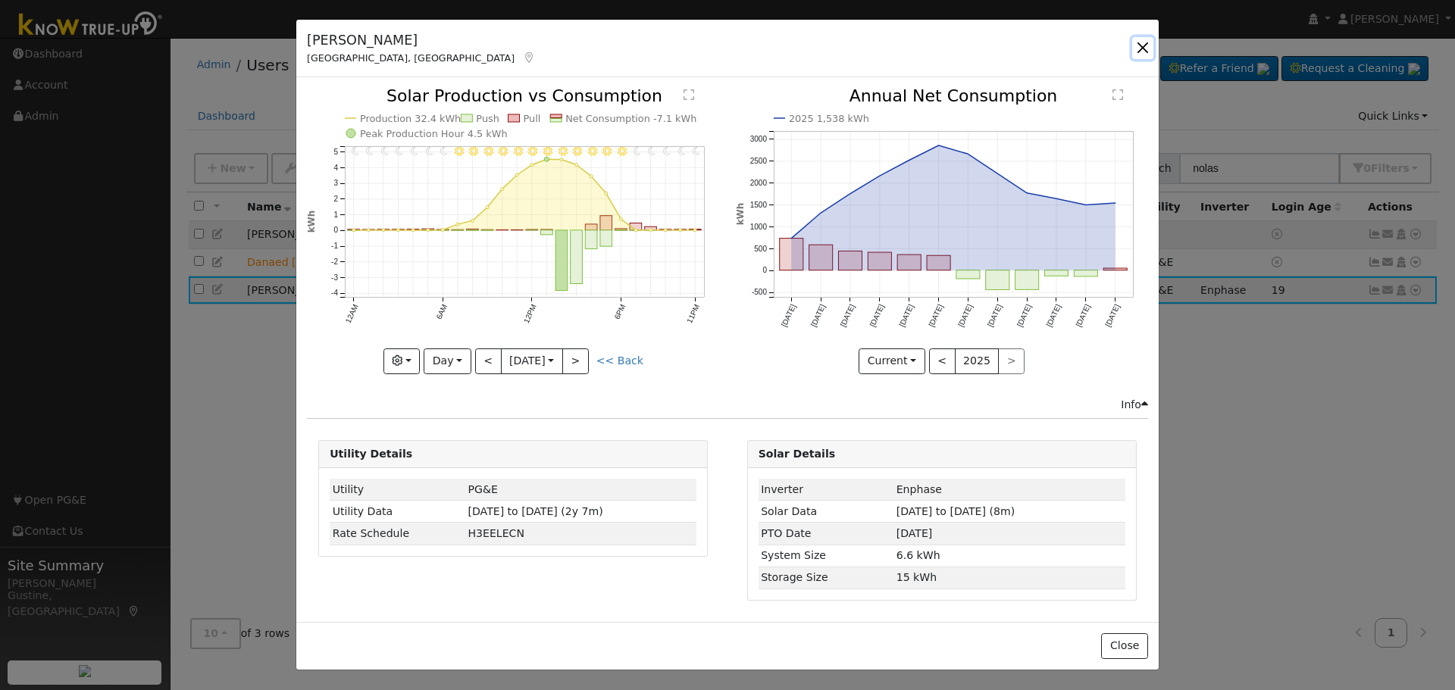
click at [1140, 42] on button "button" at bounding box center [1142, 47] width 21 height 21
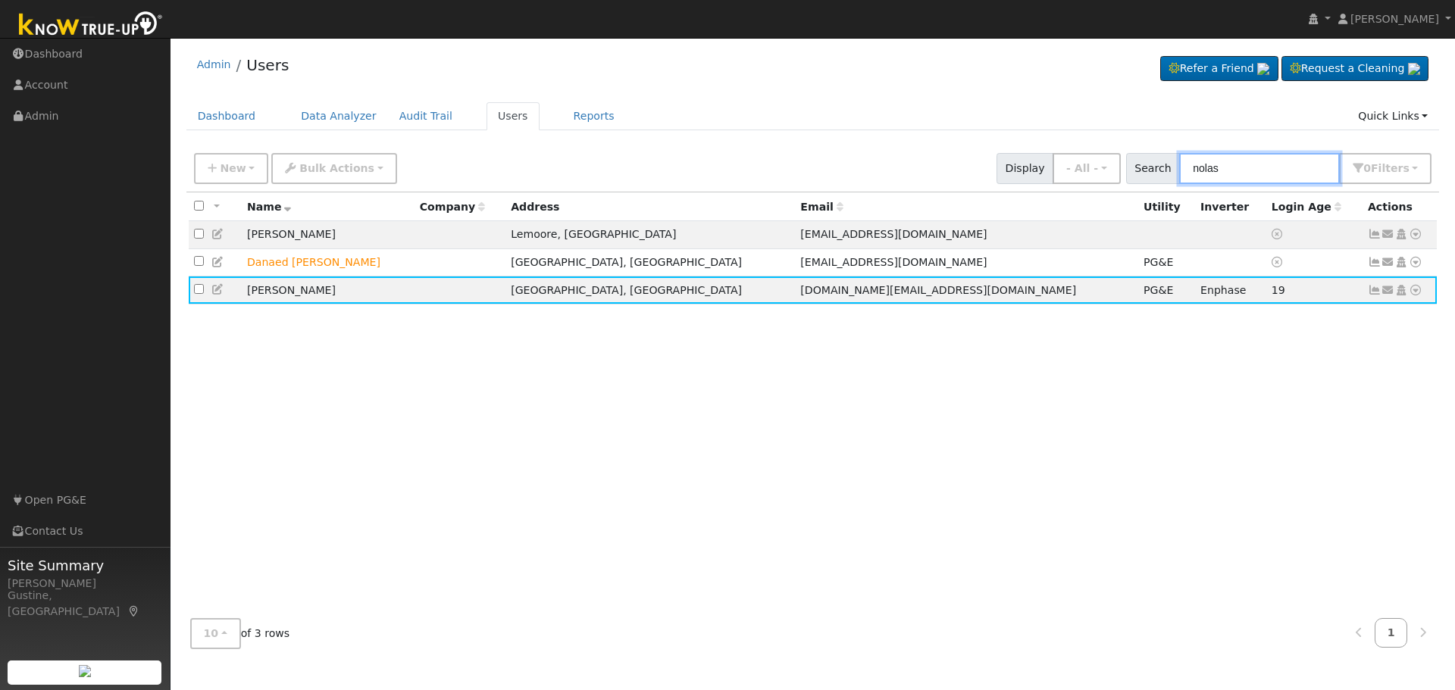
drag, startPoint x: 1240, startPoint y: 164, endPoint x: 824, endPoint y: 171, distance: 416.1
click at [824, 171] on div "New Add User Quick Add Quick Connect Quick Convert Lead Bulk Actions Send Email…" at bounding box center [813, 166] width 1244 height 36
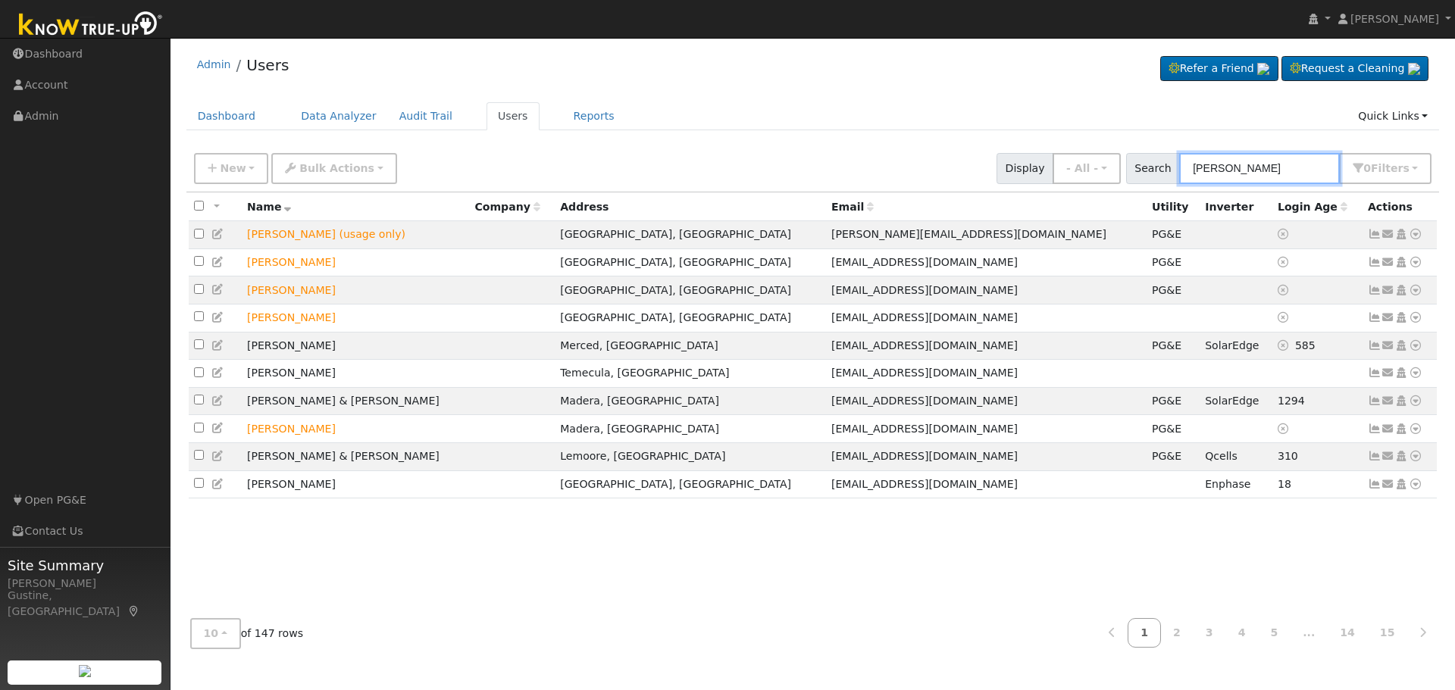
type input "juan hernandez"
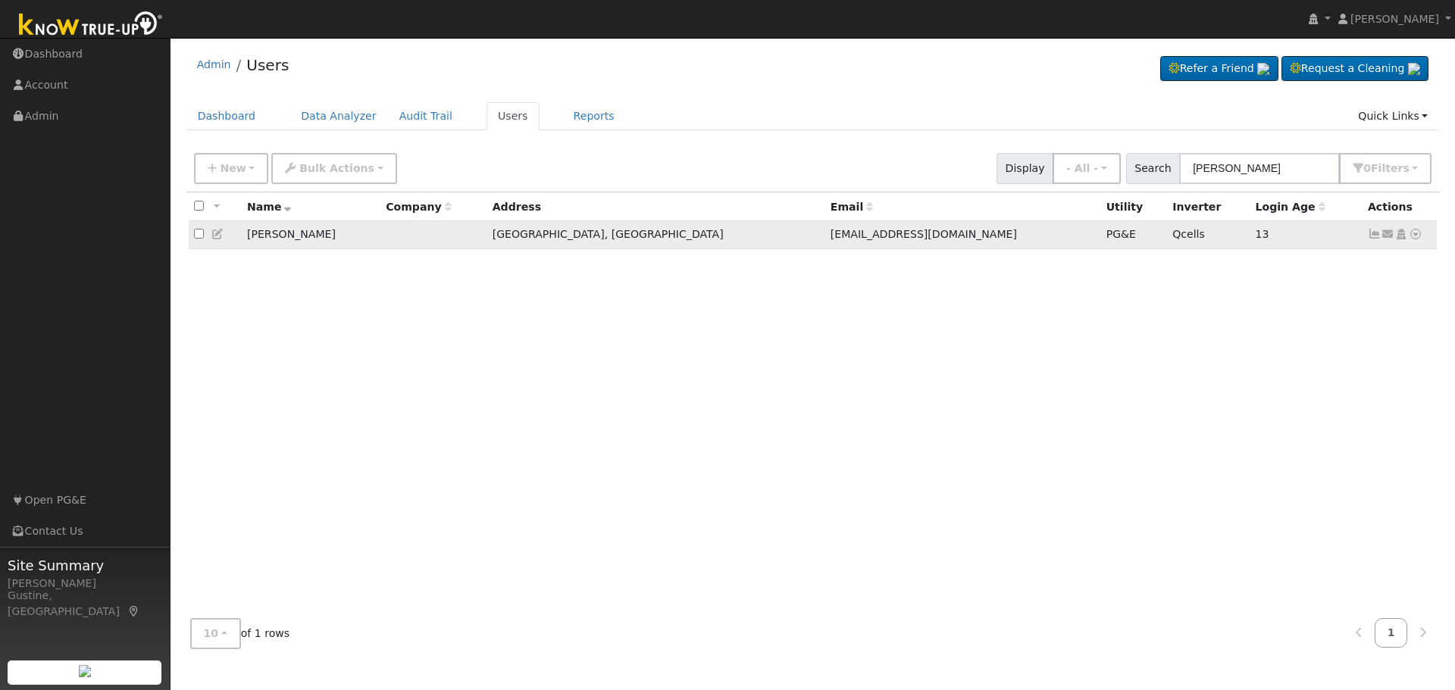
click at [1375, 239] on icon at bounding box center [1375, 234] width 14 height 11
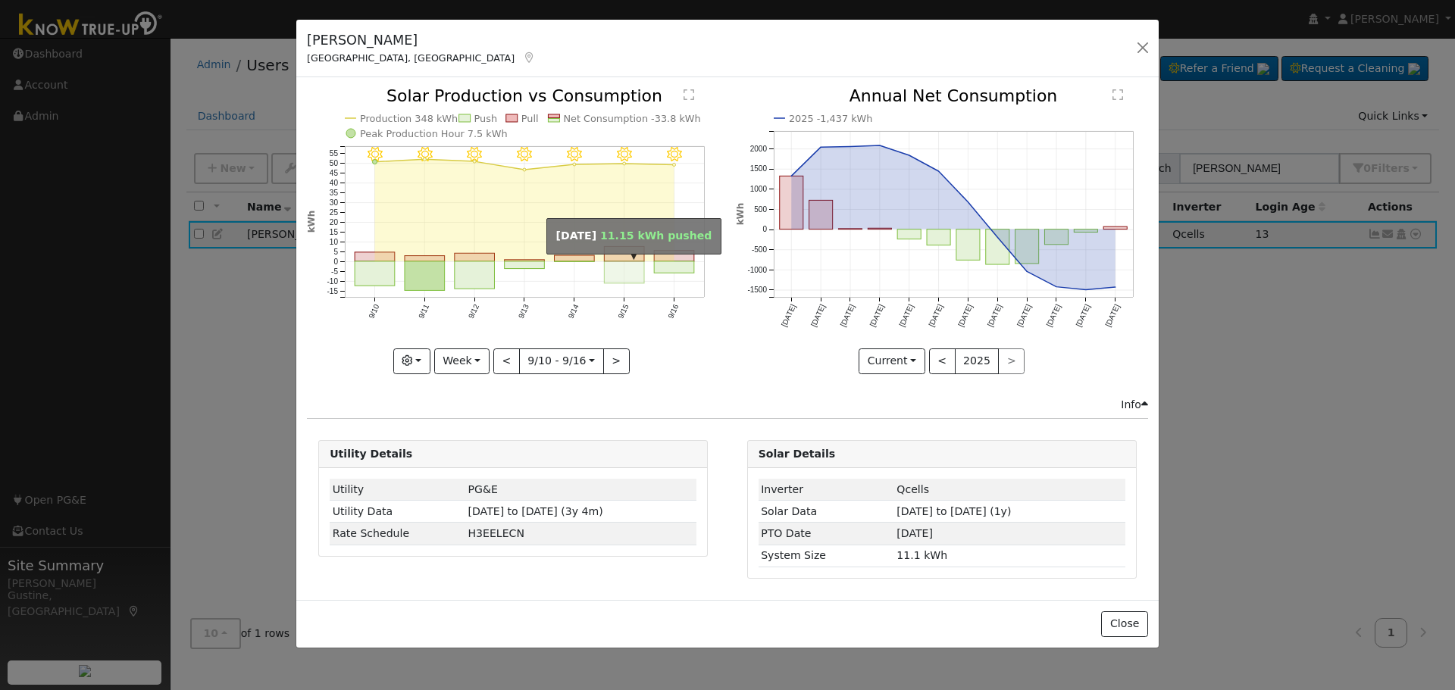
click at [631, 270] on rect "onclick=""" at bounding box center [625, 272] width 40 height 22
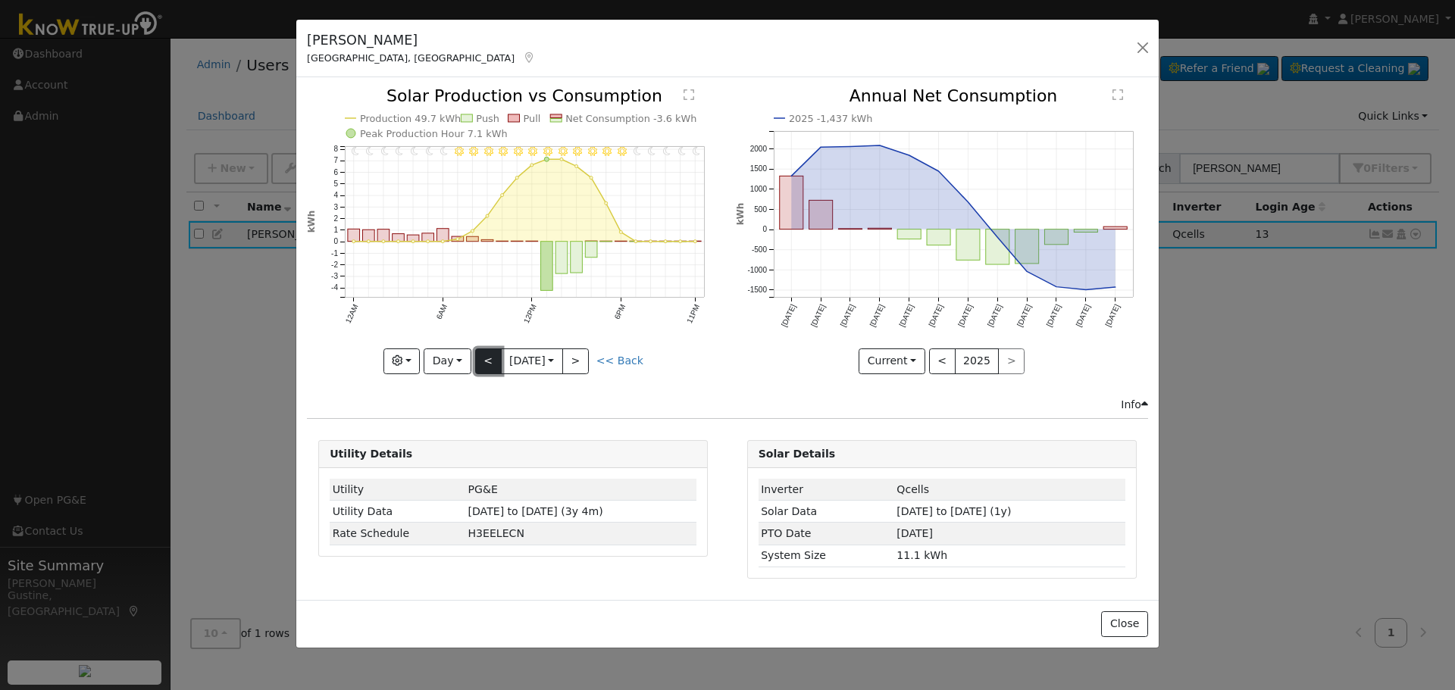
click at [475, 364] on button "<" at bounding box center [488, 362] width 27 height 26
type input "2025-09-14"
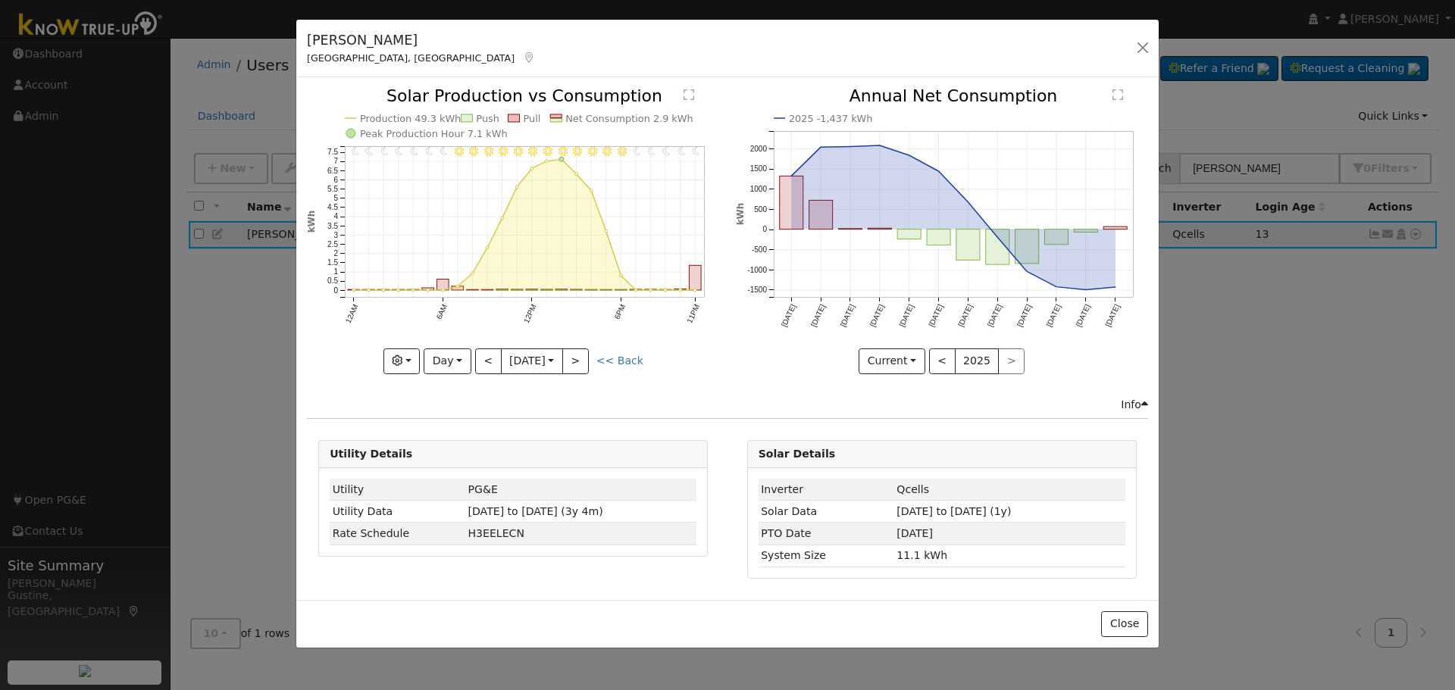
click at [488, 354] on div "11PM - Clear 10PM - Clear 9PM - Clear 8PM - Clear 7PM - Clear 6PM - Clear 5PM -…" at bounding box center [513, 231] width 412 height 286
click at [494, 346] on icon "11PM - Clear 10PM - Clear 9PM - Clear 8PM - Clear 7PM - Clear 6PM - Clear 5PM -…" at bounding box center [513, 230] width 412 height 284
